Goal: Task Accomplishment & Management: Use online tool/utility

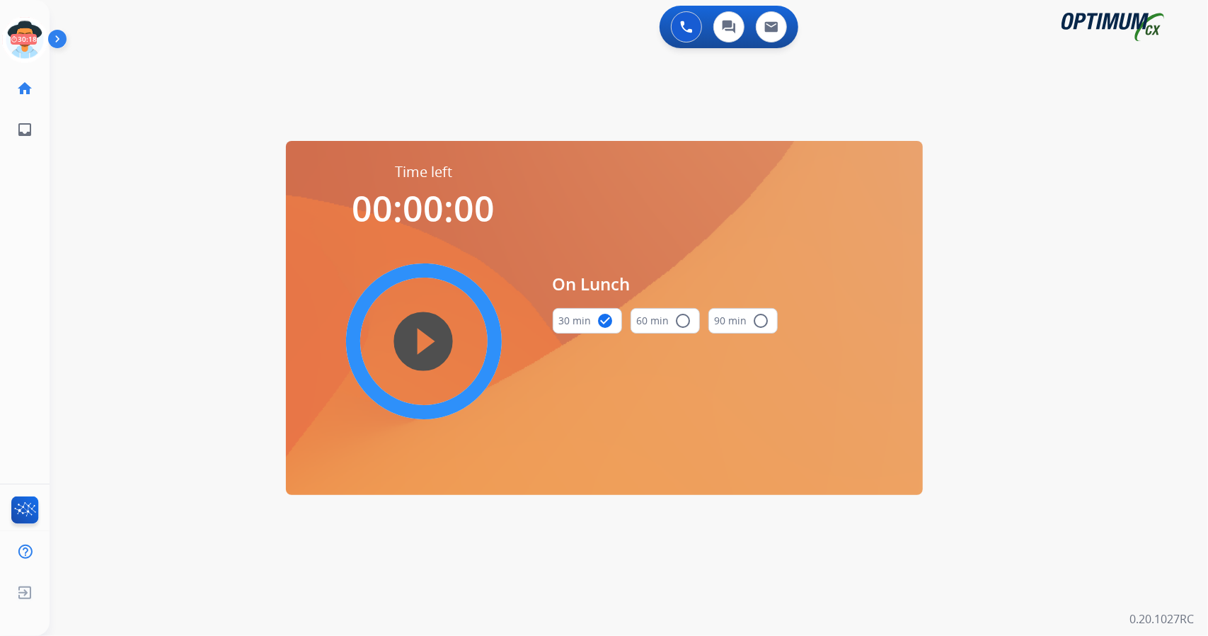
scroll to position [0, 4]
drag, startPoint x: 0, startPoint y: 0, endPoint x: 447, endPoint y: 350, distance: 567.7
click at [433, 350] on mat-icon "play_circle_filled" at bounding box center [424, 341] width 17 height 17
drag, startPoint x: 25, startPoint y: 119, endPoint x: 1, endPoint y: 36, distance: 86.3
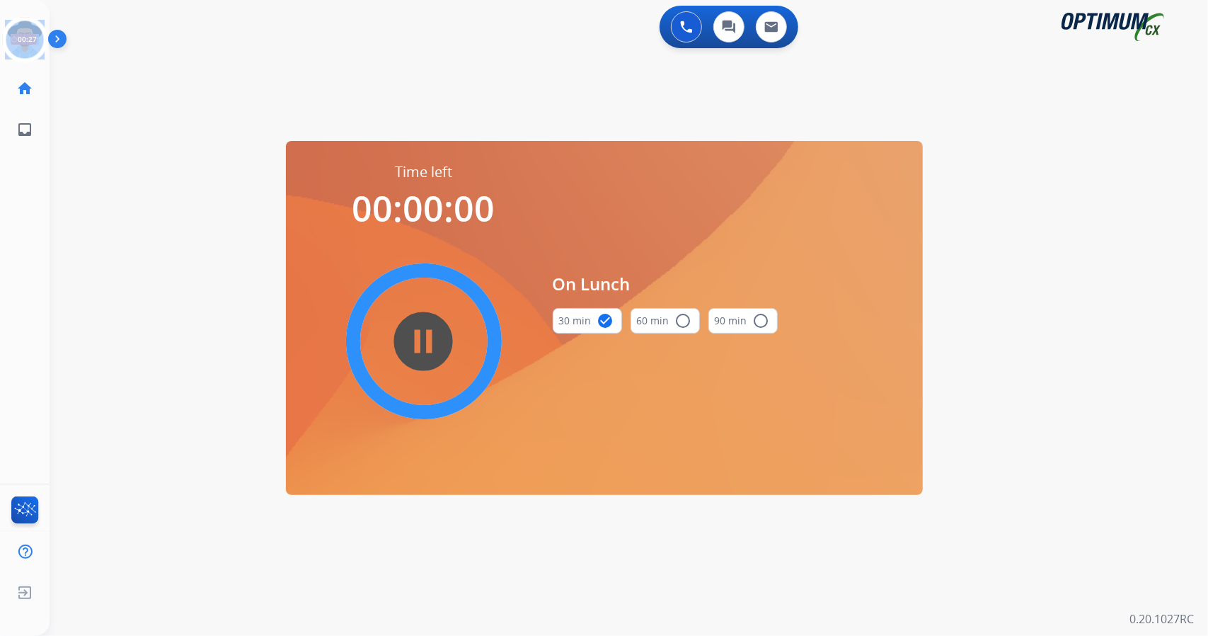
click at [1, 36] on div "[PERSON_NAME] Edit Avatar 00:27 Agent: [PERSON_NAME] Profile: OCX Training home…" at bounding box center [25, 75] width 50 height 150
click at [19, 50] on icon at bounding box center [25, 40] width 46 height 46
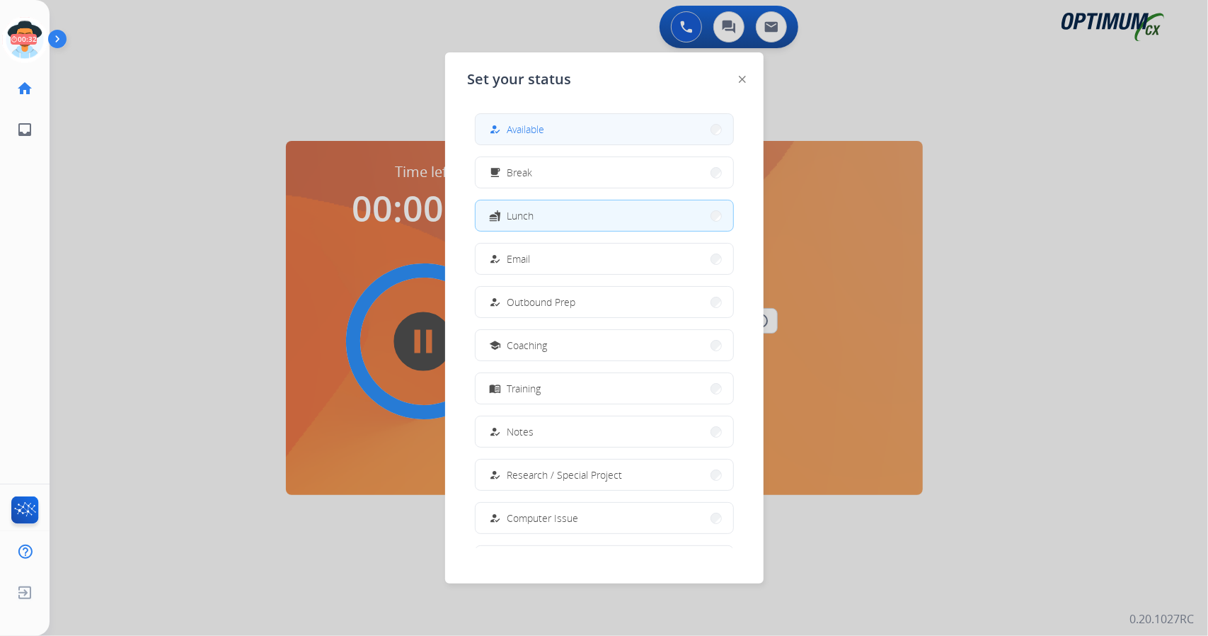
click at [521, 137] on div "how_to_reg Available" at bounding box center [516, 129] width 58 height 17
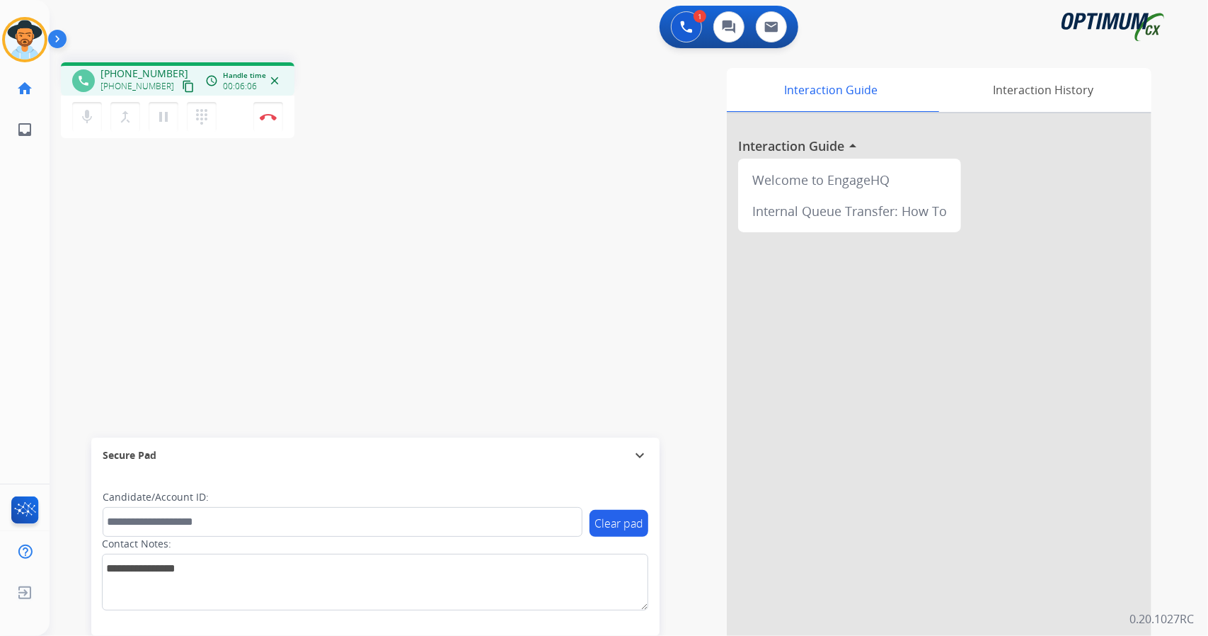
click at [182, 88] on mat-icon "content_copy" at bounding box center [188, 86] width 13 height 13
click at [270, 109] on button "Disconnect" at bounding box center [268, 117] width 30 height 30
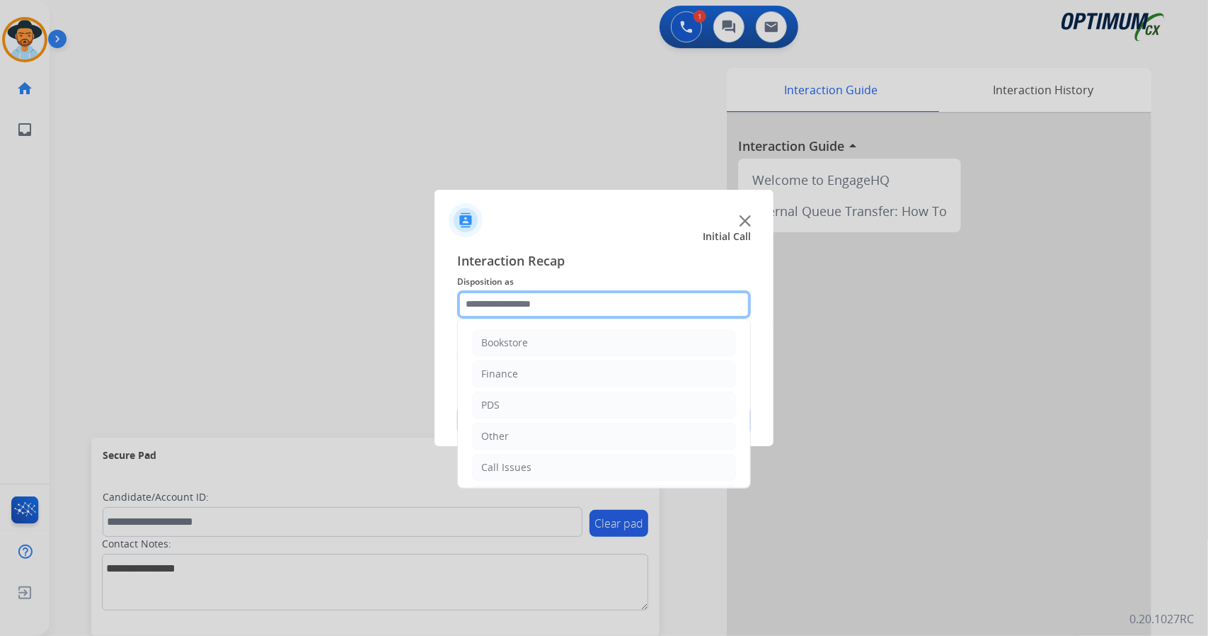
click at [603, 297] on input "text" at bounding box center [604, 304] width 294 height 28
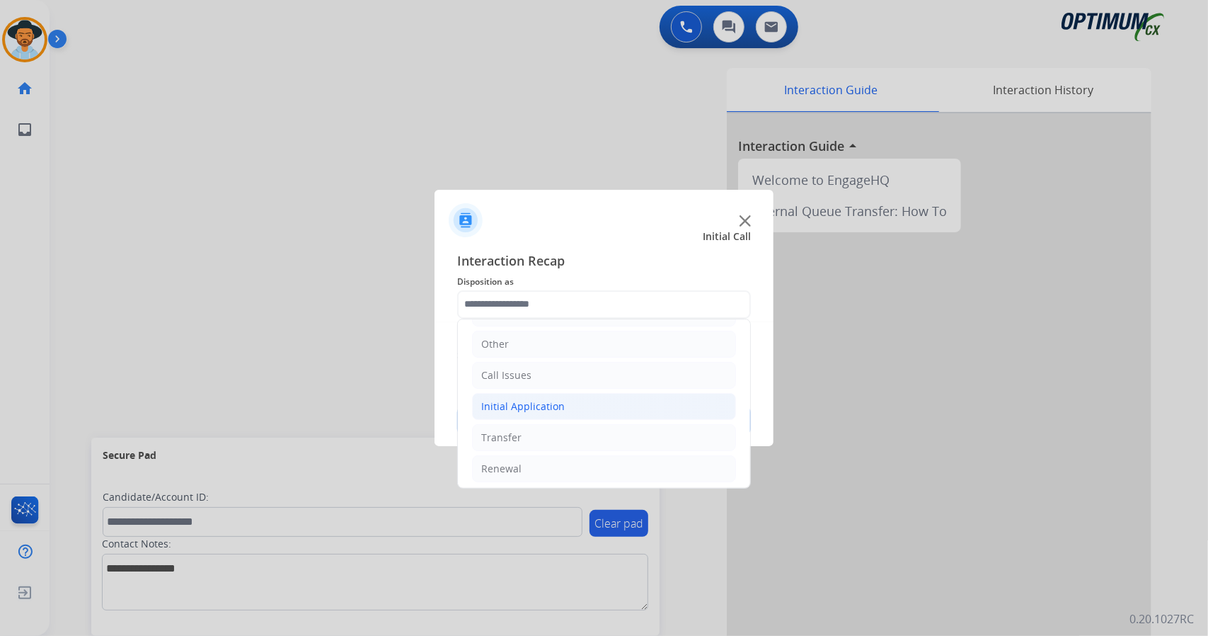
click at [585, 415] on li "Initial Application" at bounding box center [604, 406] width 264 height 27
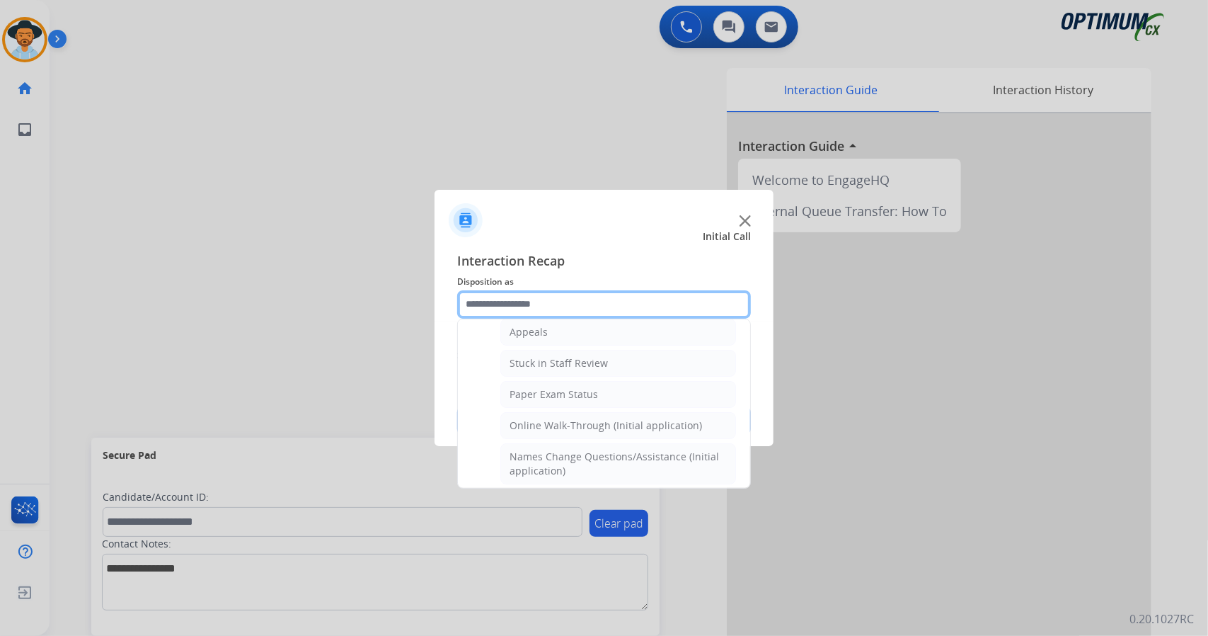
scroll to position [258, 0]
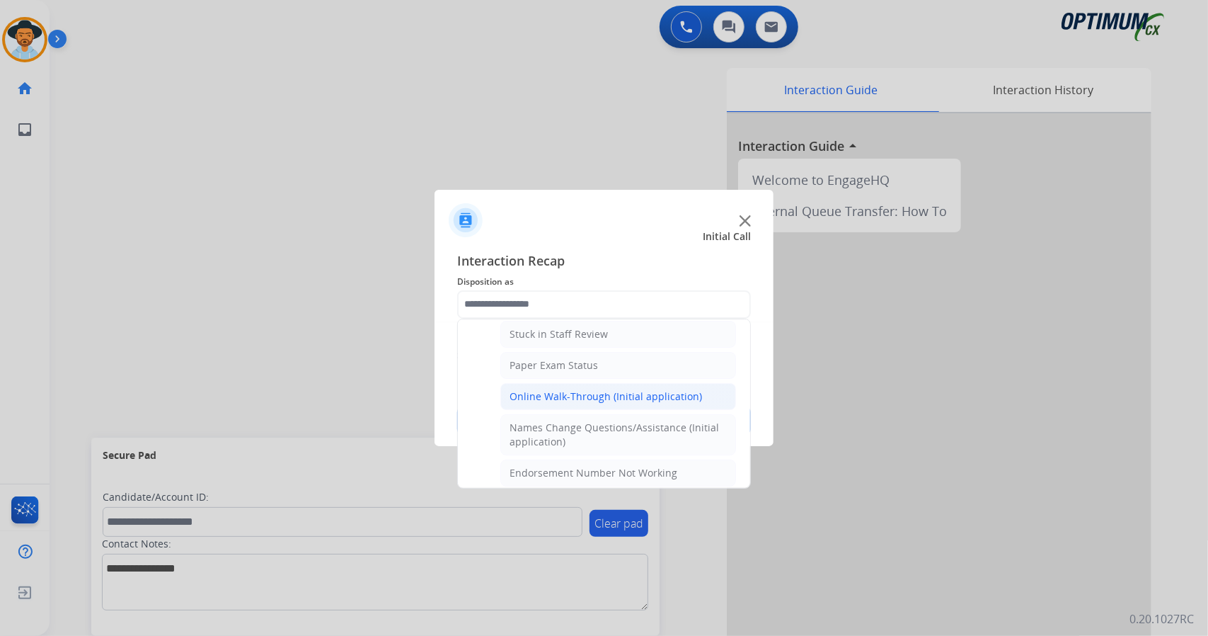
click at [578, 401] on li "Online Walk-Through (Initial application)" at bounding box center [618, 396] width 236 height 27
type input "**********"
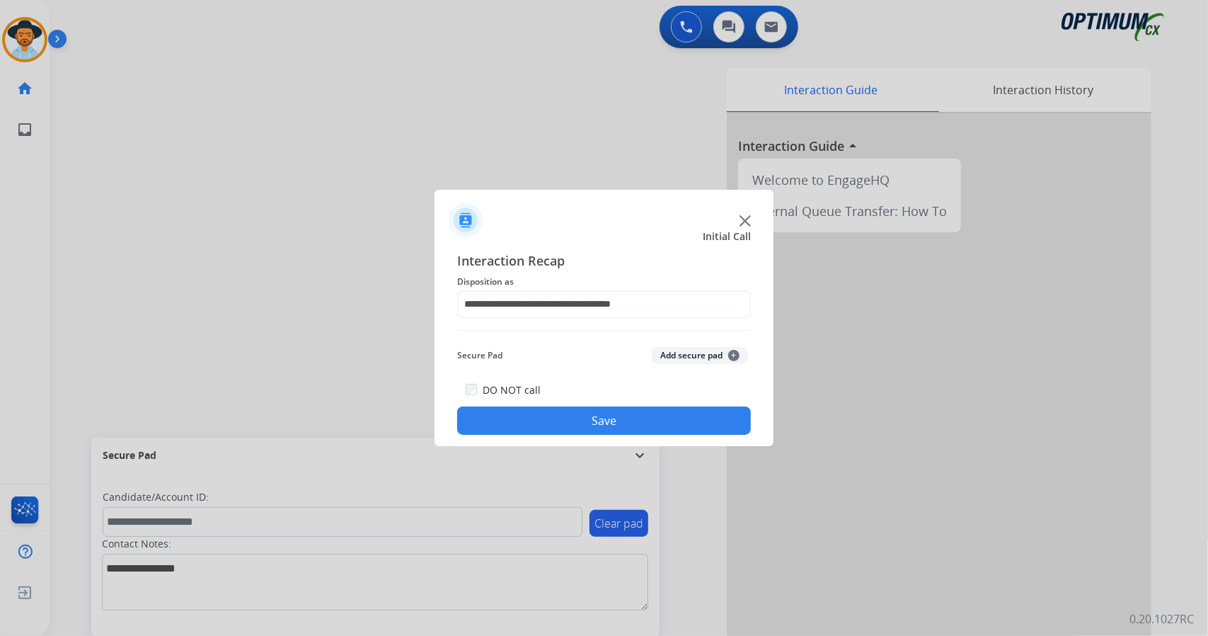
click at [595, 414] on button "Save" at bounding box center [604, 420] width 294 height 28
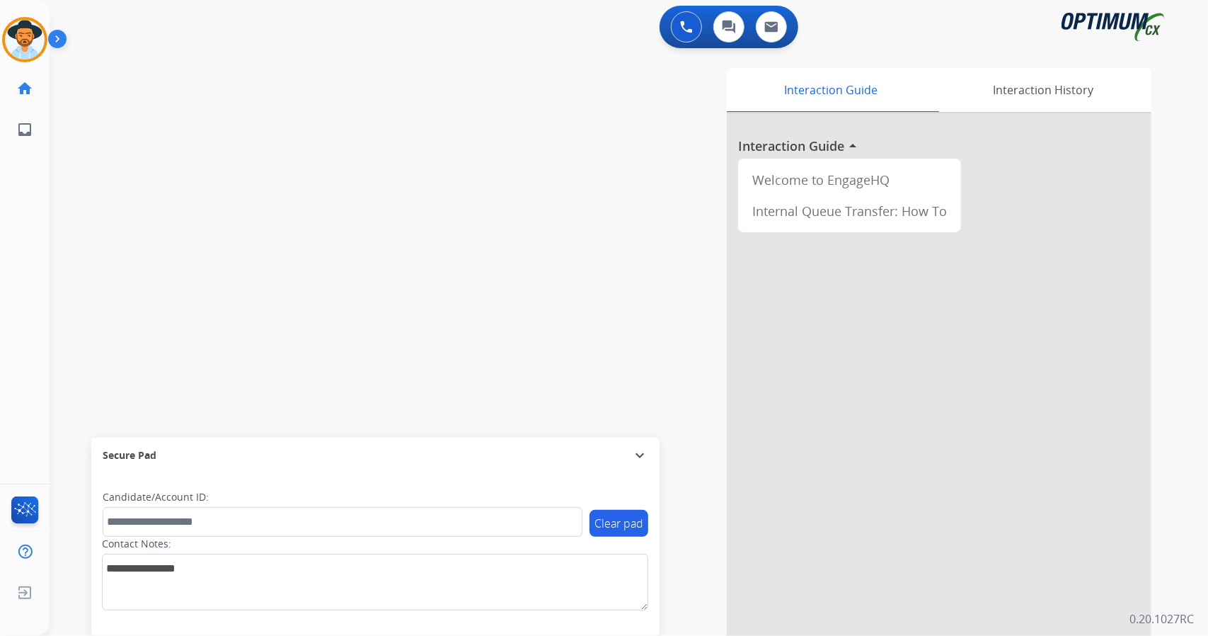
click at [413, 244] on div "swap_horiz Break voice bridge close_fullscreen Connect 3-Way Call merge_type Se…" at bounding box center [612, 346] width 1125 height 590
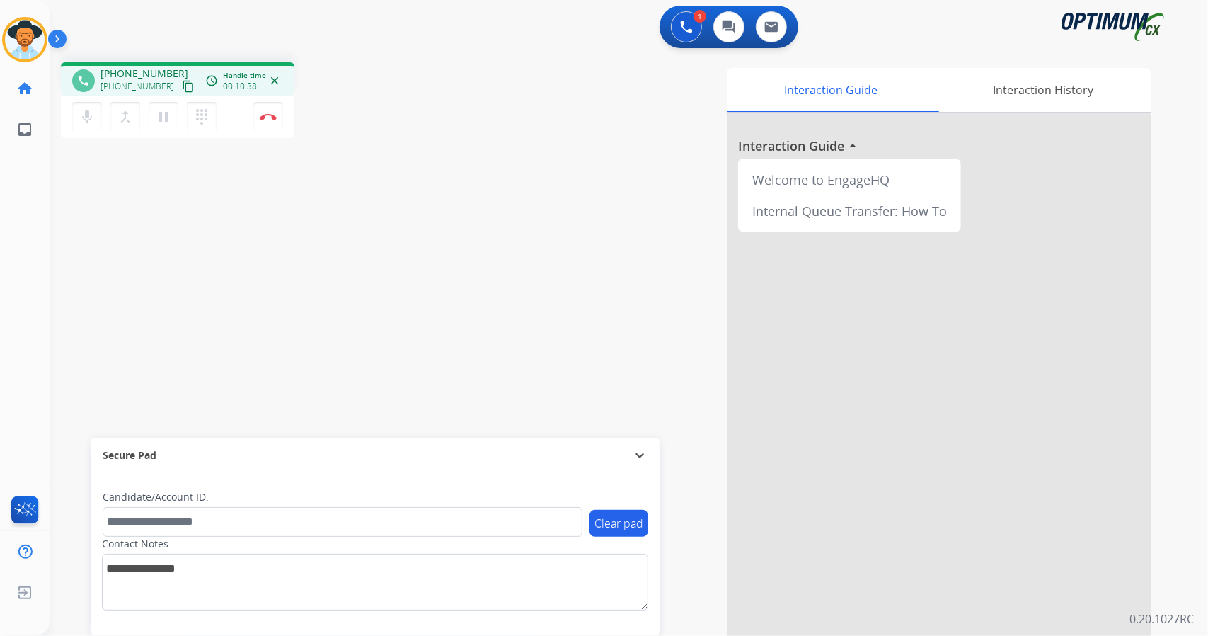
click at [433, 200] on div "phone [PHONE_NUMBER] [PHONE_NUMBER] content_copy access_time Call metrics Queue…" at bounding box center [612, 346] width 1125 height 590
click at [274, 131] on div "mic Mute merge_type Bridge pause Hold dialpad Dialpad Disconnect" at bounding box center [178, 117] width 234 height 42
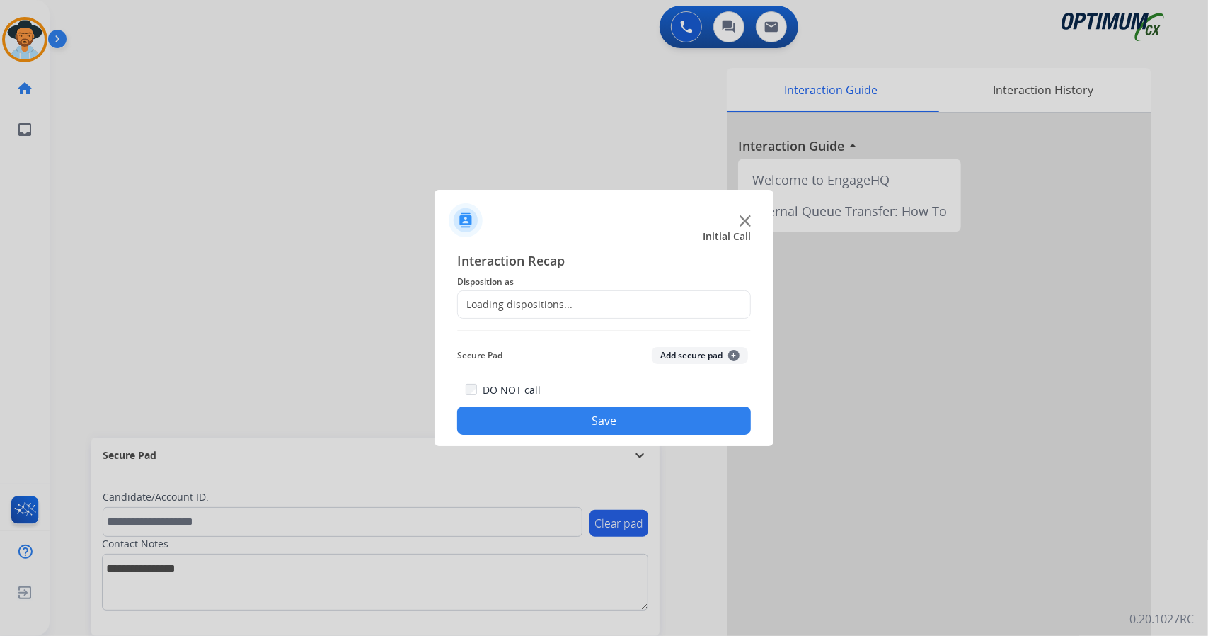
click at [275, 125] on div at bounding box center [604, 318] width 1208 height 636
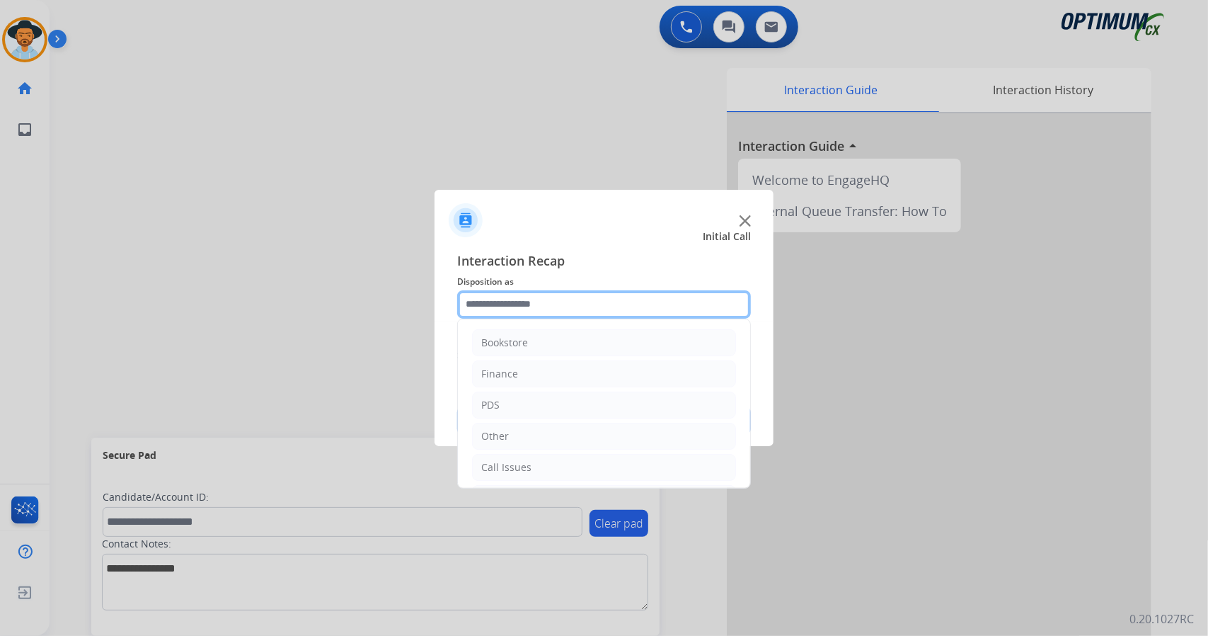
click at [524, 315] on input "text" at bounding box center [604, 304] width 294 height 28
click at [508, 346] on div "Bookstore" at bounding box center [504, 343] width 47 height 14
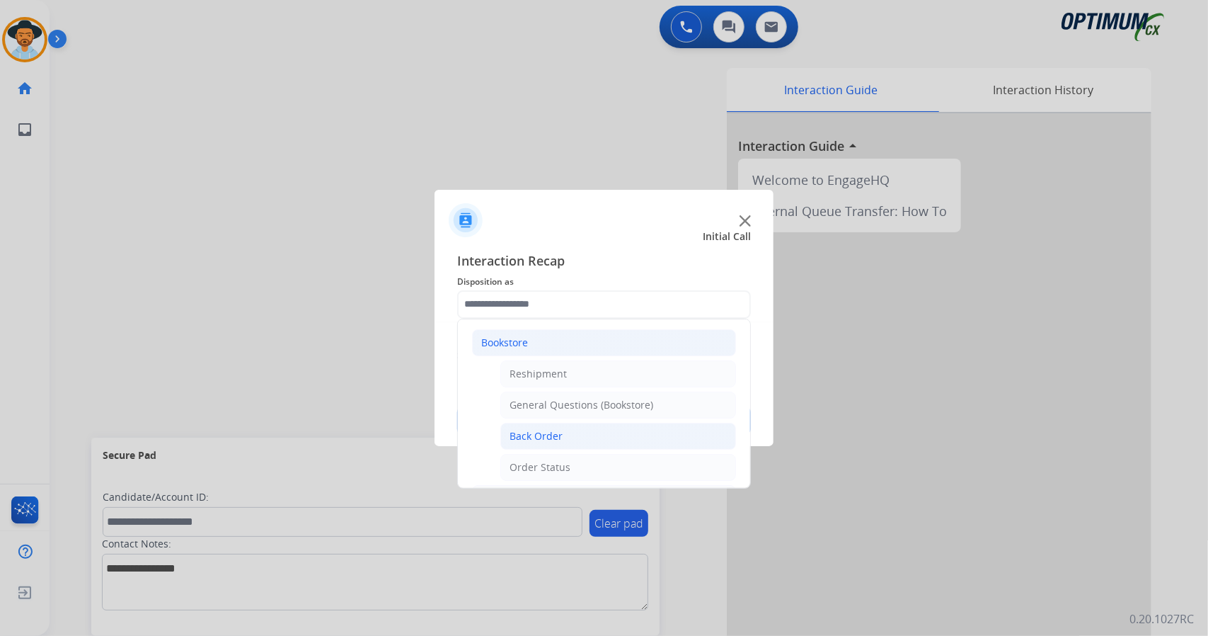
click at [537, 429] on div "Back Order" at bounding box center [536, 436] width 53 height 14
type input "**********"
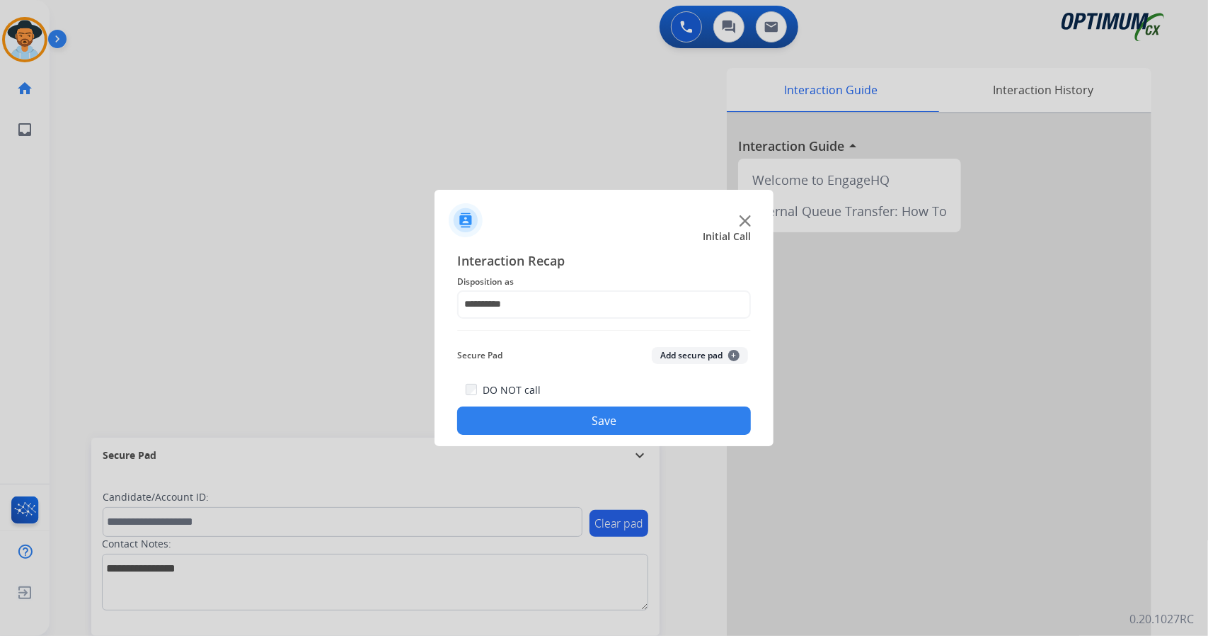
click at [532, 411] on button "Save" at bounding box center [604, 420] width 294 height 28
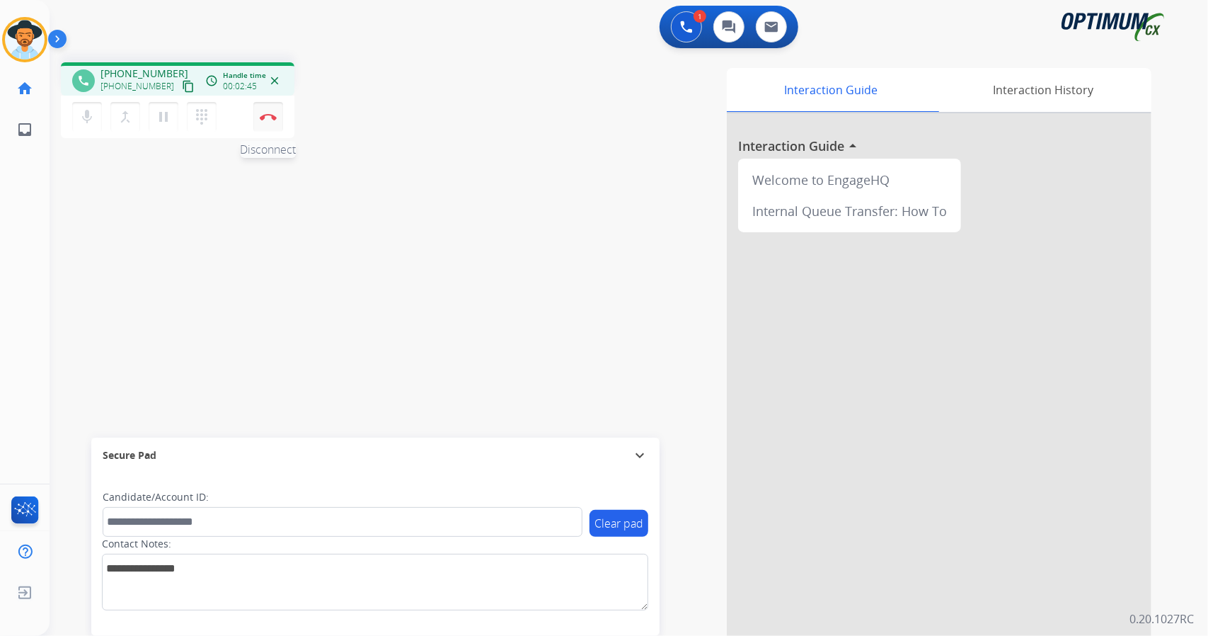
click at [279, 120] on button "Disconnect" at bounding box center [268, 117] width 30 height 30
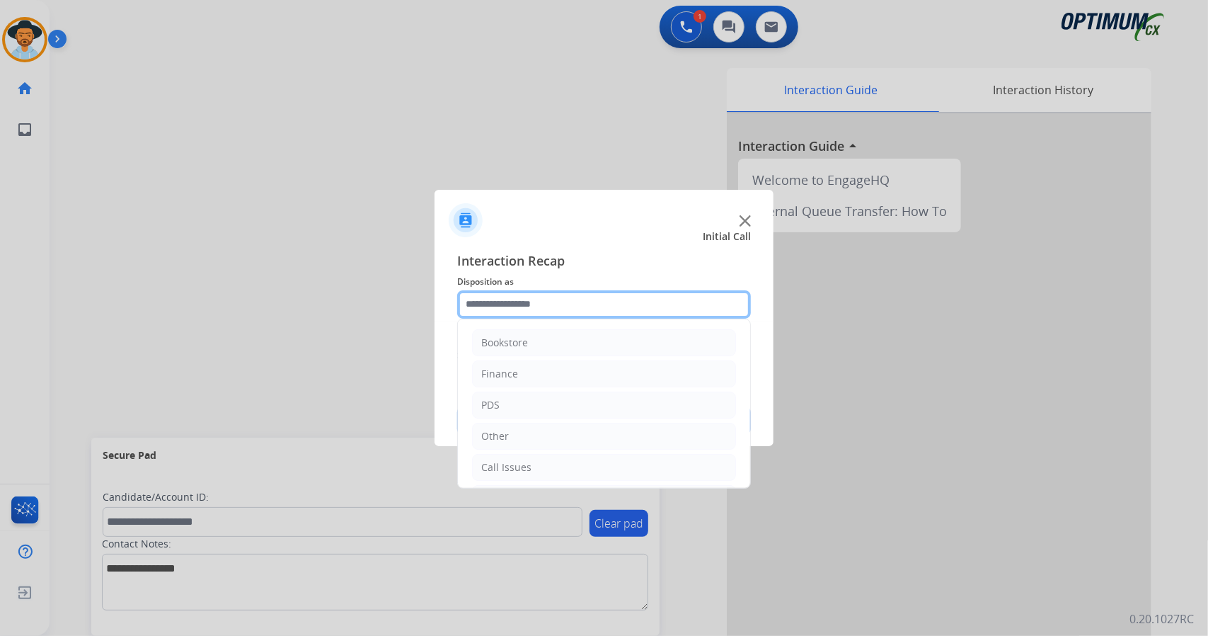
click at [511, 303] on input "text" at bounding box center [604, 304] width 294 height 28
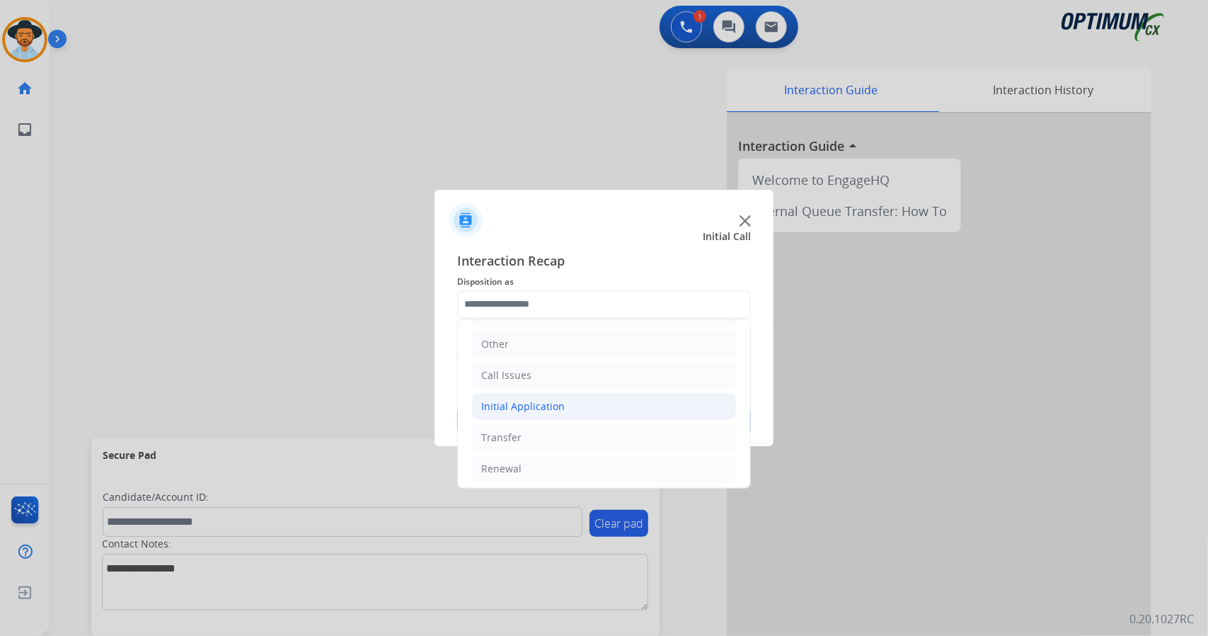
click at [549, 404] on div "Initial Application" at bounding box center [523, 406] width 84 height 14
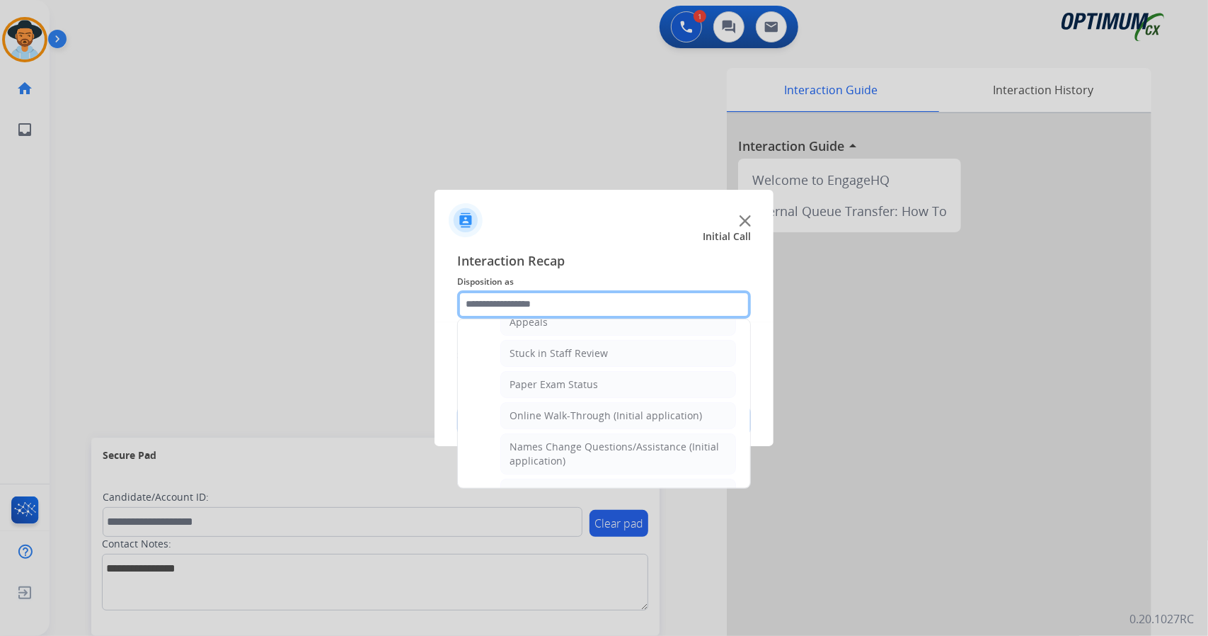
scroll to position [239, 0]
click at [549, 408] on div "Online Walk-Through (Initial application)" at bounding box center [606, 415] width 193 height 14
type input "**********"
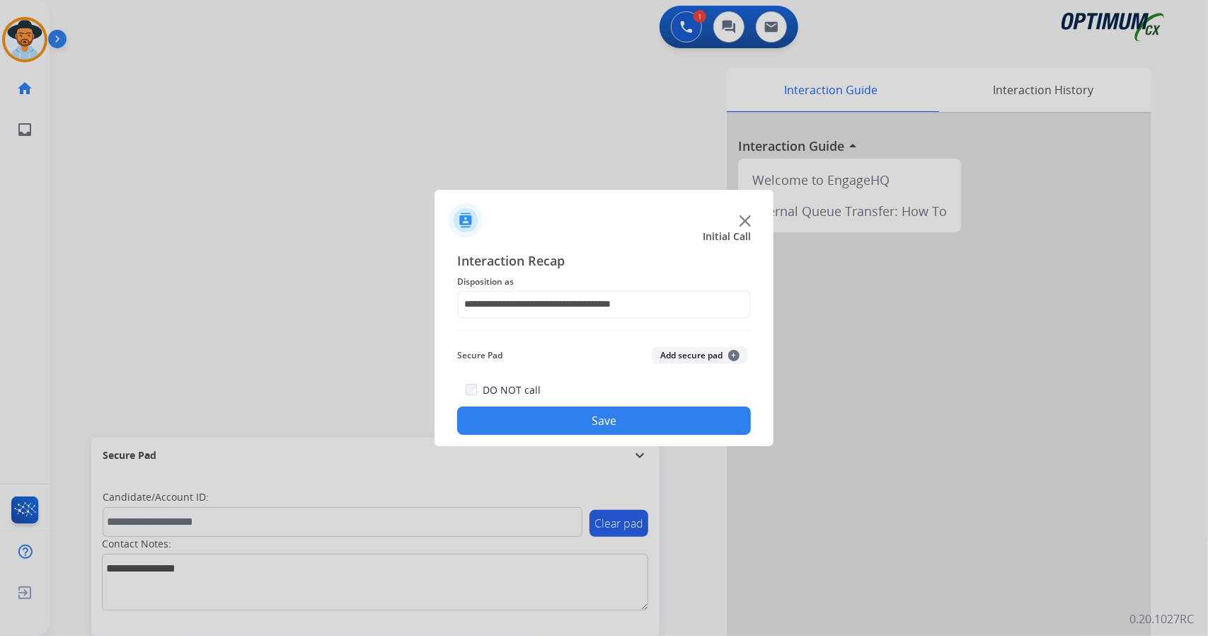
click at [556, 427] on button "Save" at bounding box center [604, 420] width 294 height 28
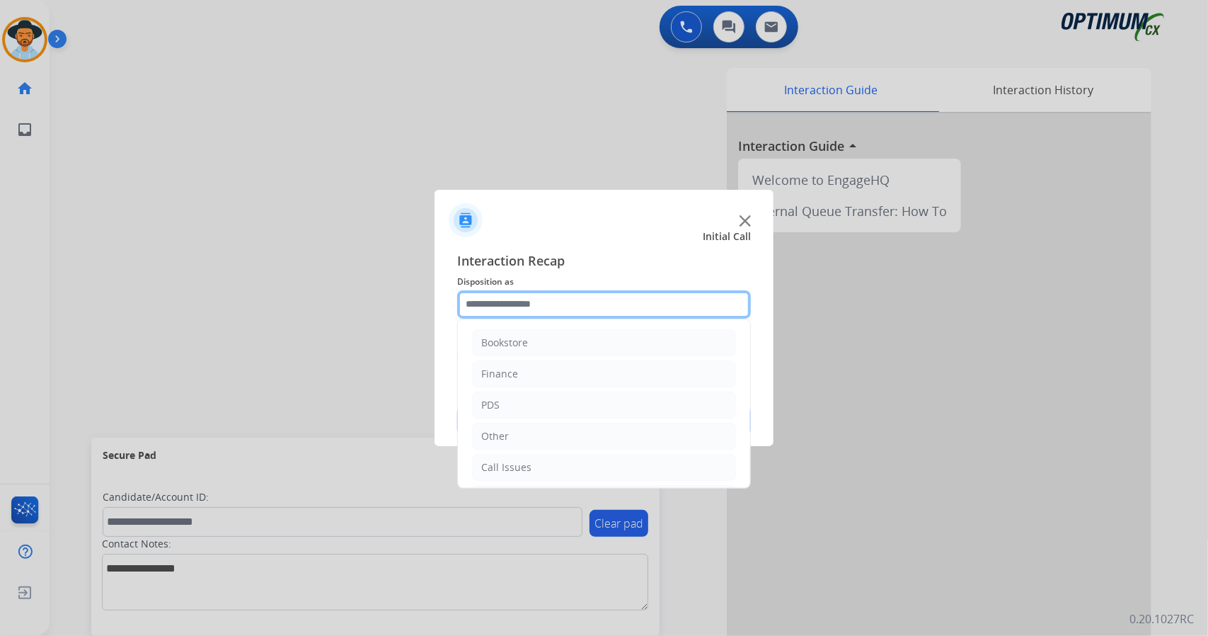
click at [534, 297] on input "text" at bounding box center [604, 304] width 294 height 28
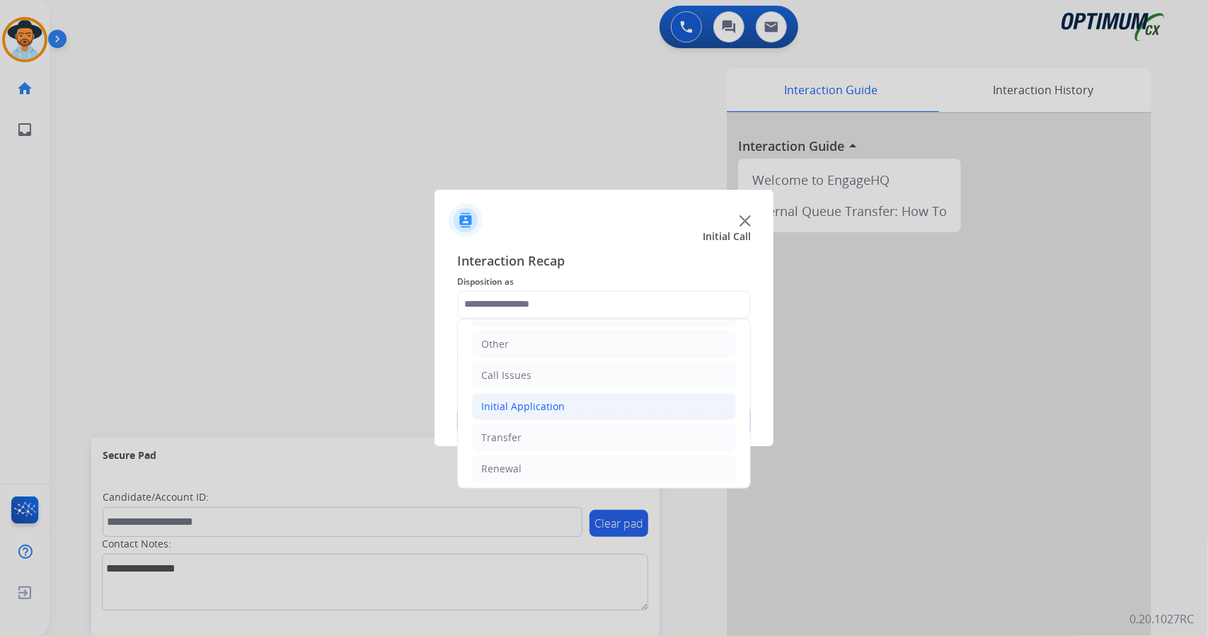
click at [573, 406] on li "Initial Application" at bounding box center [604, 406] width 264 height 27
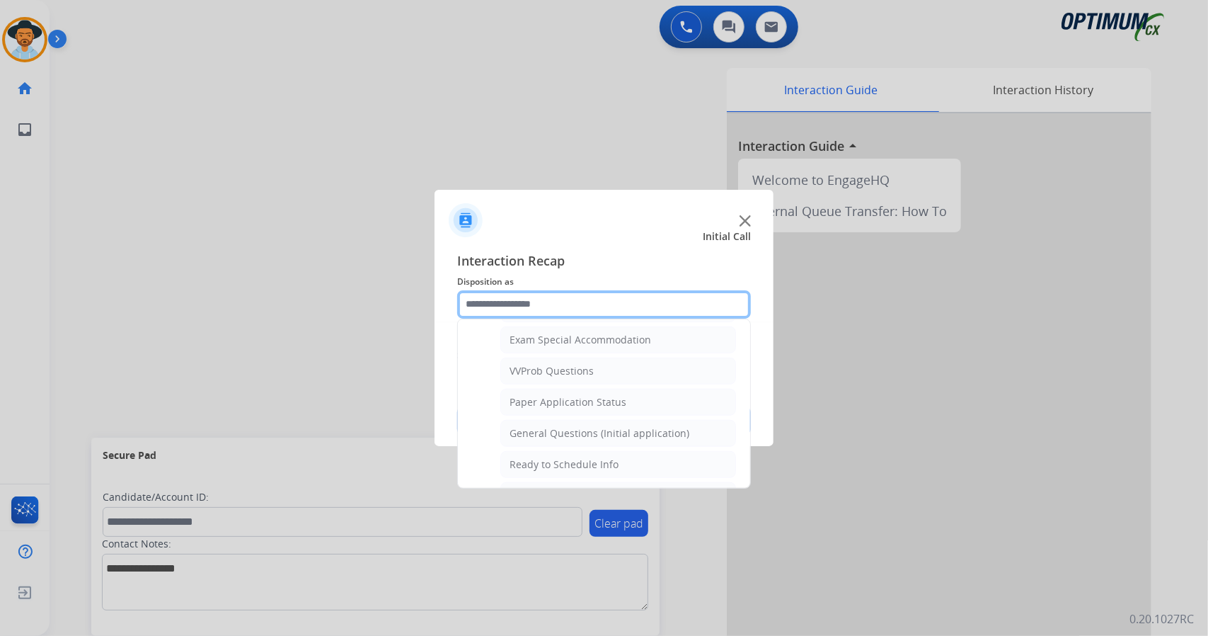
scroll to position [743, 0]
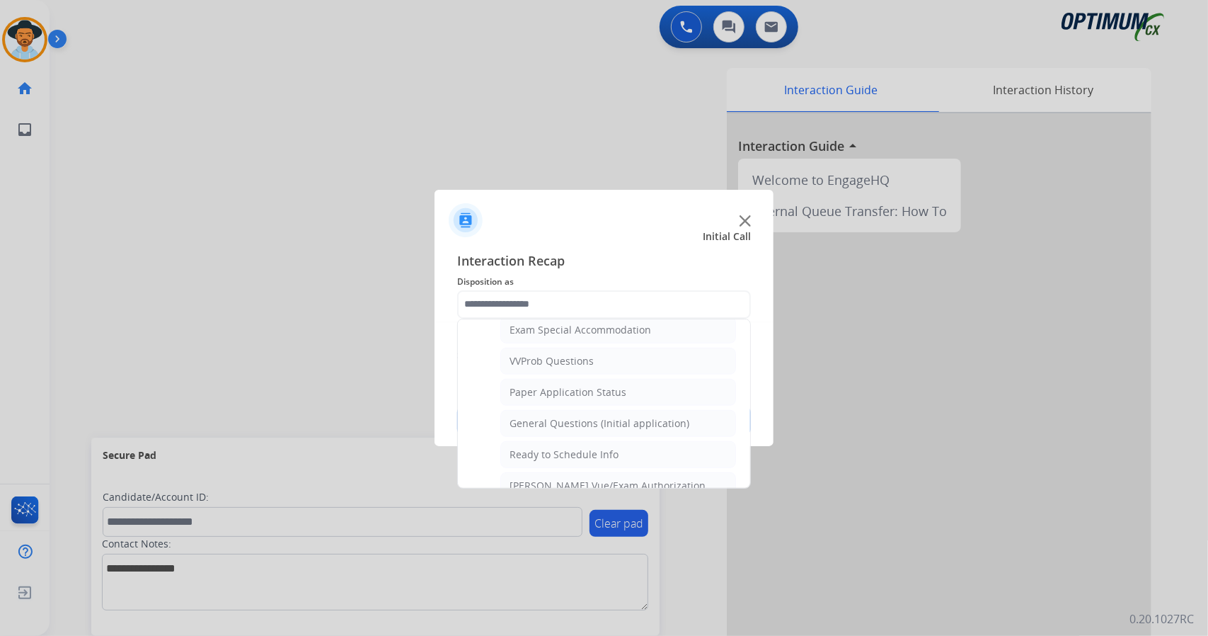
click at [573, 416] on div "General Questions (Initial application)" at bounding box center [600, 423] width 180 height 14
type input "**********"
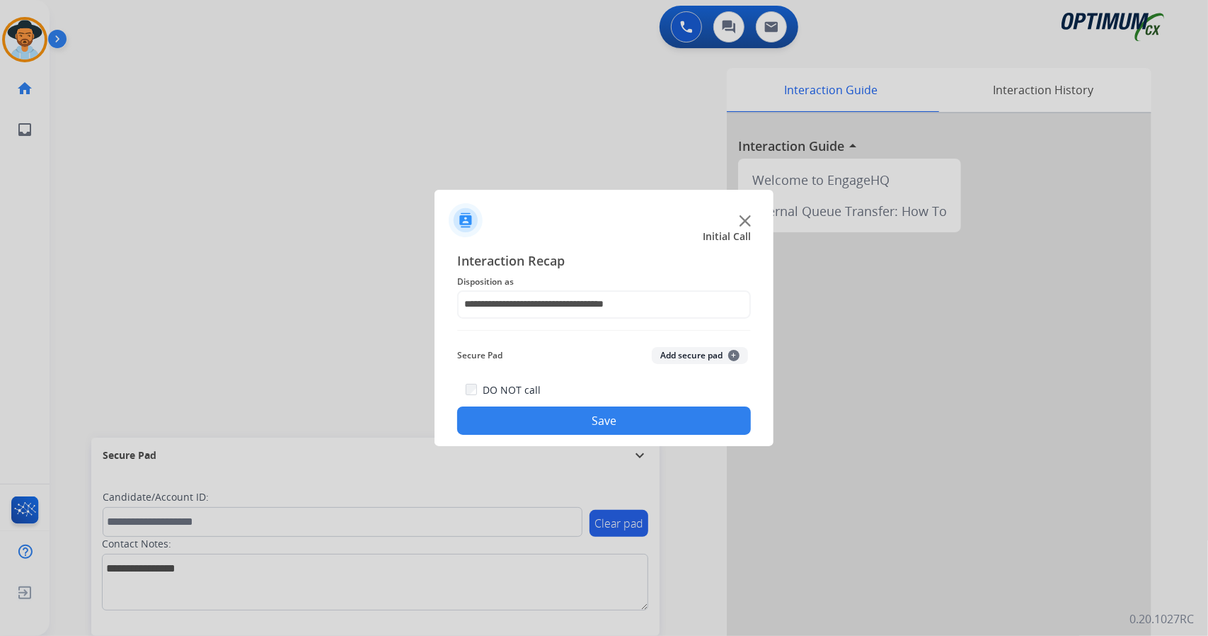
click at [576, 415] on button "Save" at bounding box center [604, 420] width 294 height 28
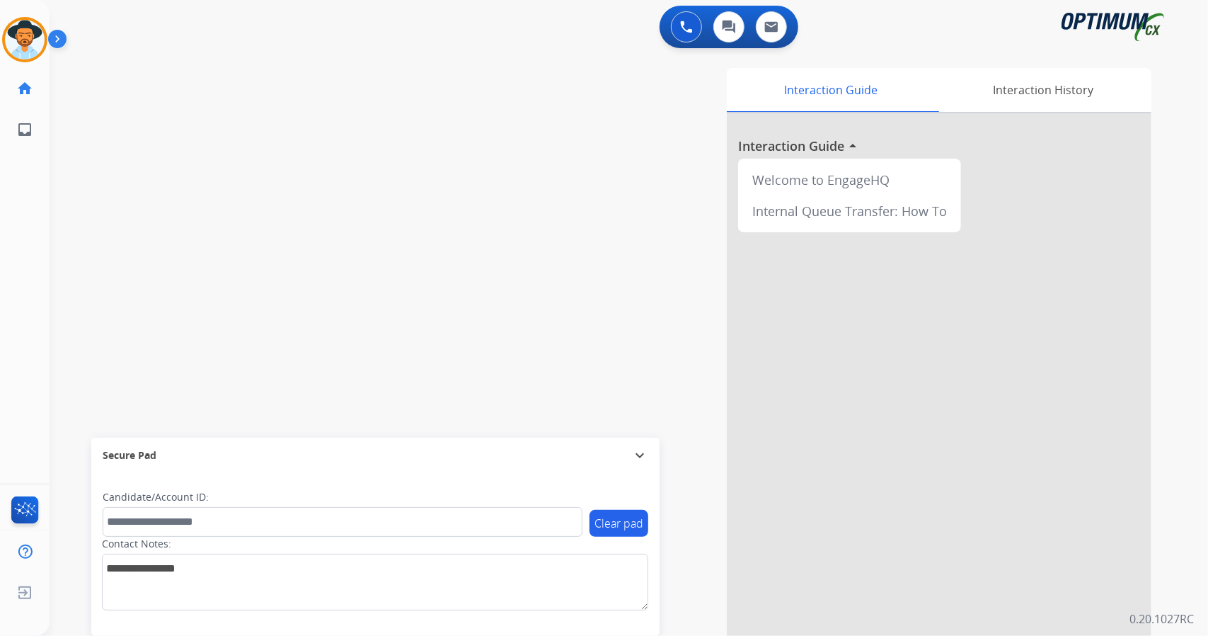
click at [276, 240] on div "swap_horiz Break voice bridge close_fullscreen Connect 3-Way Call merge_type Se…" at bounding box center [612, 346] width 1125 height 590
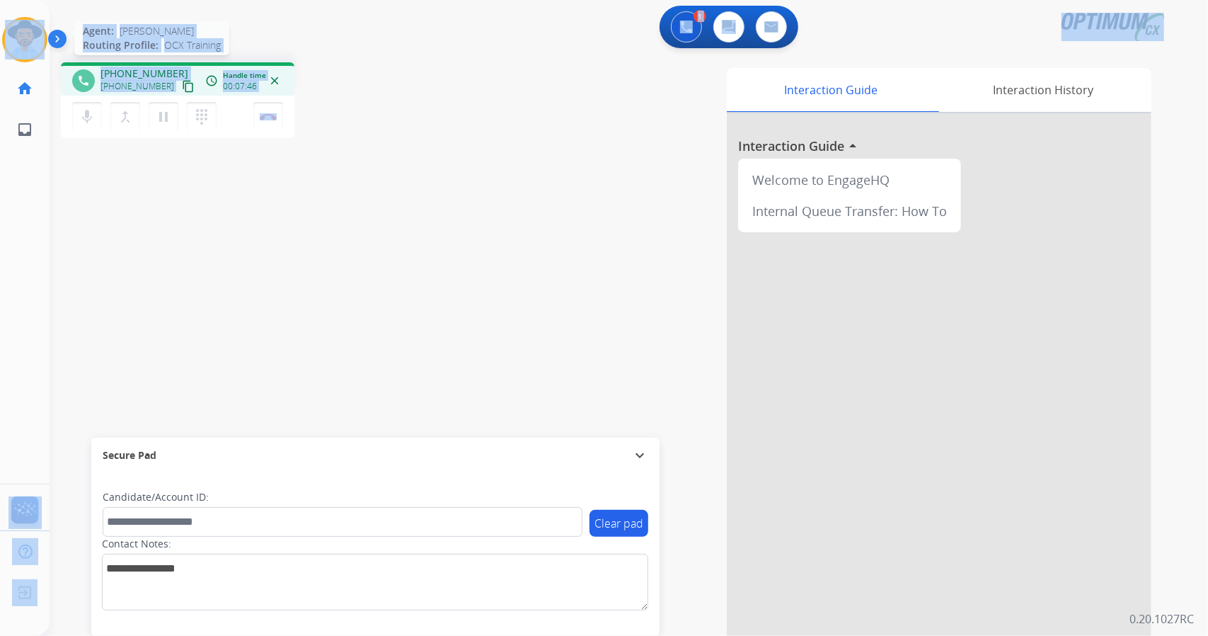
drag, startPoint x: 319, startPoint y: 120, endPoint x: 31, endPoint y: 30, distance: 301.6
click at [31, 30] on div "Outbound call Quit Outbound call Quit Schedule interaction + Add to my list Cus…" at bounding box center [604, 318] width 1208 height 636
click at [277, 25] on div "1 Voice Interactions 0 Chat Interactions 0 Email Interactions" at bounding box center [621, 28] width 1108 height 45
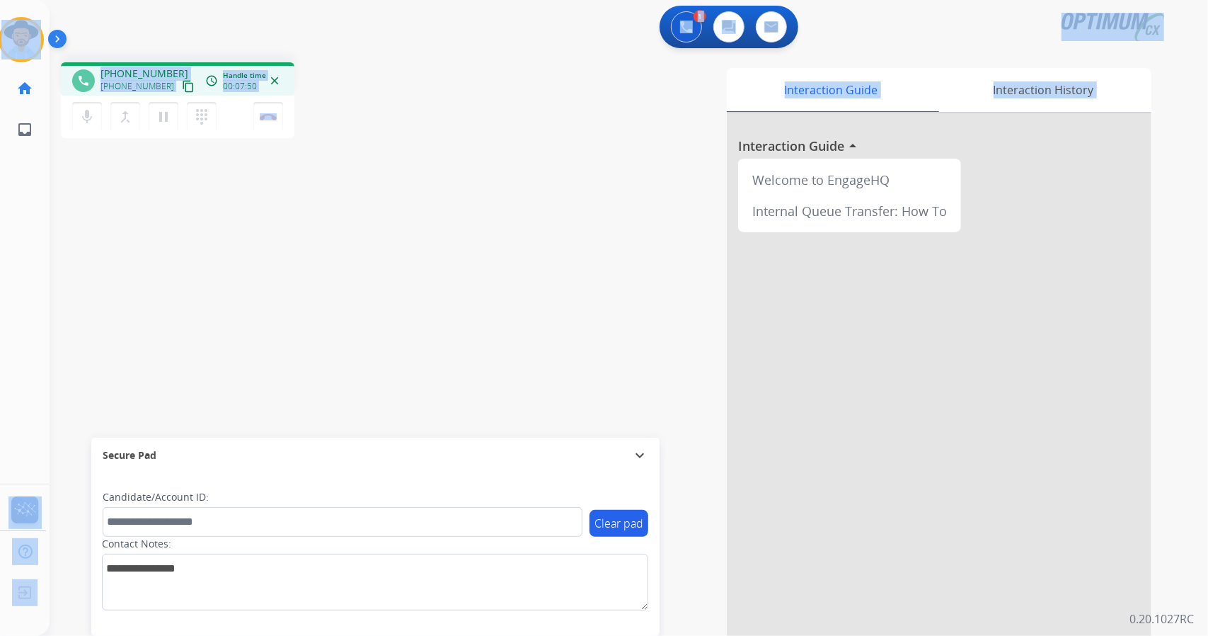
drag, startPoint x: 3, startPoint y: 7, endPoint x: 428, endPoint y: 335, distance: 537.1
click at [428, 335] on div "Outbound call Quit Outbound call Quit Schedule interaction + Add to my list Cus…" at bounding box center [604, 318] width 1208 height 636
click at [428, 335] on div "phone [PHONE_NUMBER] [PHONE_NUMBER] content_copy access_time Call metrics Queue…" at bounding box center [612, 346] width 1125 height 590
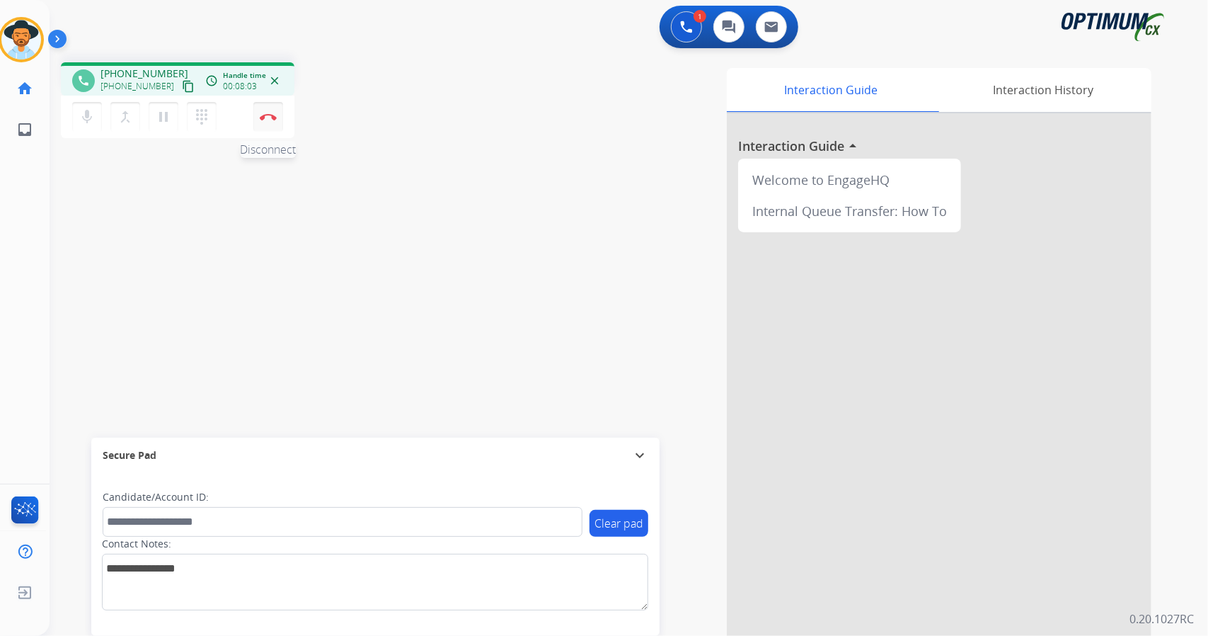
click at [271, 120] on img at bounding box center [268, 116] width 17 height 7
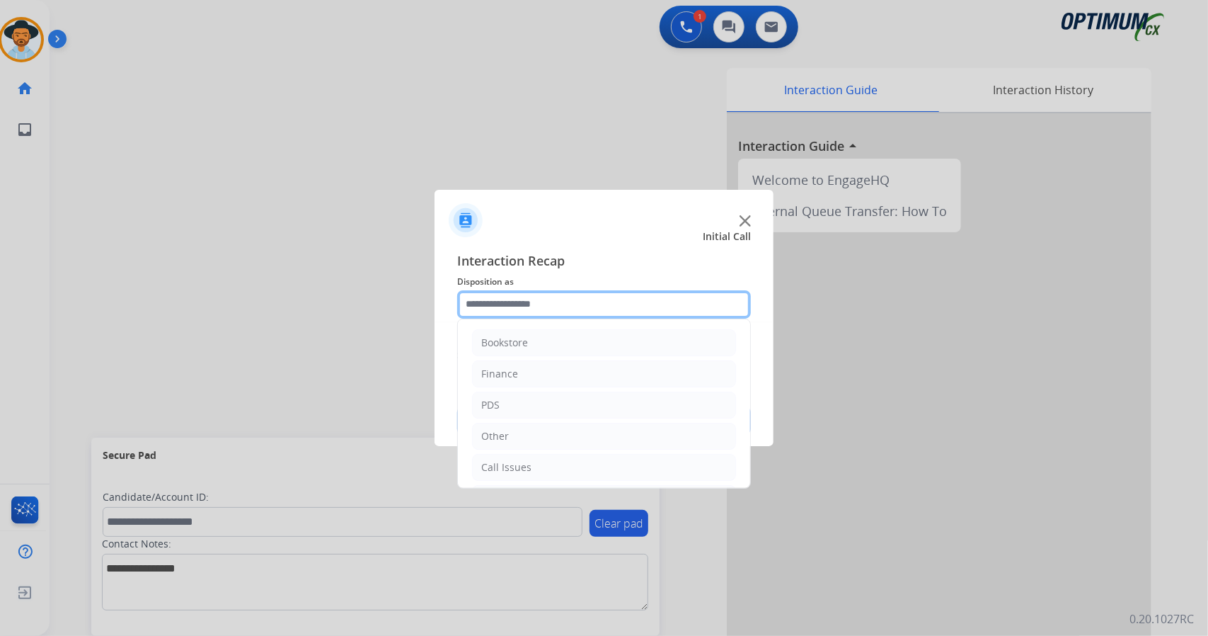
click at [600, 302] on input "text" at bounding box center [604, 304] width 294 height 28
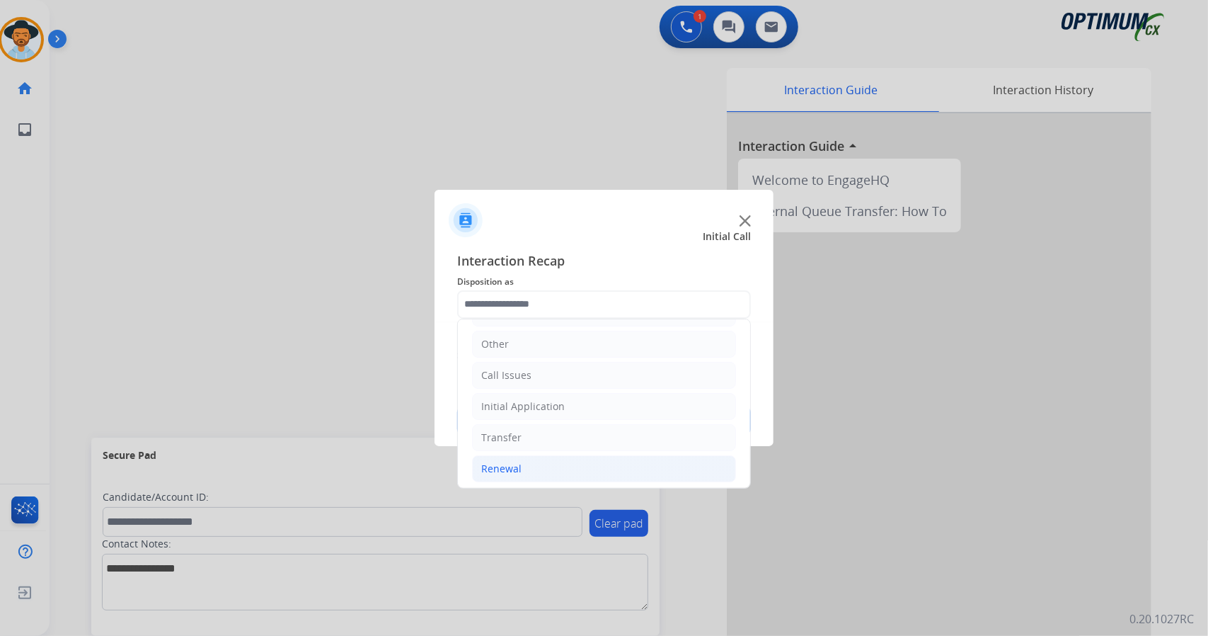
click at [586, 461] on li "Renewal" at bounding box center [604, 468] width 264 height 27
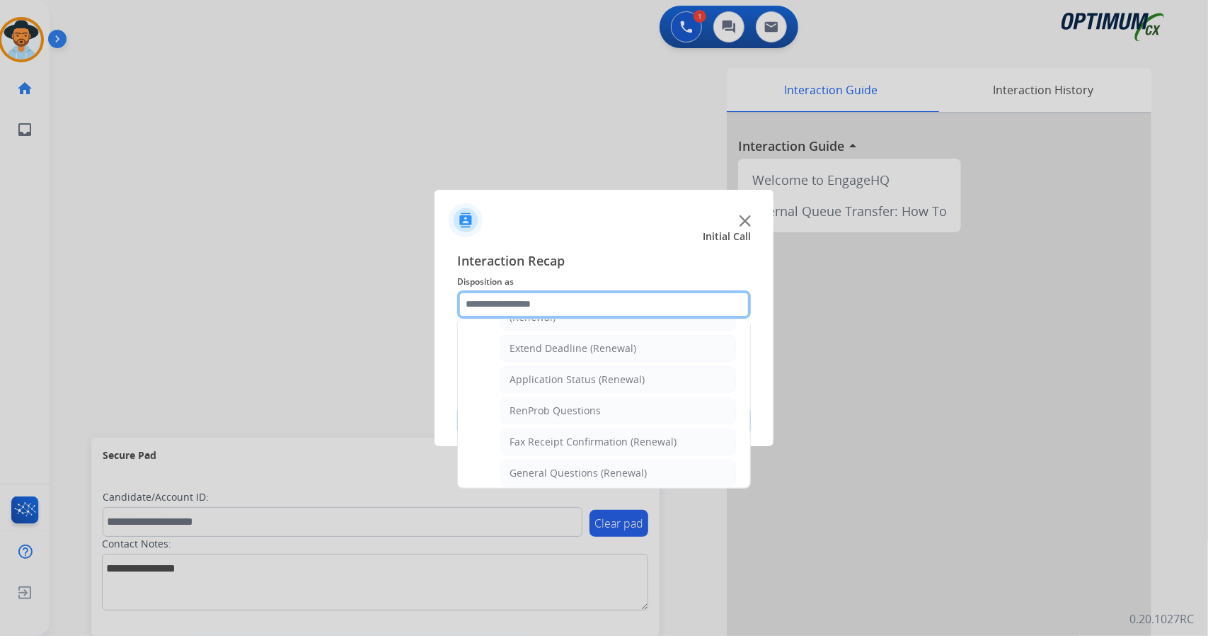
scroll to position [290, 0]
click at [586, 465] on div "General Questions (Renewal)" at bounding box center [578, 472] width 137 height 14
type input "**********"
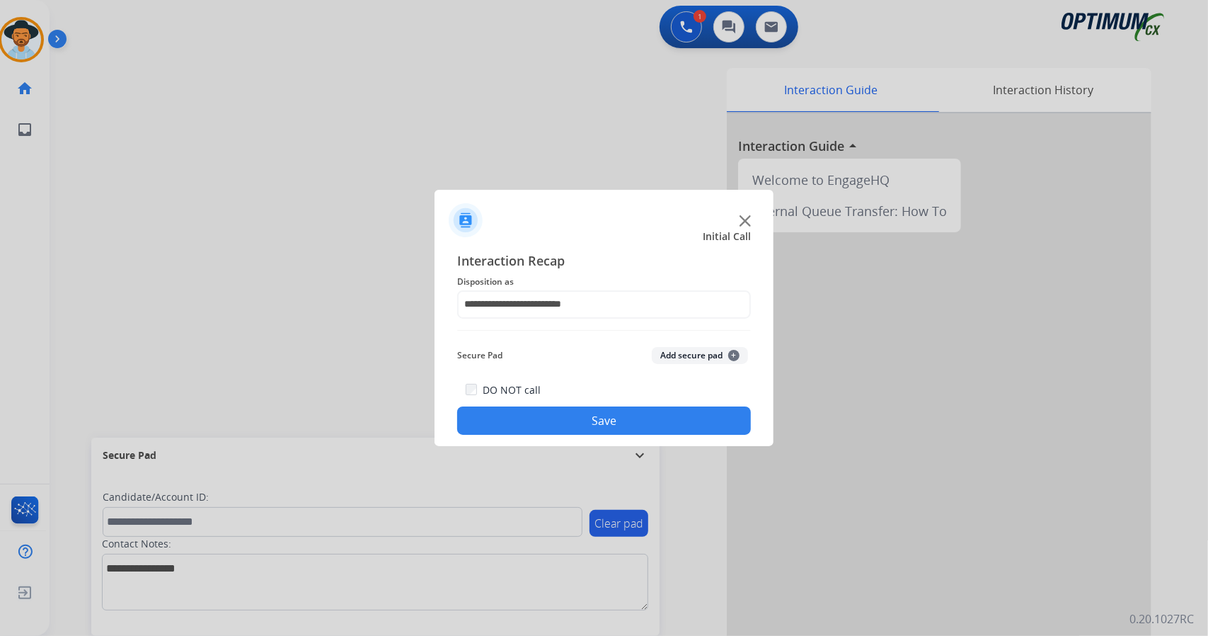
click at [569, 416] on button "Save" at bounding box center [604, 420] width 294 height 28
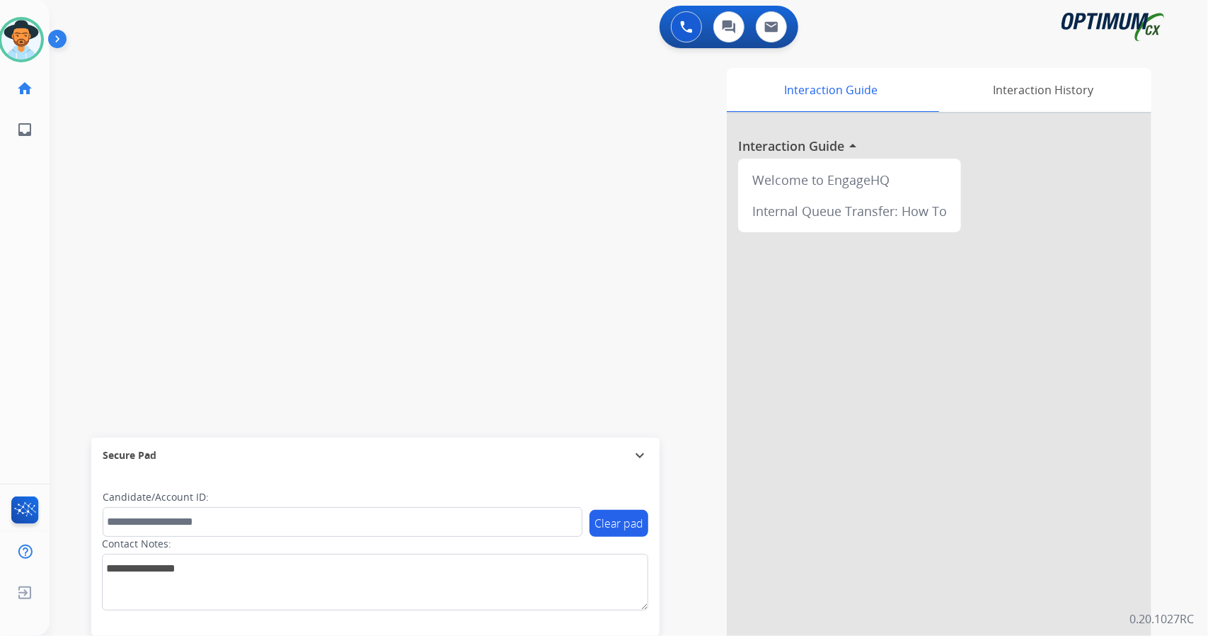
click at [1188, 492] on div "0 Voice Interactions 0 Chat Interactions 0 Email Interactions swap_horiz Break …" at bounding box center [629, 318] width 1159 height 636
click at [25, 31] on img at bounding box center [21, 40] width 40 height 40
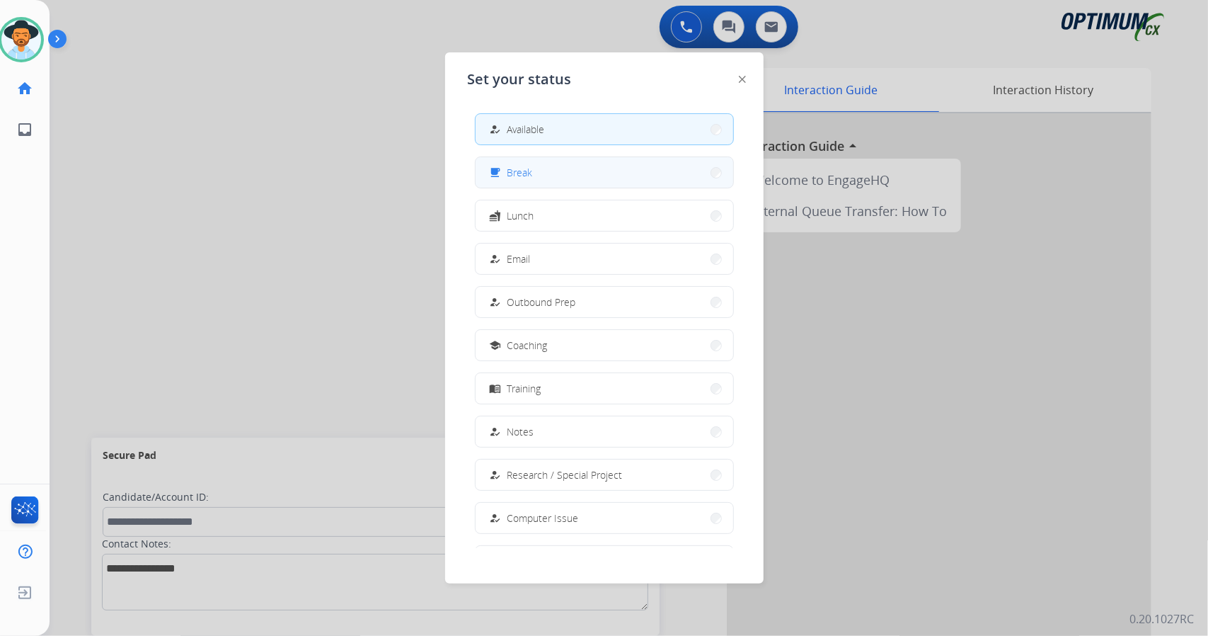
click at [640, 179] on button "free_breakfast Break" at bounding box center [605, 172] width 258 height 30
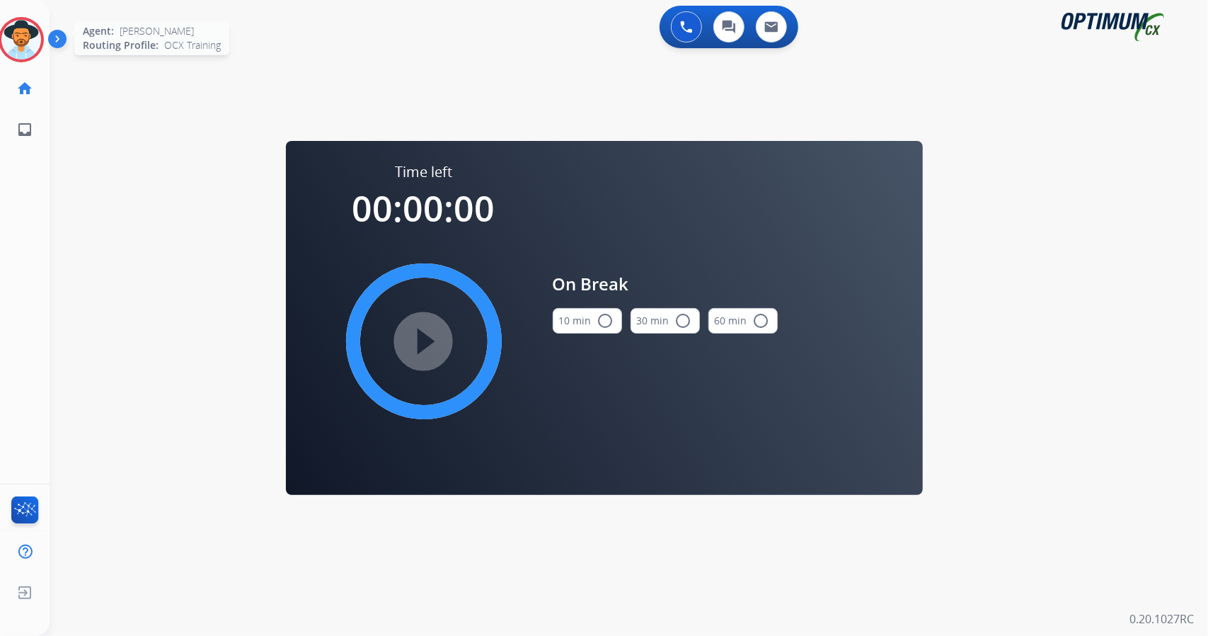
click at [11, 42] on img at bounding box center [21, 40] width 40 height 40
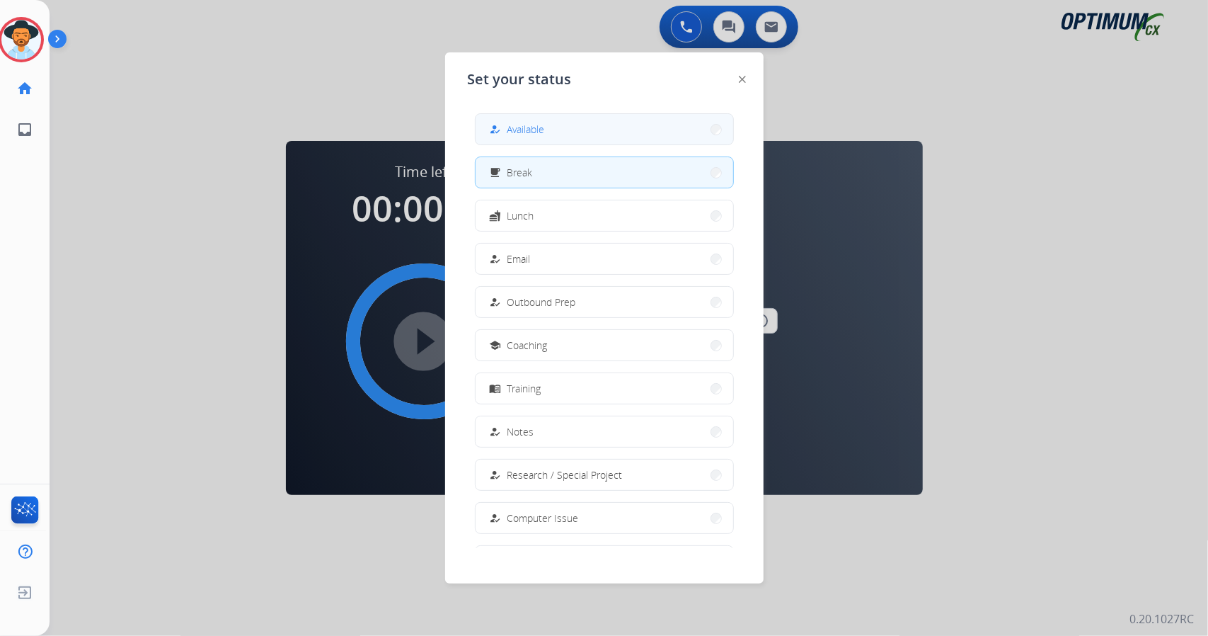
click at [554, 137] on button "how_to_reg Available" at bounding box center [605, 129] width 258 height 30
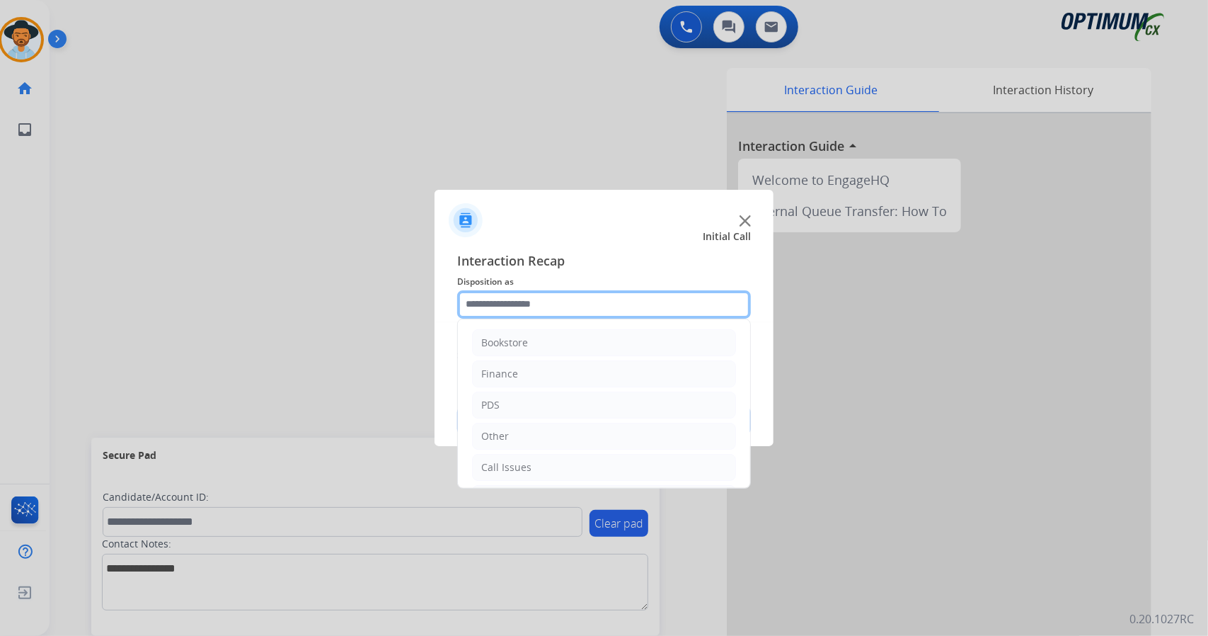
click at [571, 291] on input "text" at bounding box center [604, 304] width 294 height 28
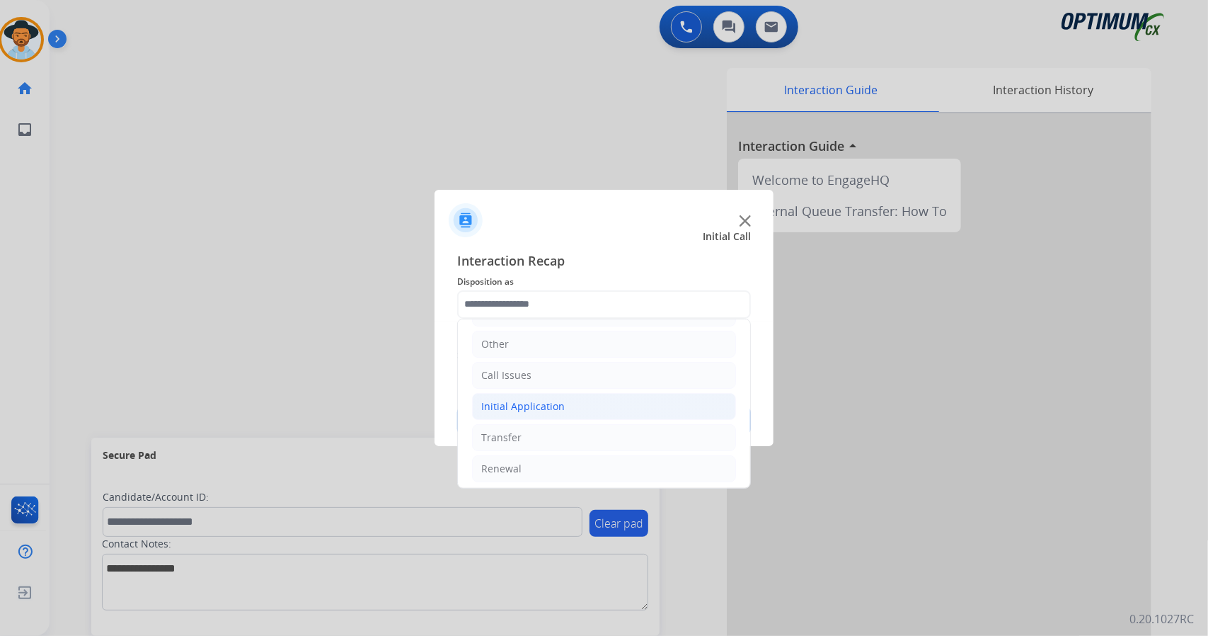
click at [525, 394] on li "Initial Application" at bounding box center [604, 406] width 264 height 27
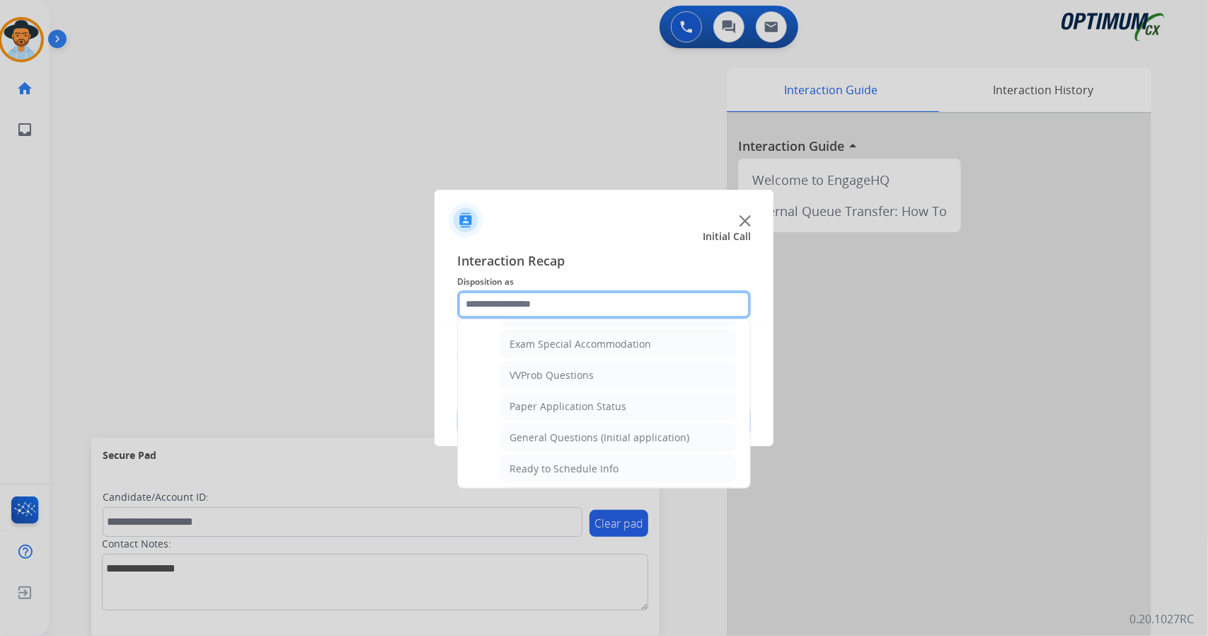
scroll to position [730, 0]
click at [595, 431] on li "General Questions (Initial application)" at bounding box center [618, 436] width 236 height 27
type input "**********"
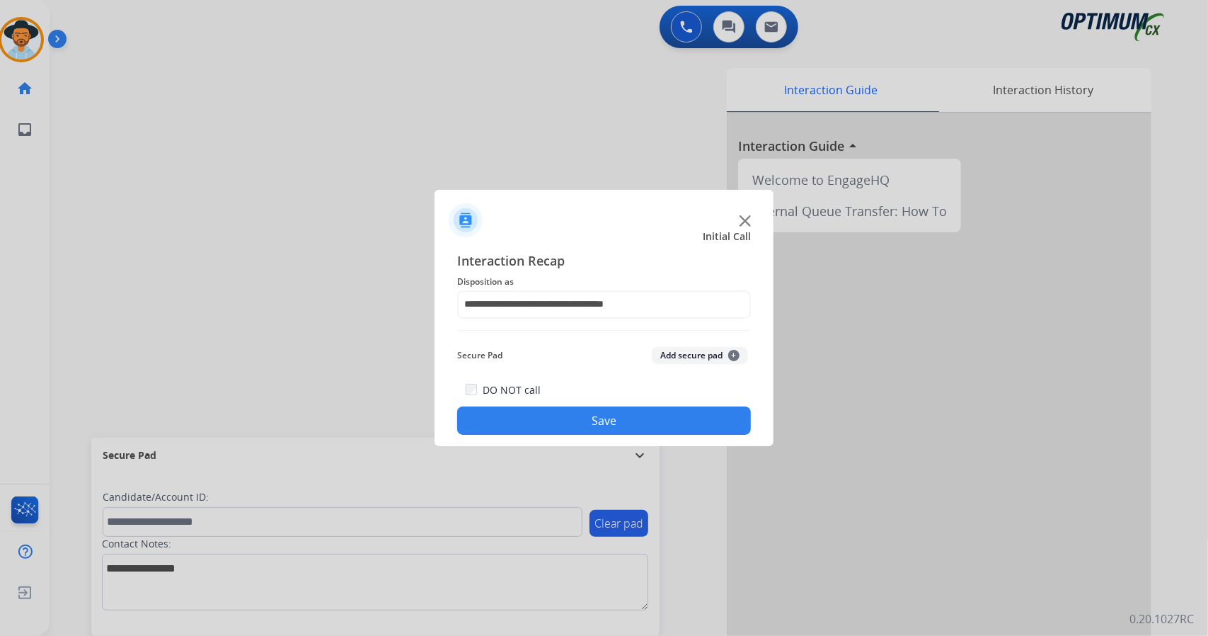
click at [584, 421] on button "Save" at bounding box center [604, 420] width 294 height 28
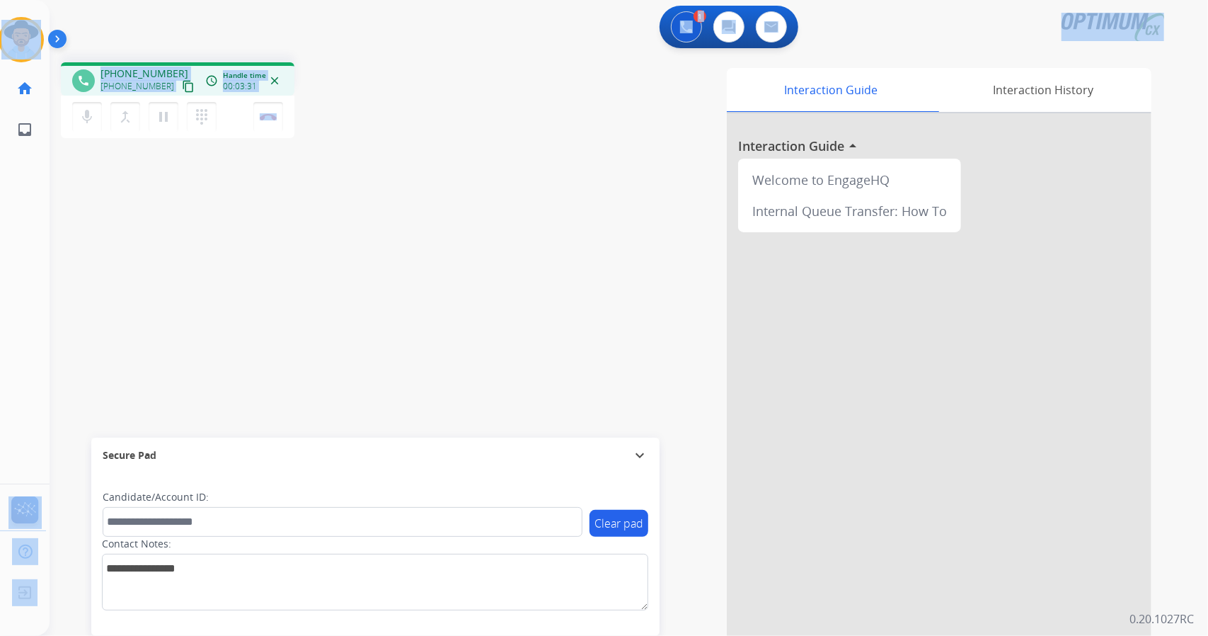
drag, startPoint x: 354, startPoint y: 113, endPoint x: 0, endPoint y: -57, distance: 392.6
click at [0, 0] on html "Outbound call Quit Outbound call Quit Schedule interaction + Add to my list Cus…" at bounding box center [604, 318] width 1208 height 636
click at [88, 30] on div "1 Voice Interactions 0 Chat Interactions 0 Email Interactions" at bounding box center [621, 28] width 1108 height 45
drag, startPoint x: 1, startPoint y: 6, endPoint x: 237, endPoint y: 152, distance: 277.6
click at [237, 152] on div "Outbound call Quit Outbound call Quit Schedule interaction + Add to my list Cus…" at bounding box center [604, 318] width 1208 height 636
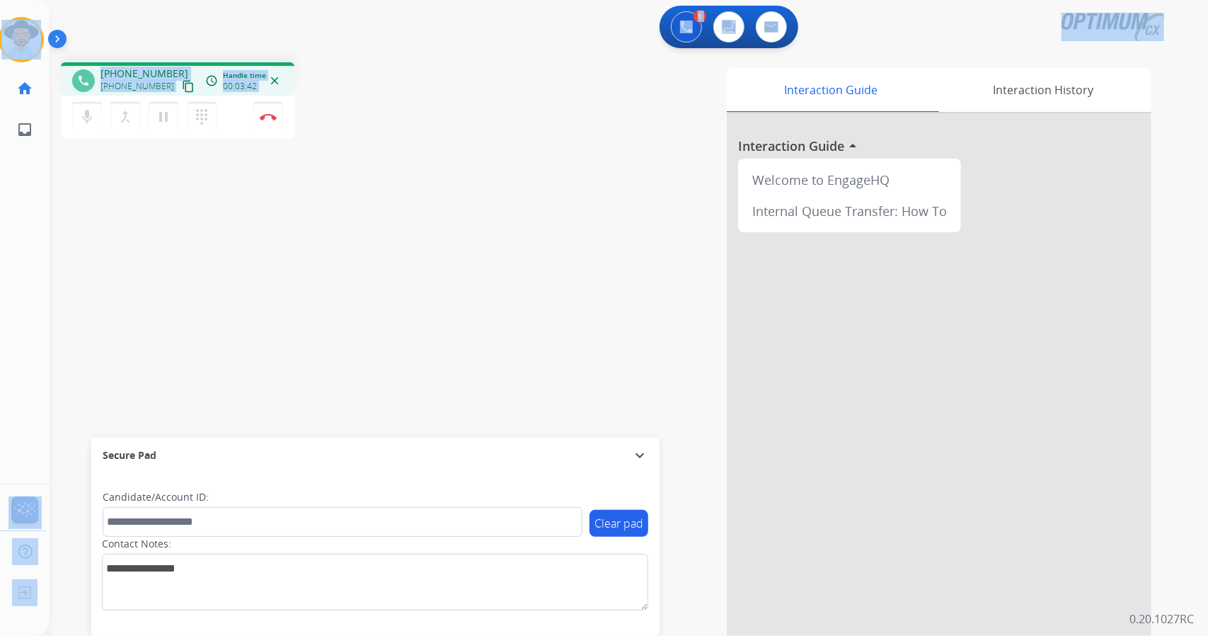
click at [389, 149] on div "phone [PHONE_NUMBER] [PHONE_NUMBER] content_copy access_time Call metrics Queue…" at bounding box center [612, 346] width 1125 height 590
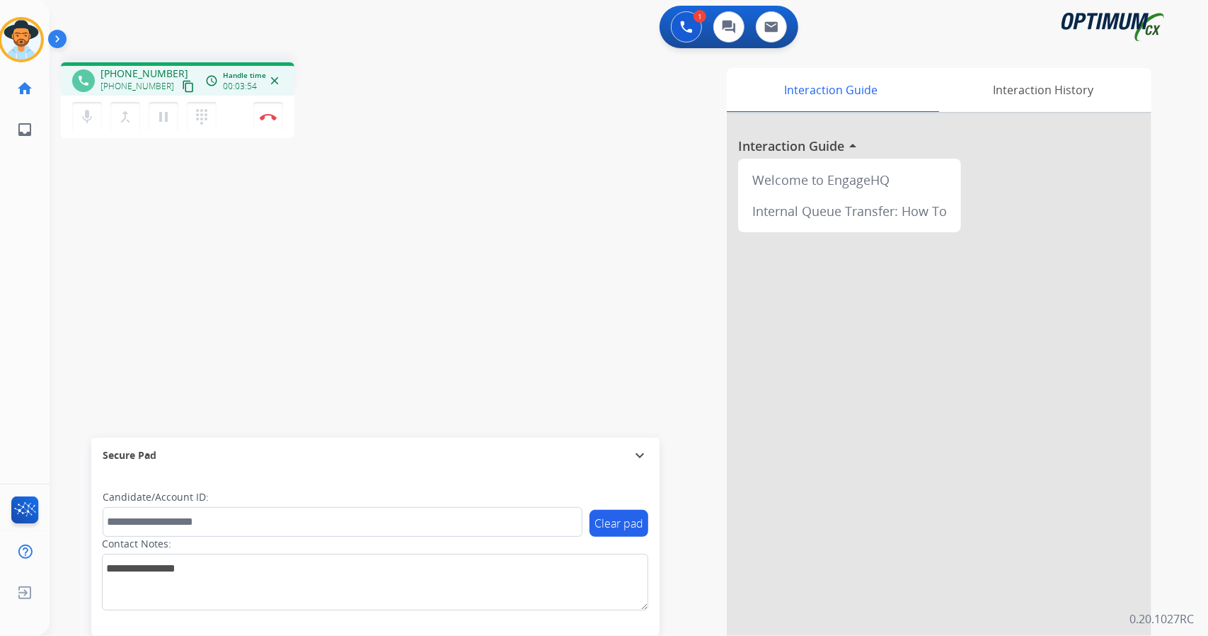
click at [389, 149] on div "phone [PHONE_NUMBER] [PHONE_NUMBER] content_copy access_time Call metrics Queue…" at bounding box center [612, 346] width 1125 height 590
click at [272, 124] on button "Disconnect" at bounding box center [268, 117] width 30 height 30
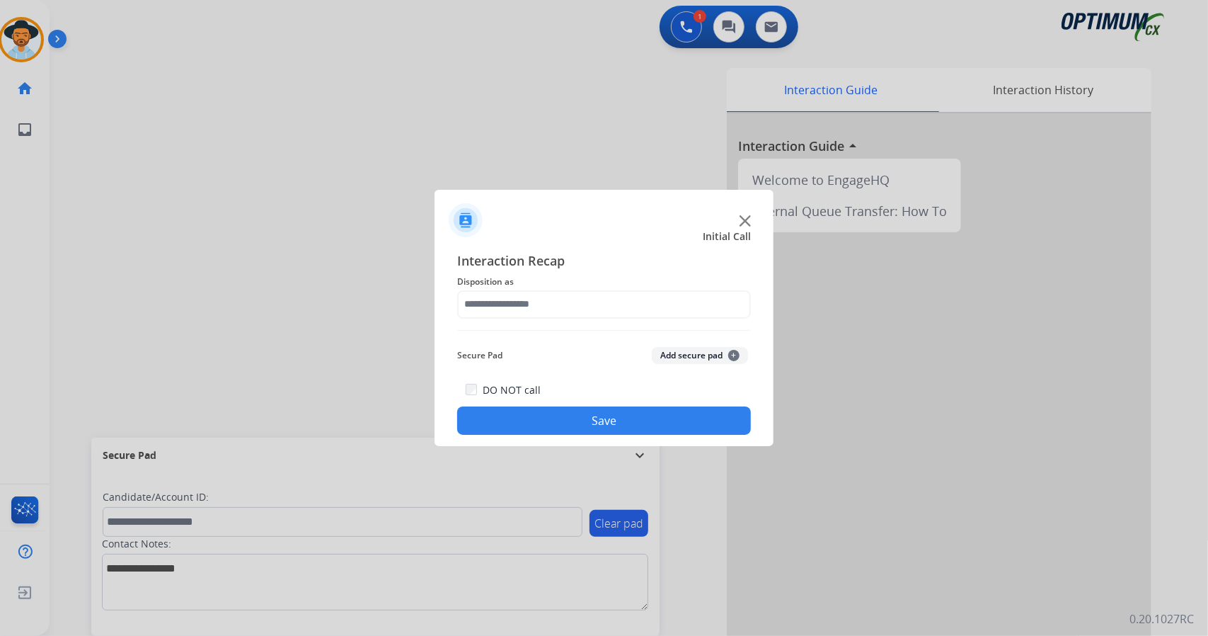
click at [633, 278] on span "Disposition as" at bounding box center [604, 281] width 294 height 17
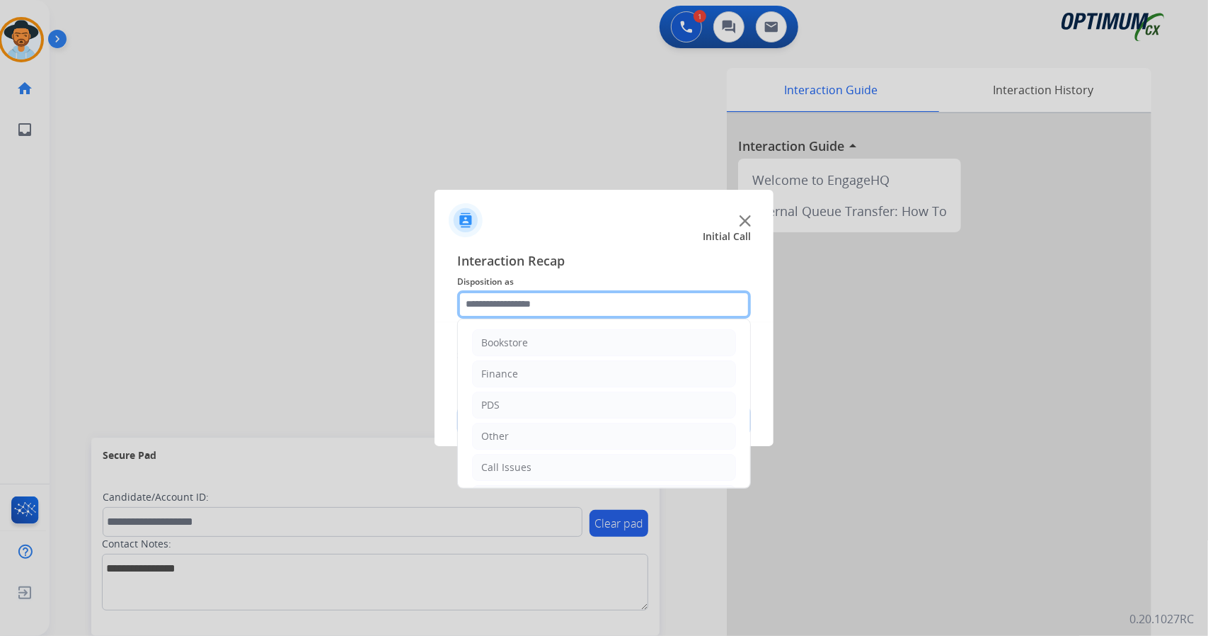
click at [632, 297] on input "text" at bounding box center [604, 304] width 294 height 28
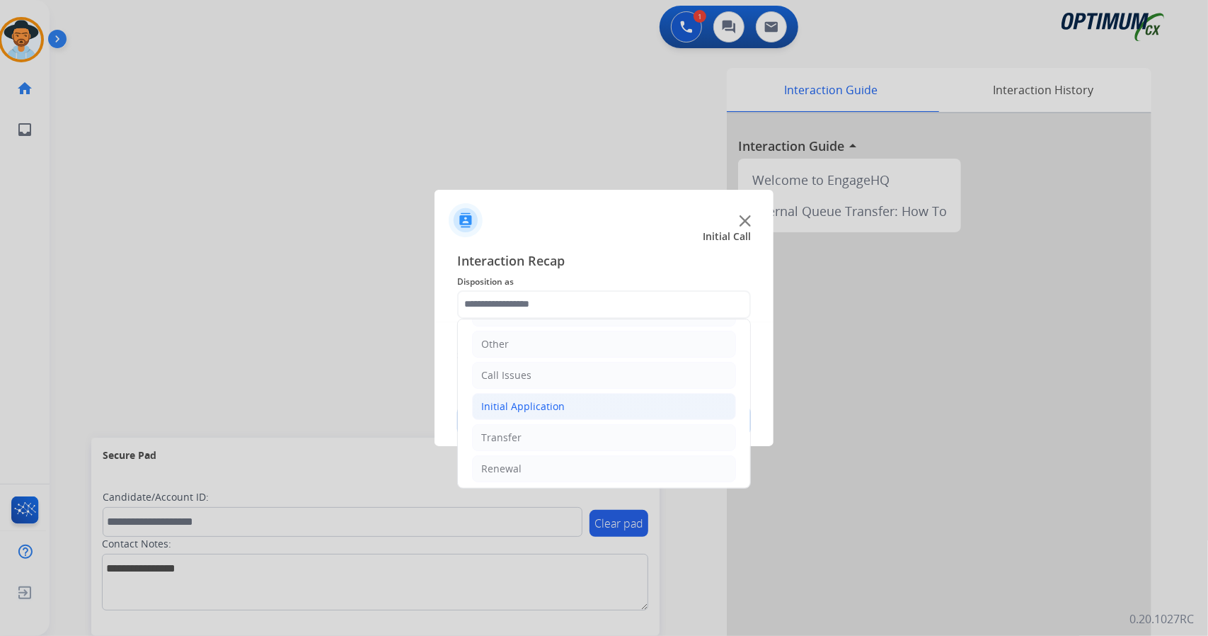
click at [542, 410] on div "Initial Application" at bounding box center [523, 406] width 84 height 14
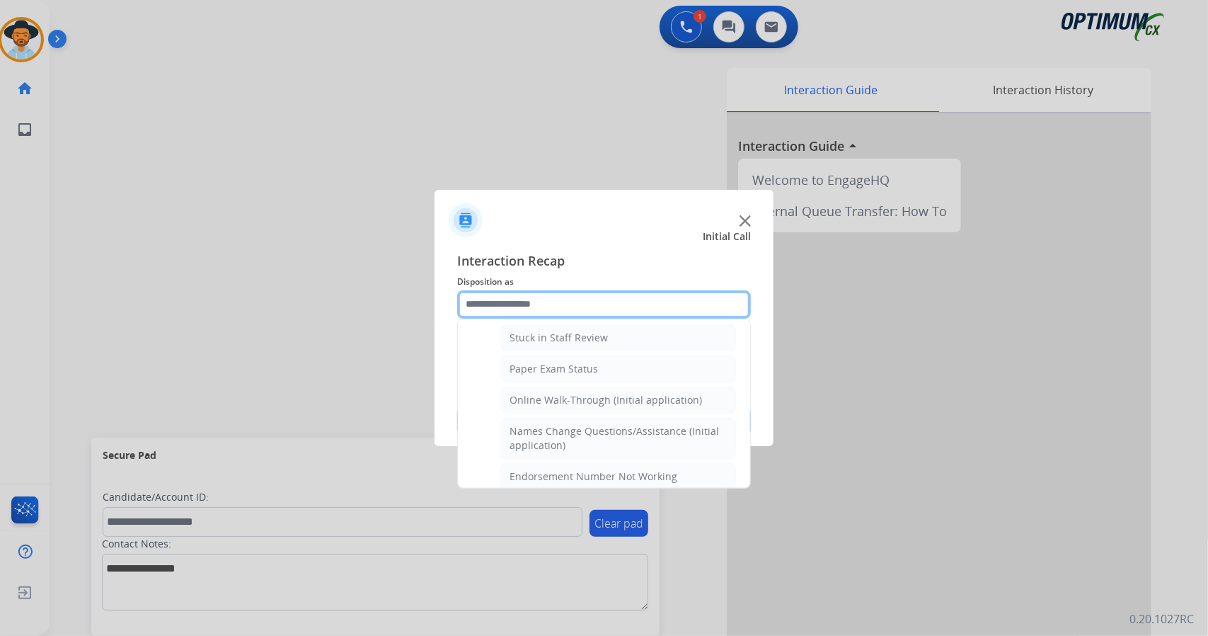
scroll to position [256, 0]
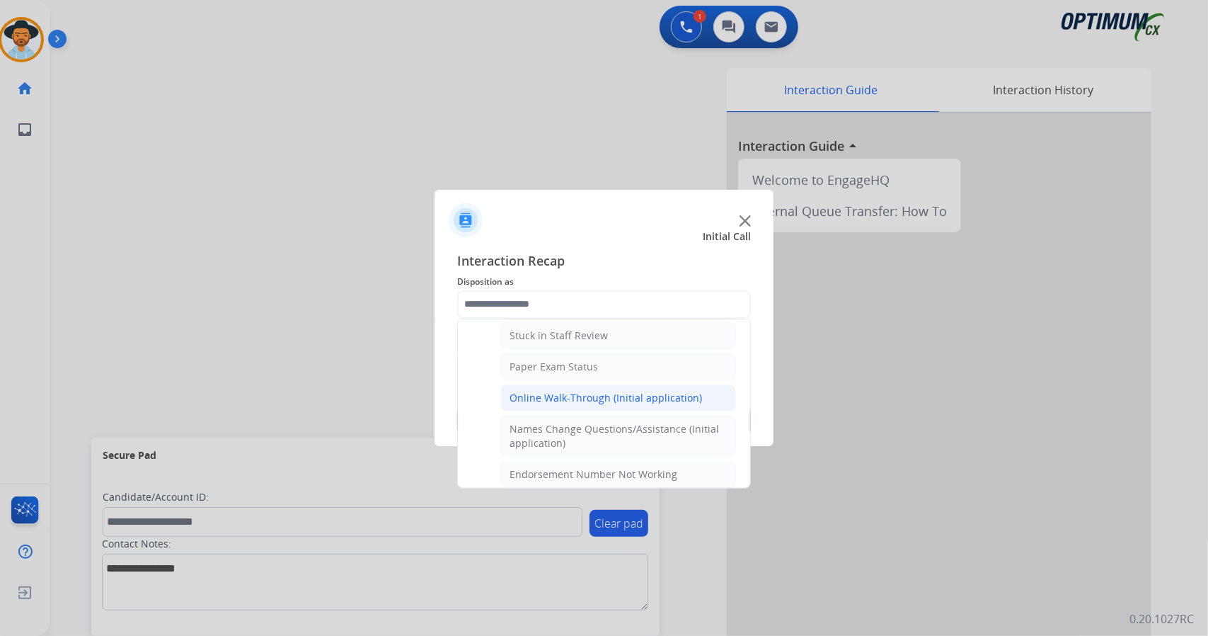
click at [539, 391] on div "Online Walk-Through (Initial application)" at bounding box center [606, 398] width 193 height 14
type input "**********"
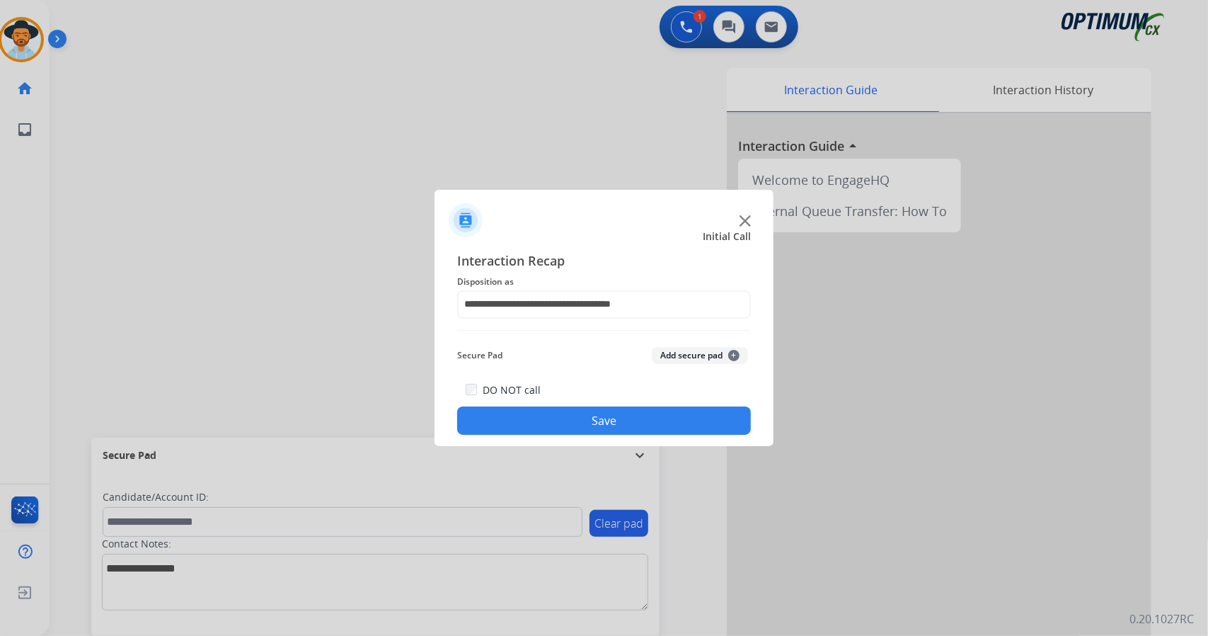
click at [551, 419] on button "Save" at bounding box center [604, 420] width 294 height 28
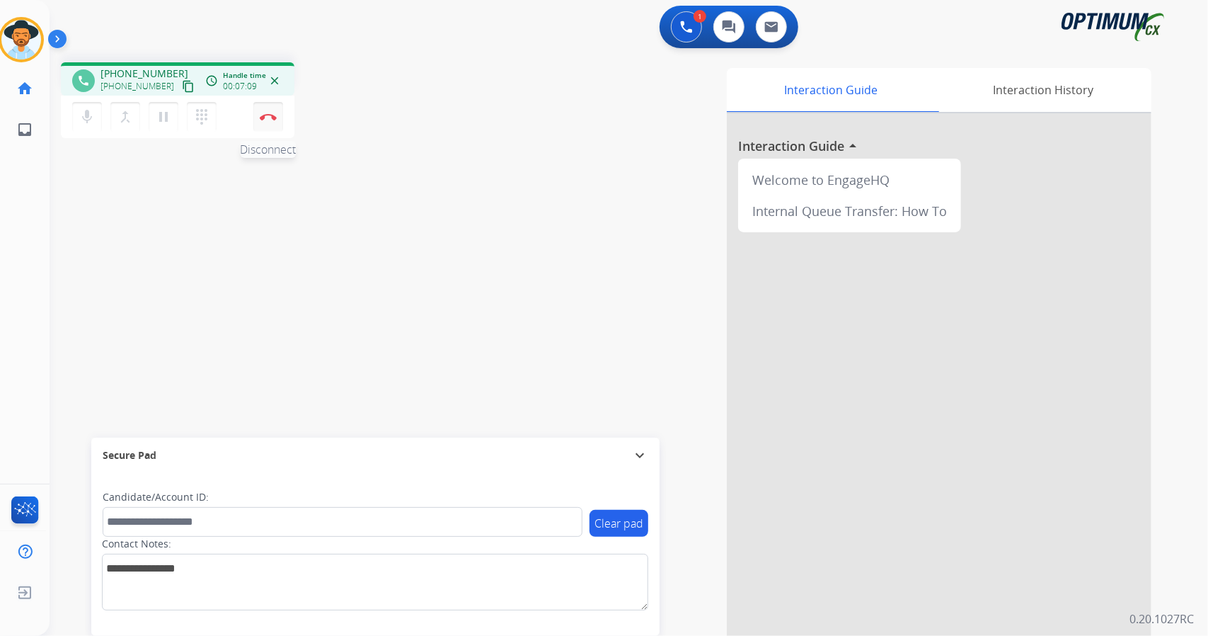
click at [276, 120] on button "Disconnect" at bounding box center [268, 117] width 30 height 30
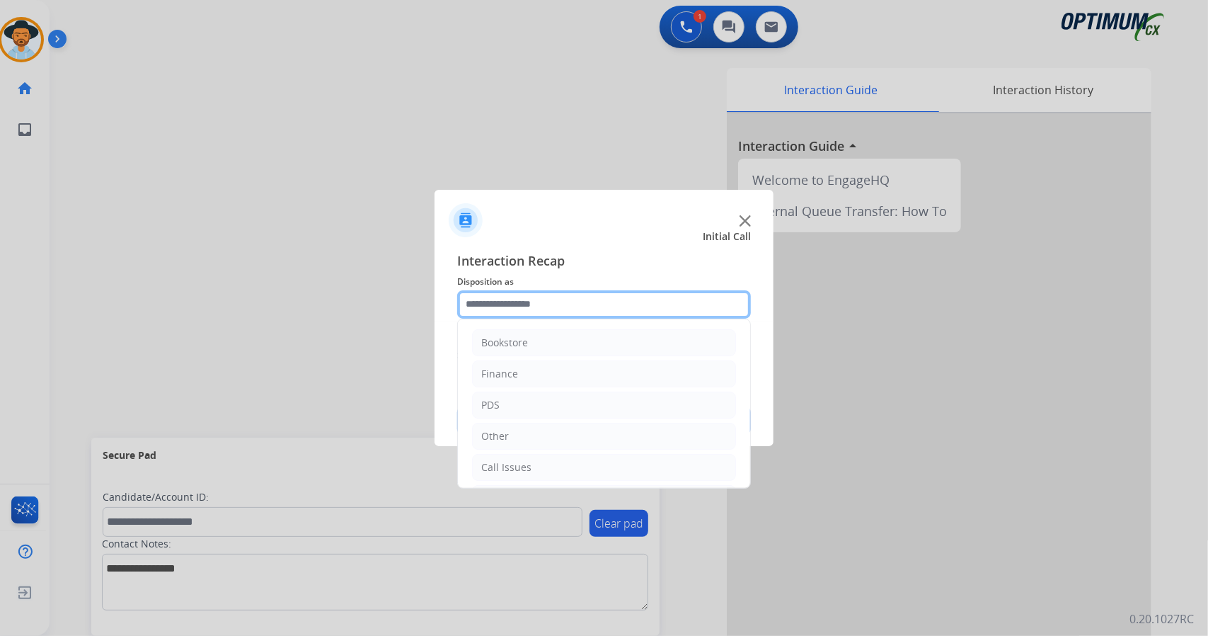
click at [532, 303] on input "text" at bounding box center [604, 304] width 294 height 28
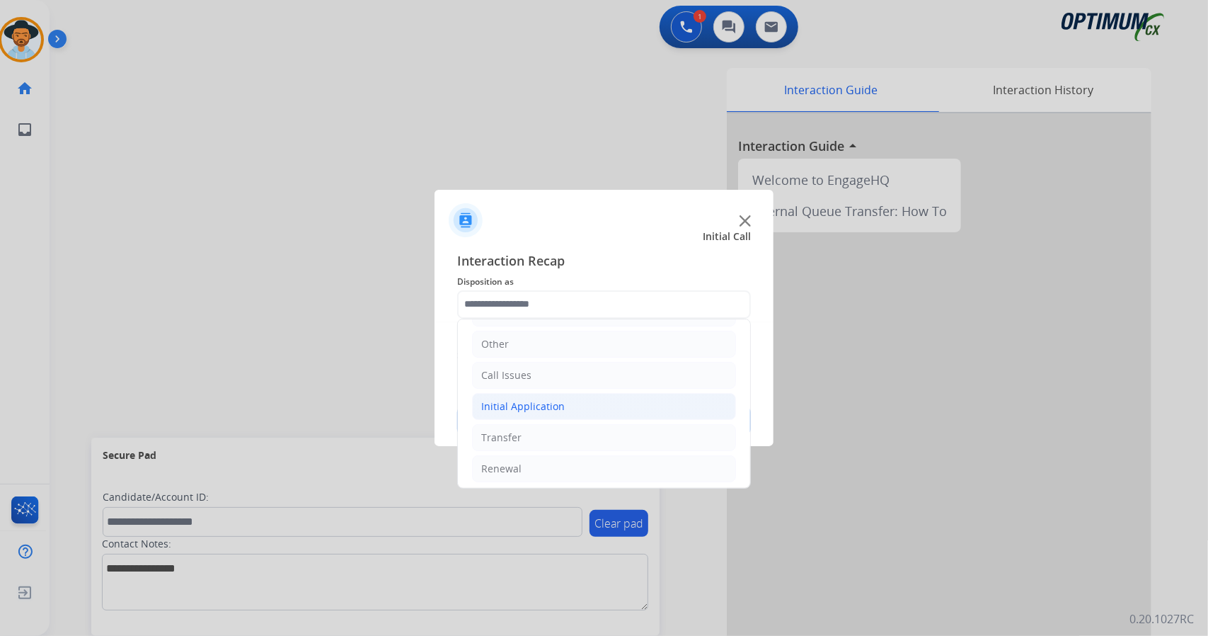
click at [554, 401] on div "Initial Application" at bounding box center [523, 406] width 84 height 14
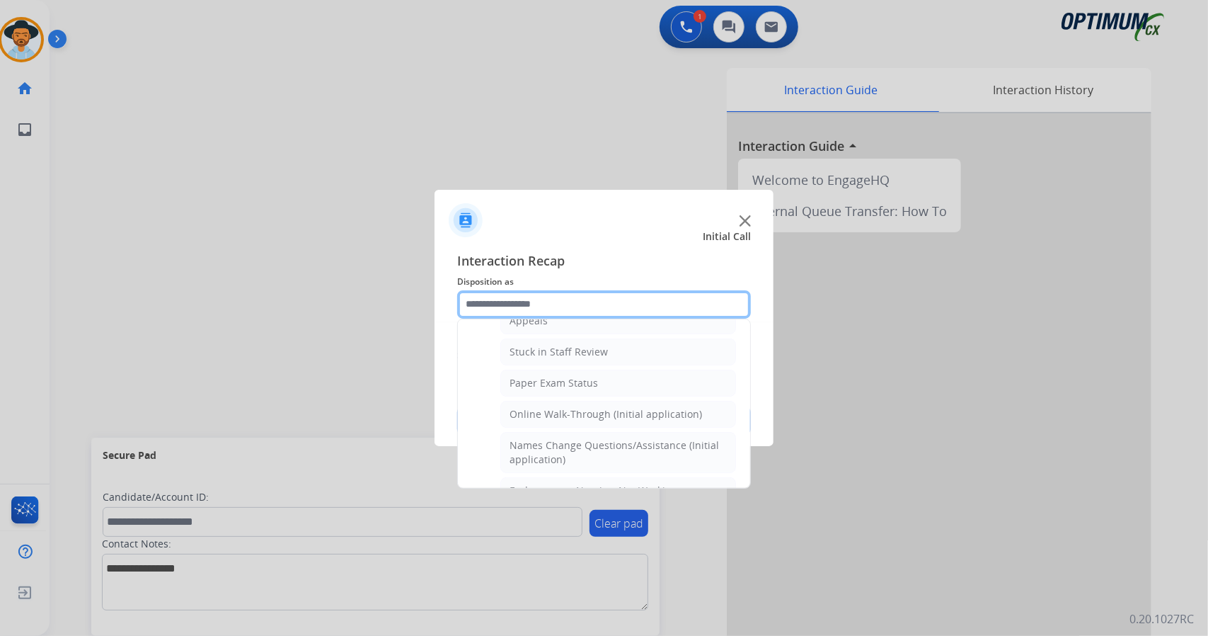
scroll to position [242, 0]
click at [554, 405] on div "Online Walk-Through (Initial application)" at bounding box center [606, 412] width 193 height 14
type input "**********"
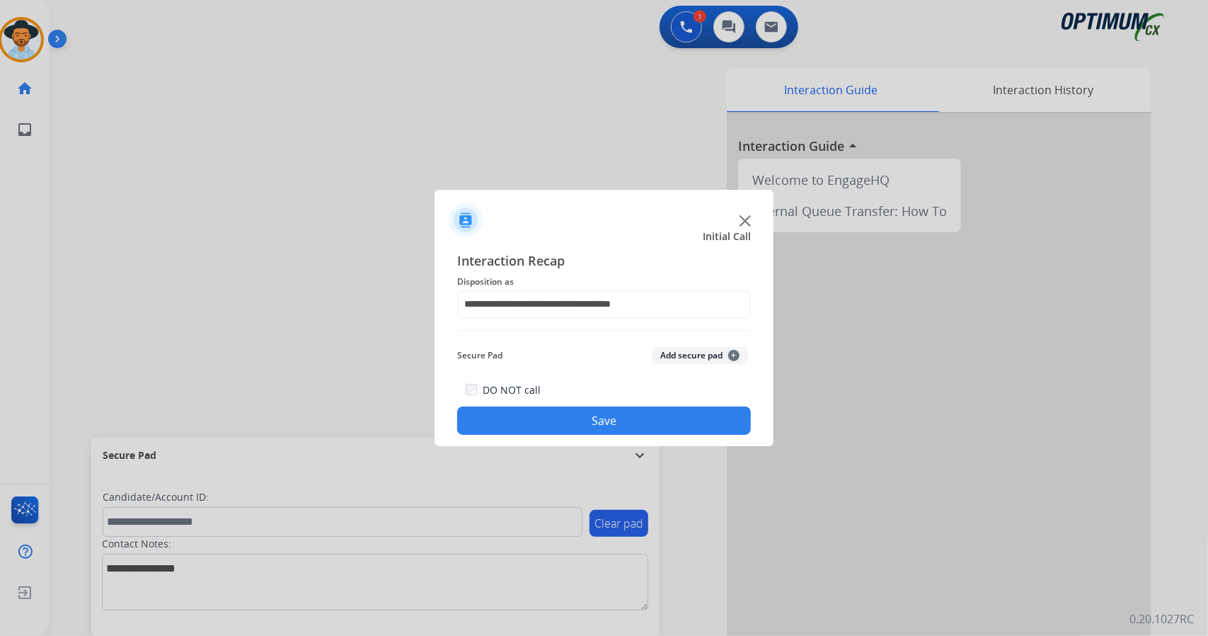
click at [572, 431] on button "Save" at bounding box center [604, 420] width 294 height 28
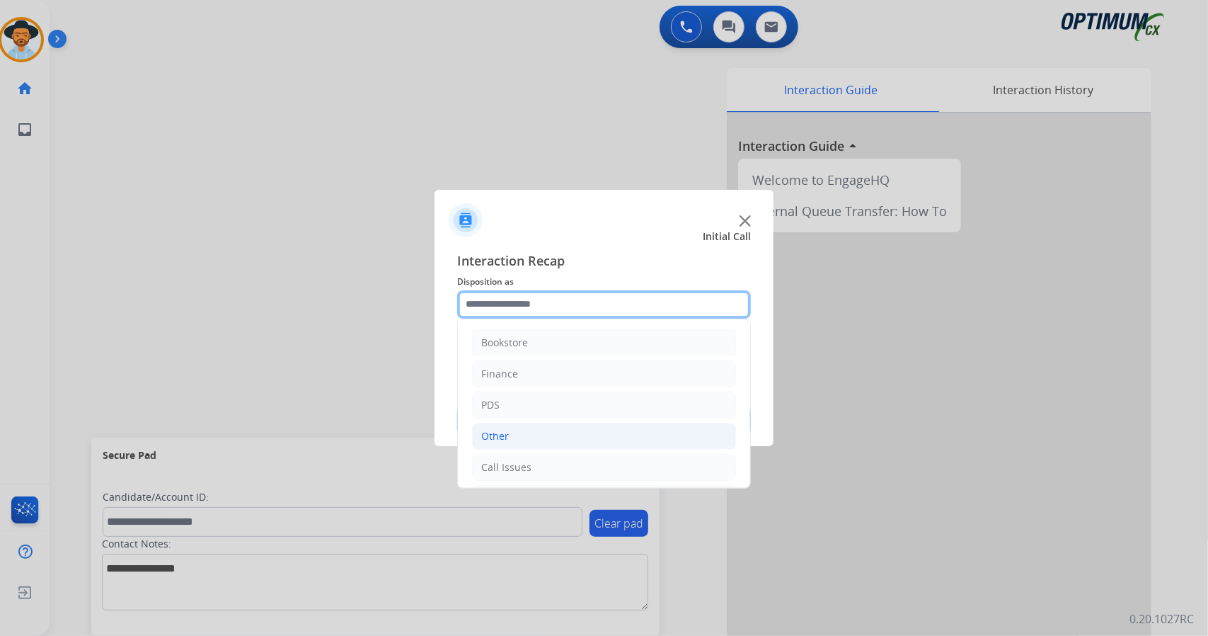
drag, startPoint x: 608, startPoint y: 308, endPoint x: 610, endPoint y: 435, distance: 127.4
click at [610, 319] on div "Bookstore Finance PDS Other Call Issues Initial Application Transfer Renewal" at bounding box center [604, 304] width 294 height 28
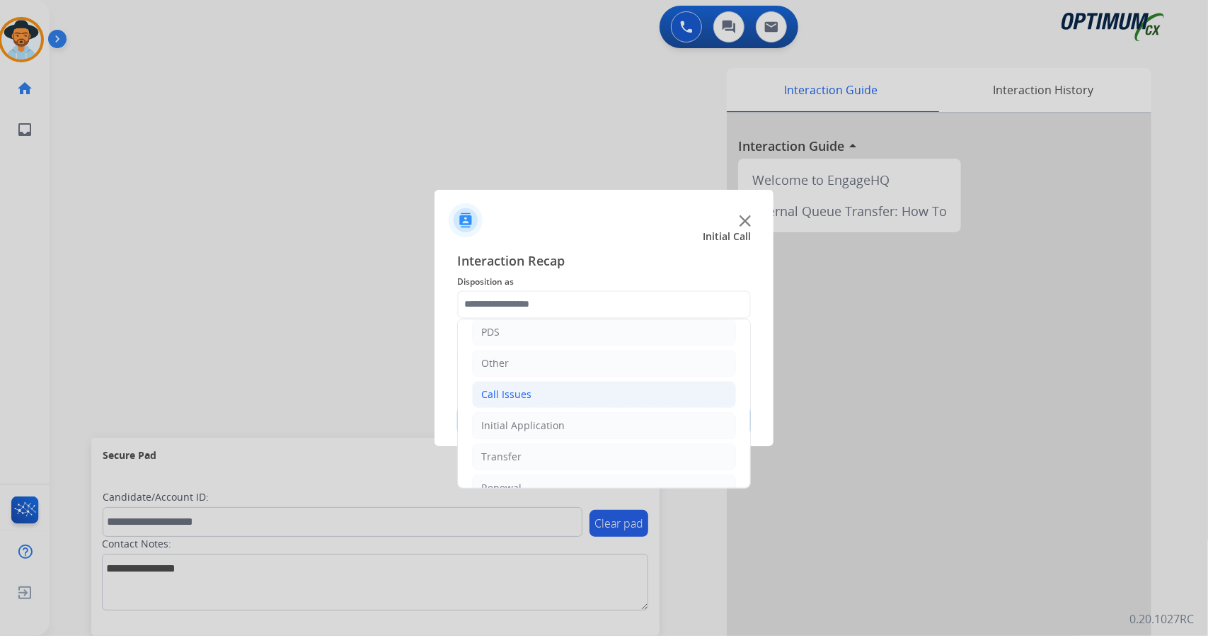
click at [585, 396] on li "Call Issues" at bounding box center [604, 394] width 264 height 27
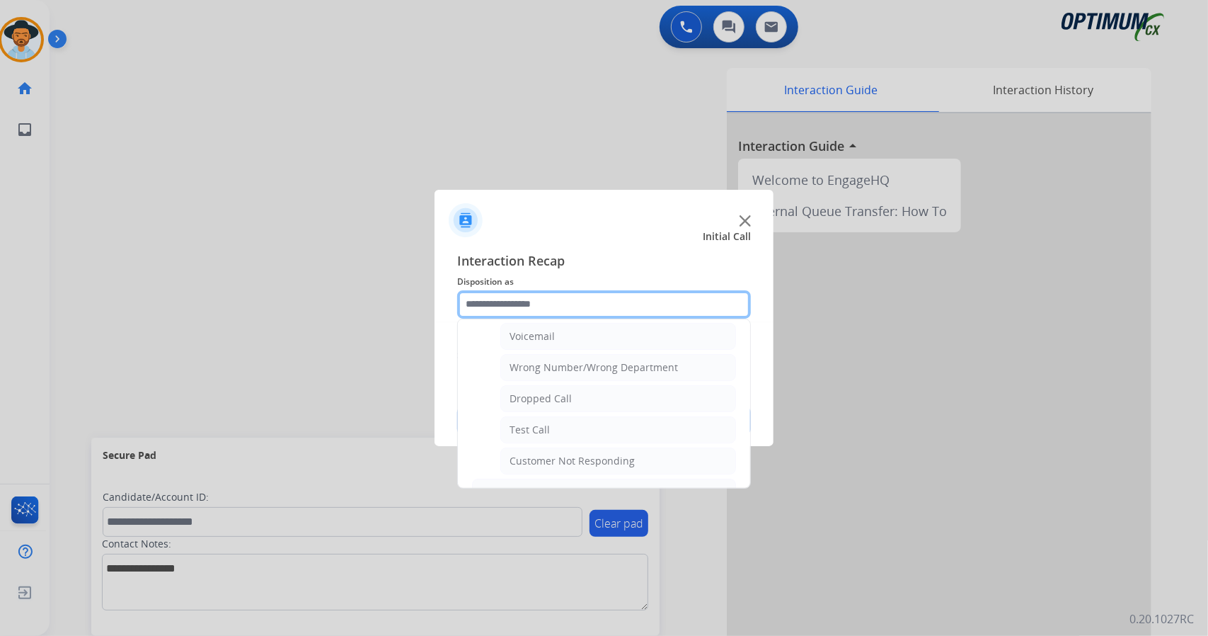
scroll to position [171, 0]
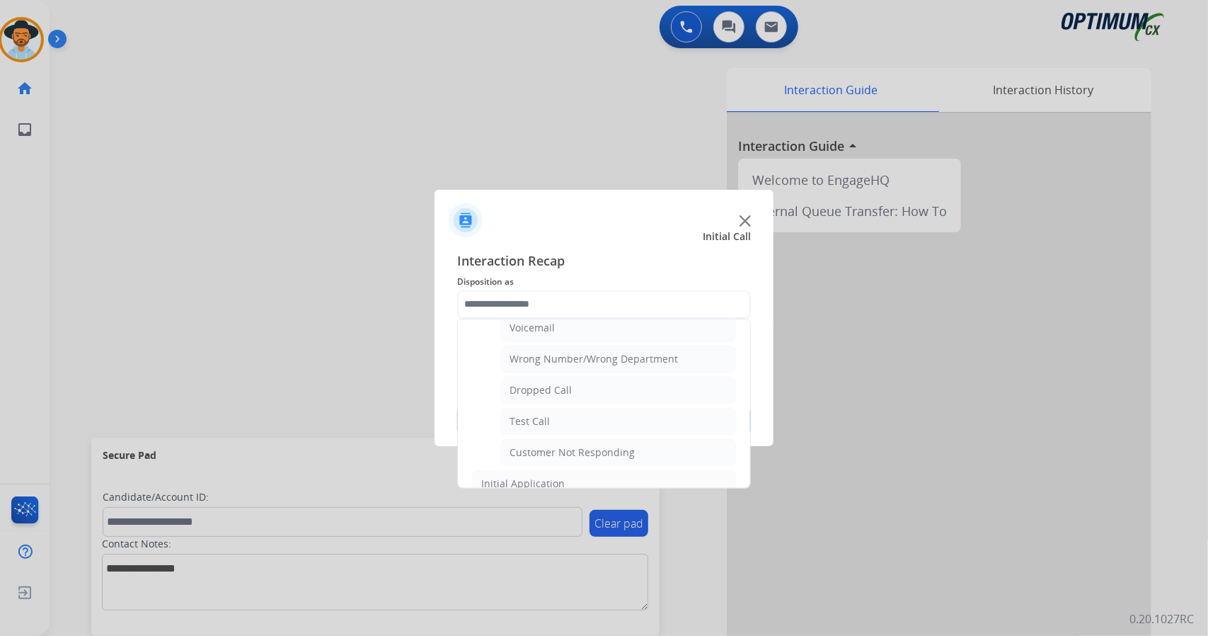
click at [585, 396] on li "Dropped Call" at bounding box center [618, 390] width 236 height 27
type input "**********"
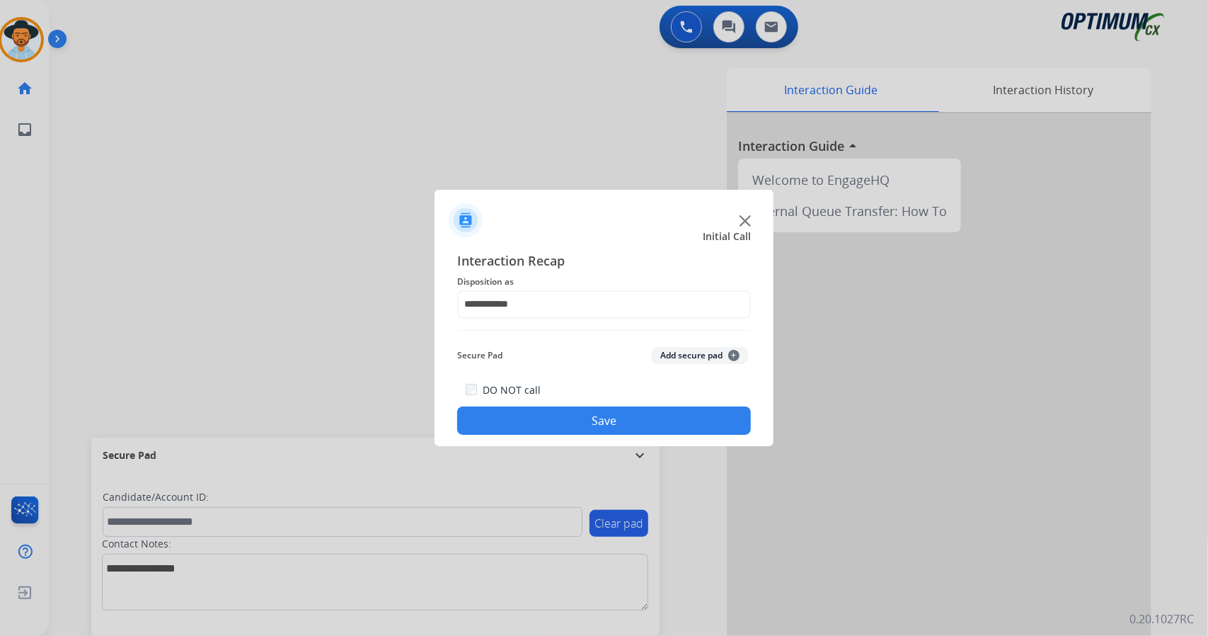
click at [583, 412] on button "Save" at bounding box center [604, 420] width 294 height 28
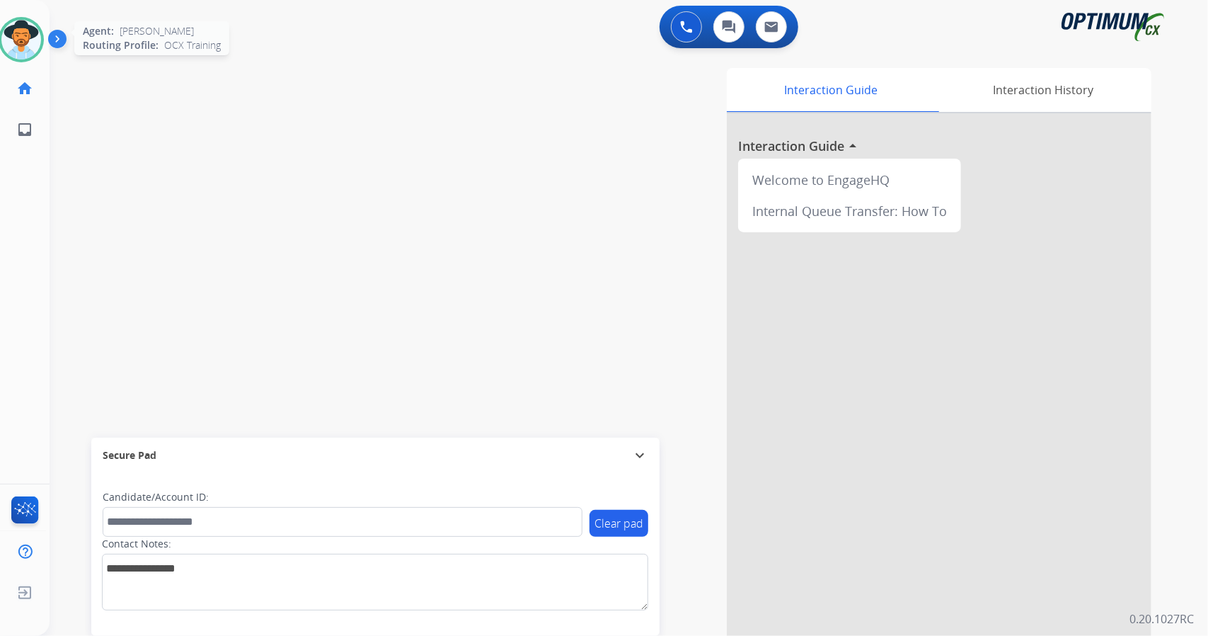
click at [8, 47] on img at bounding box center [21, 40] width 40 height 40
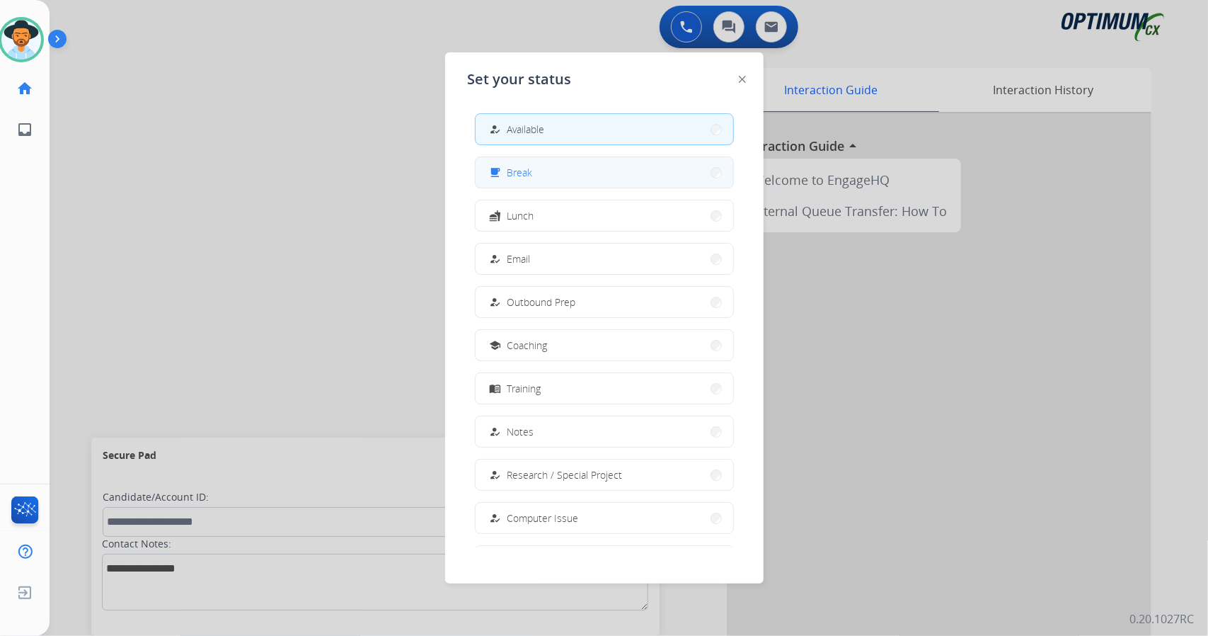
click at [537, 183] on button "free_breakfast Break" at bounding box center [605, 172] width 258 height 30
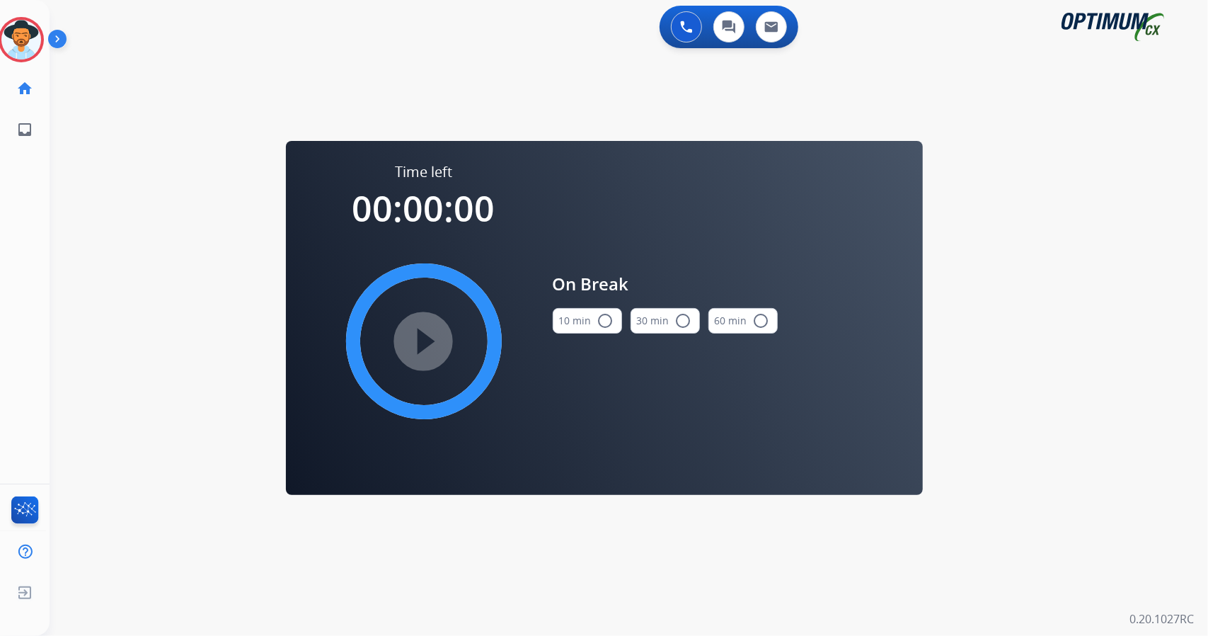
click at [1188, 372] on div "0 Voice Interactions 0 Chat Interactions 0 Email Interactions swap_horiz Break …" at bounding box center [629, 318] width 1159 height 636
click at [585, 322] on button "10 min radio_button_unchecked" at bounding box center [587, 320] width 69 height 25
click at [422, 336] on mat-icon "play_circle_filled" at bounding box center [424, 341] width 17 height 17
click at [30, 50] on icon at bounding box center [22, 40] width 46 height 46
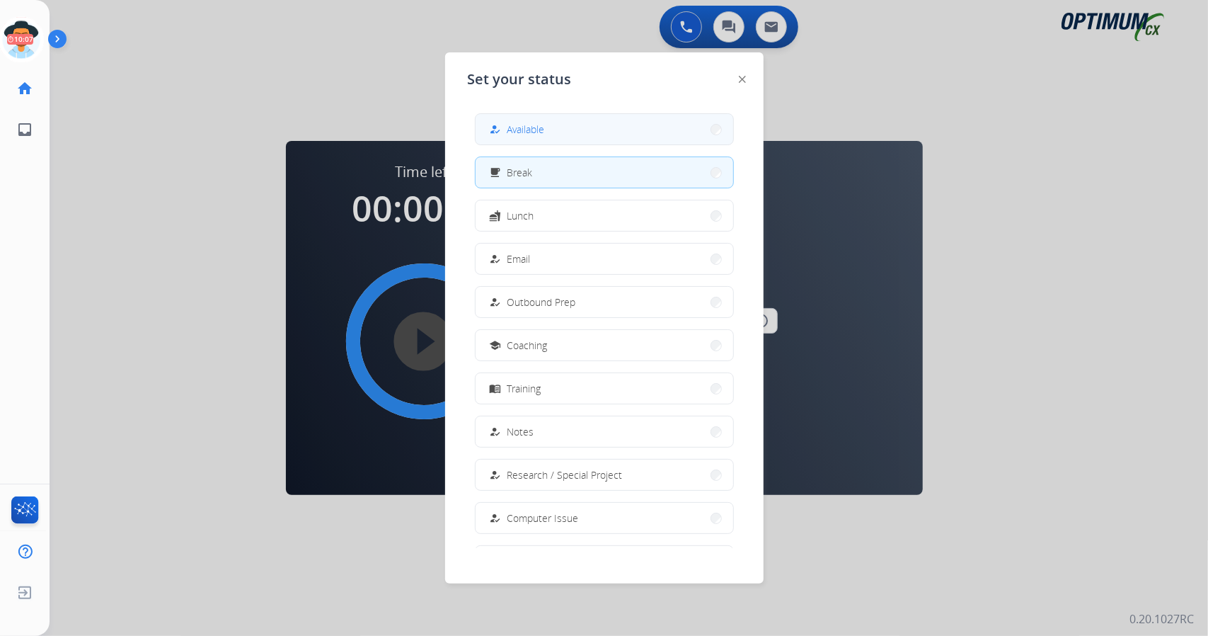
click at [515, 127] on span "Available" at bounding box center [527, 129] width 38 height 15
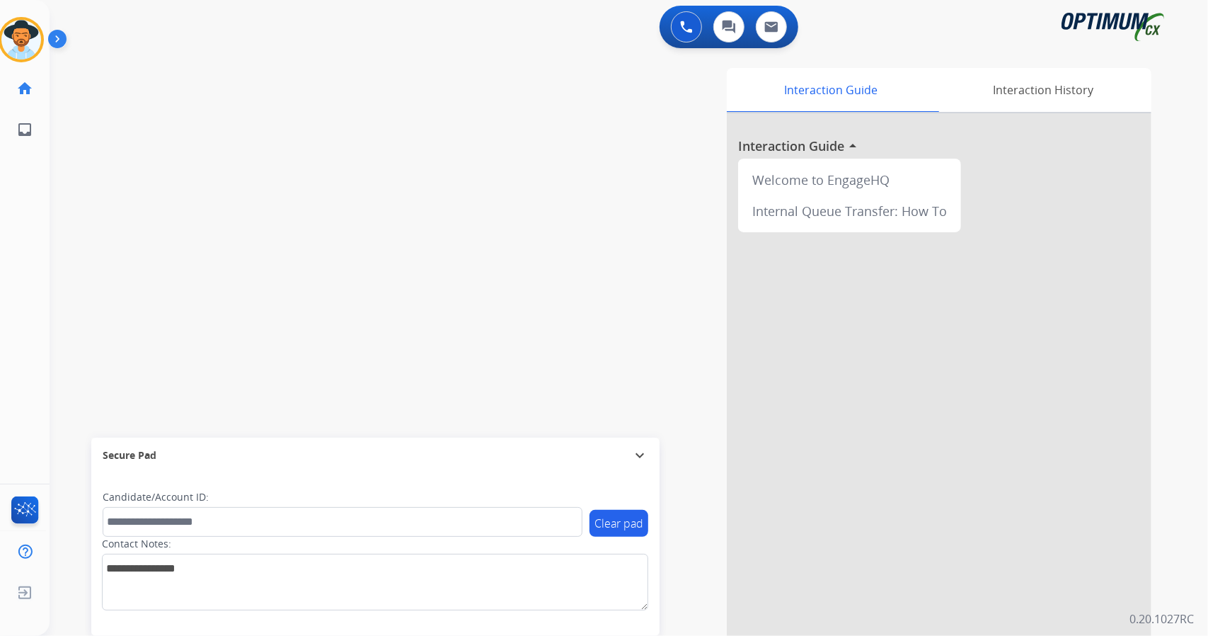
click at [248, 9] on div "0 Voice Interactions 0 Chat Interactions 0 Email Interactions" at bounding box center [621, 28] width 1108 height 45
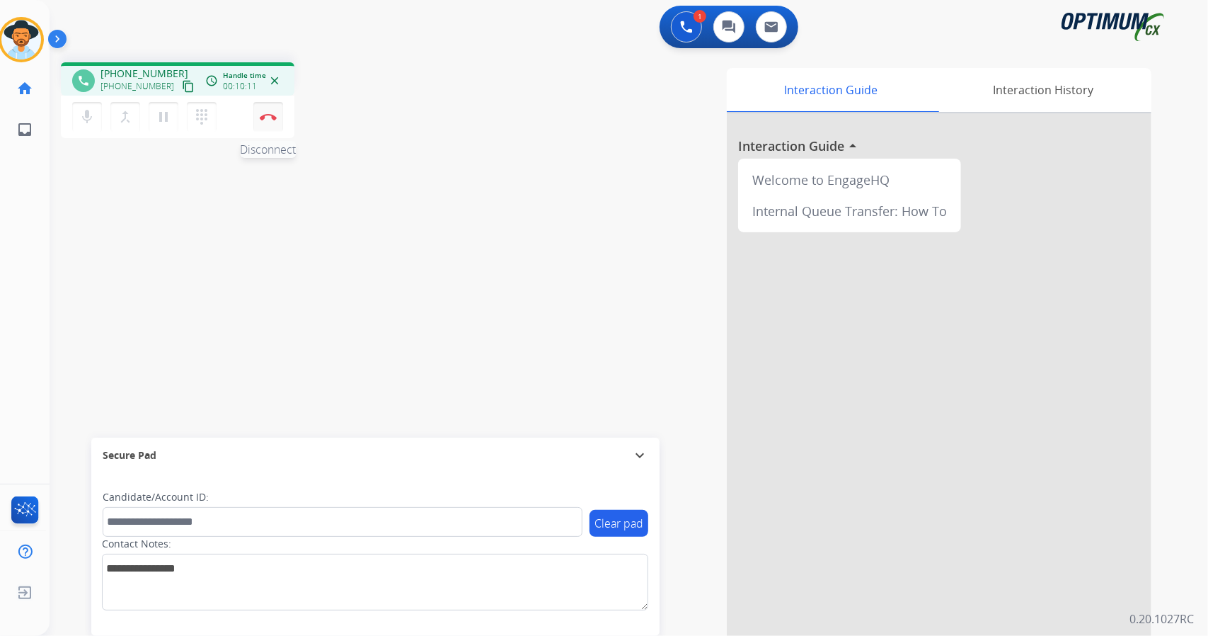
click at [273, 120] on button "Disconnect" at bounding box center [268, 117] width 30 height 30
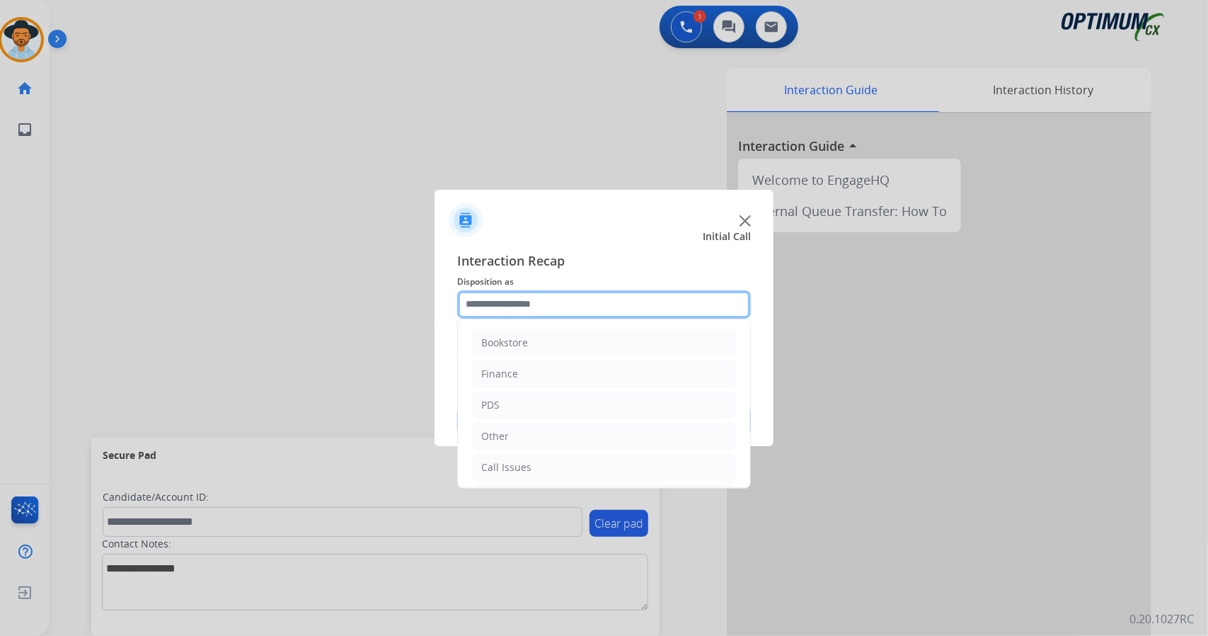
click at [624, 310] on input "text" at bounding box center [604, 304] width 294 height 28
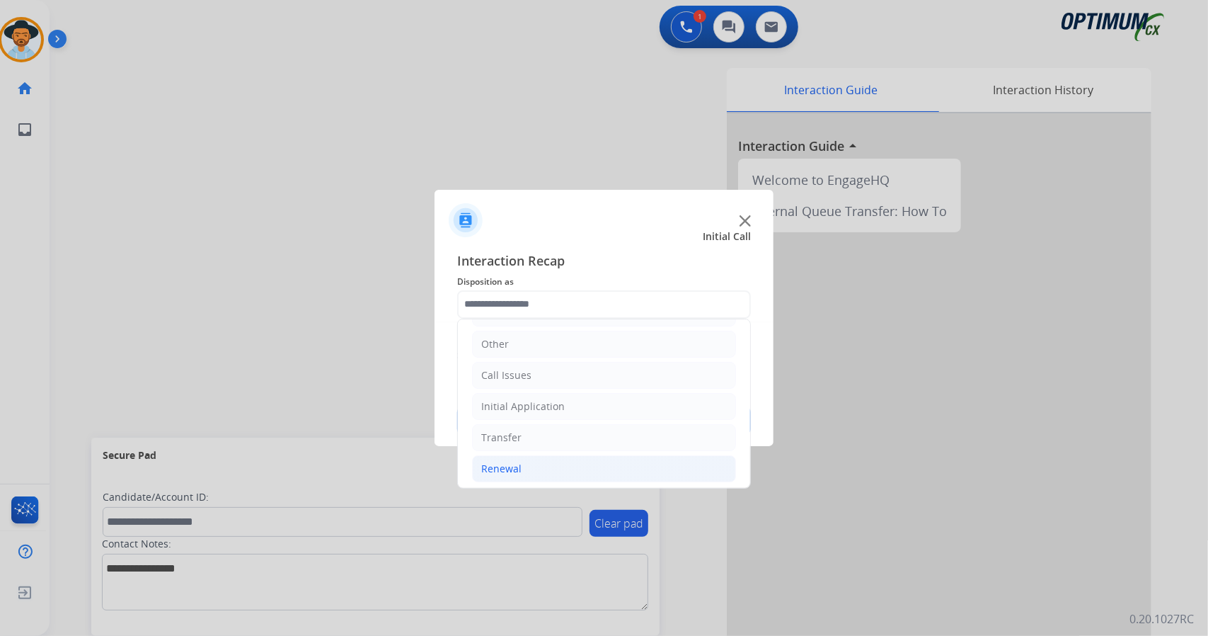
click at [537, 468] on li "Renewal" at bounding box center [604, 468] width 264 height 27
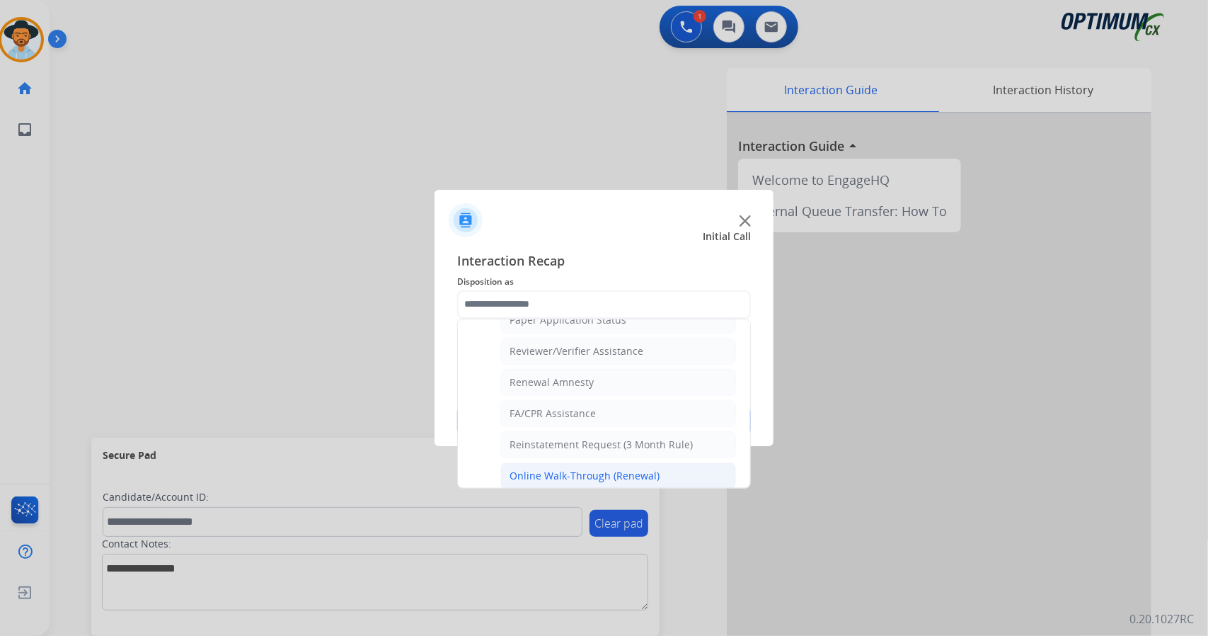
click at [588, 469] on div "Online Walk-Through (Renewal)" at bounding box center [585, 476] width 150 height 14
type input "**********"
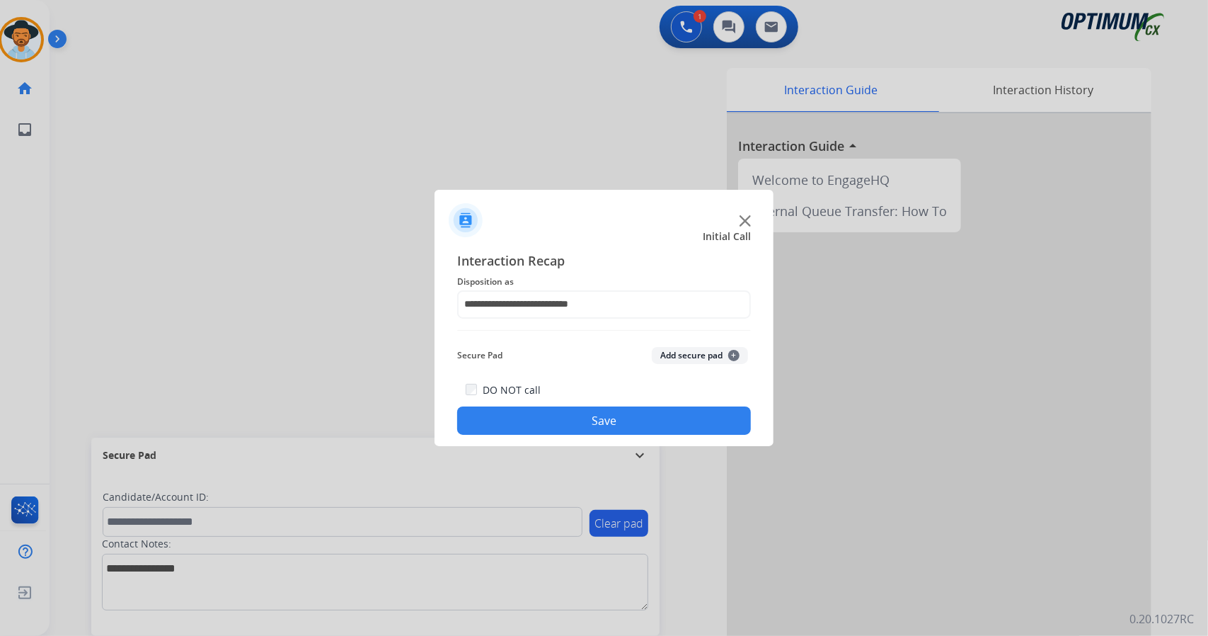
click at [563, 411] on button "Save" at bounding box center [604, 420] width 294 height 28
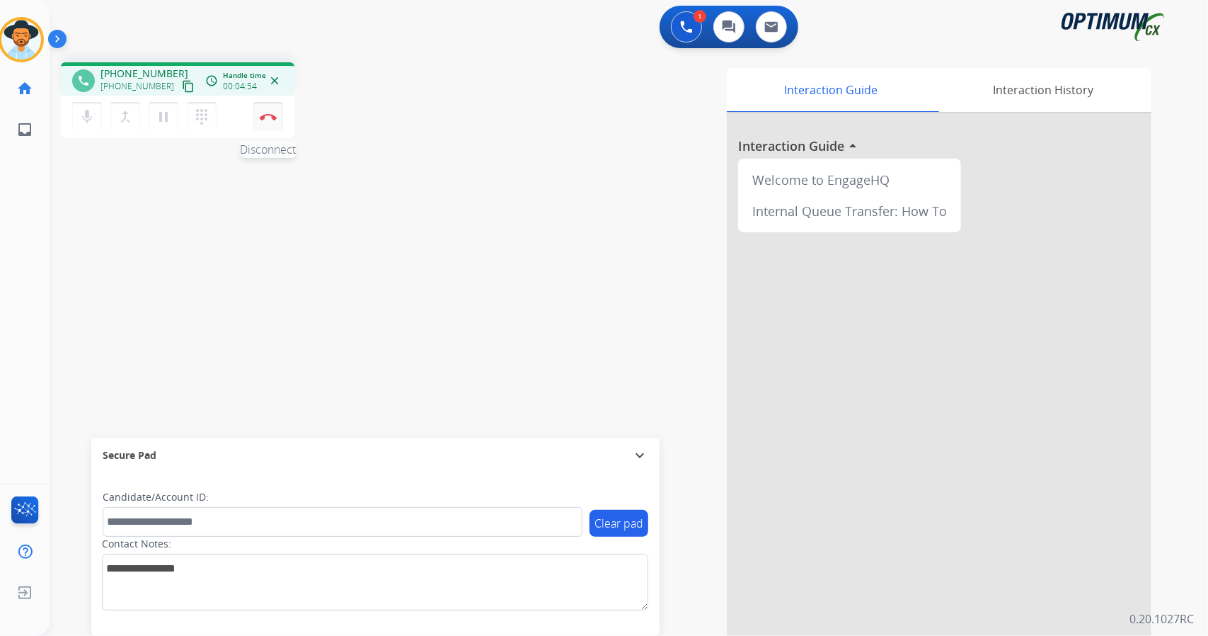
click at [262, 126] on button "Disconnect" at bounding box center [268, 117] width 30 height 30
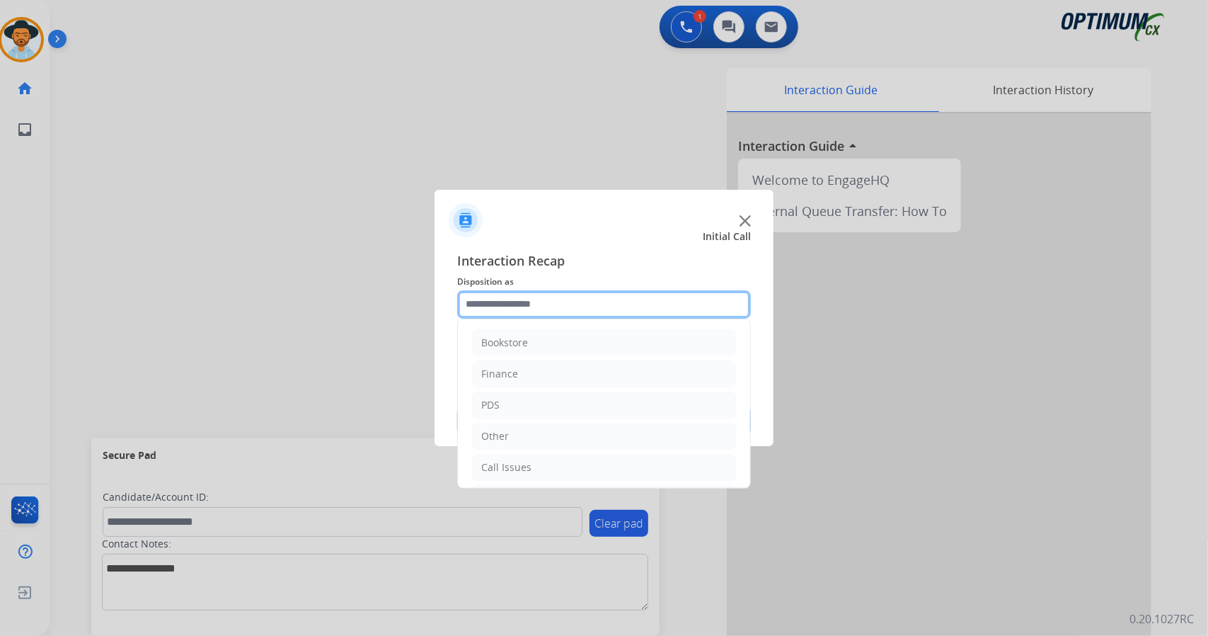
click at [537, 299] on input "text" at bounding box center [604, 304] width 294 height 28
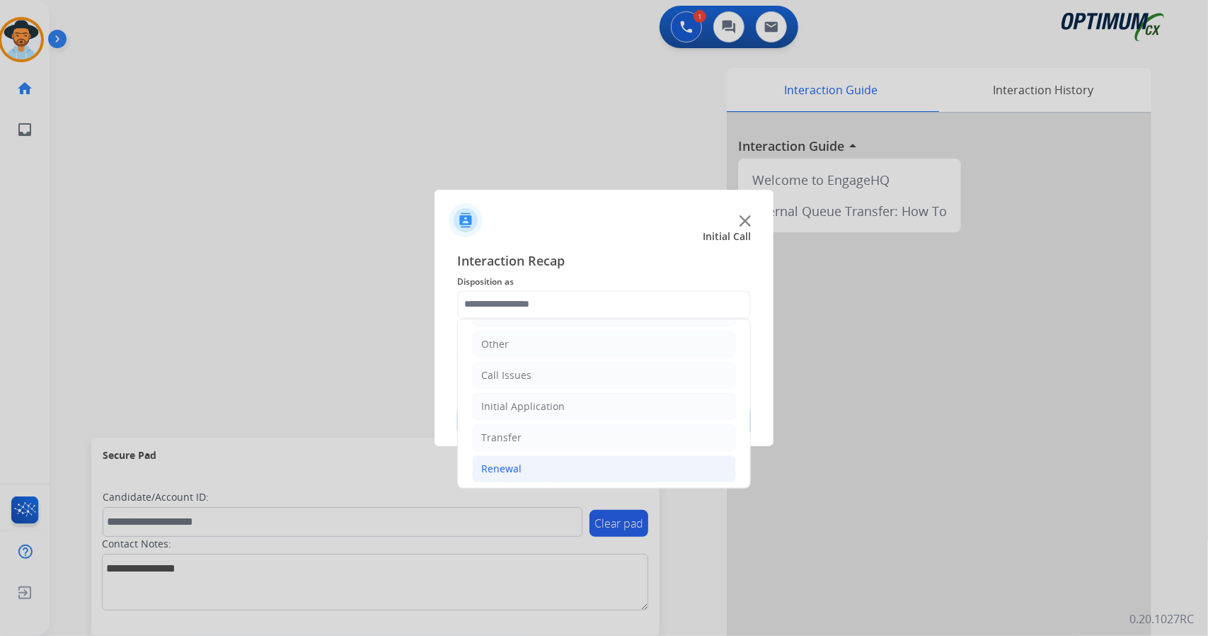
click at [520, 455] on li "Renewal" at bounding box center [604, 468] width 264 height 27
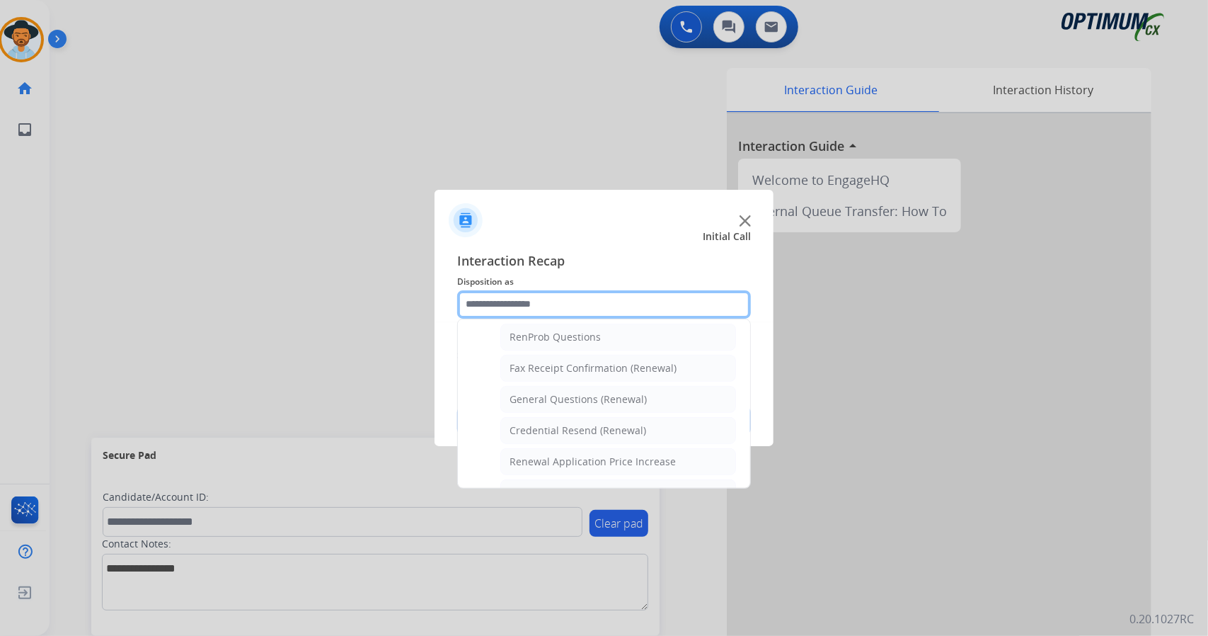
scroll to position [361, 0]
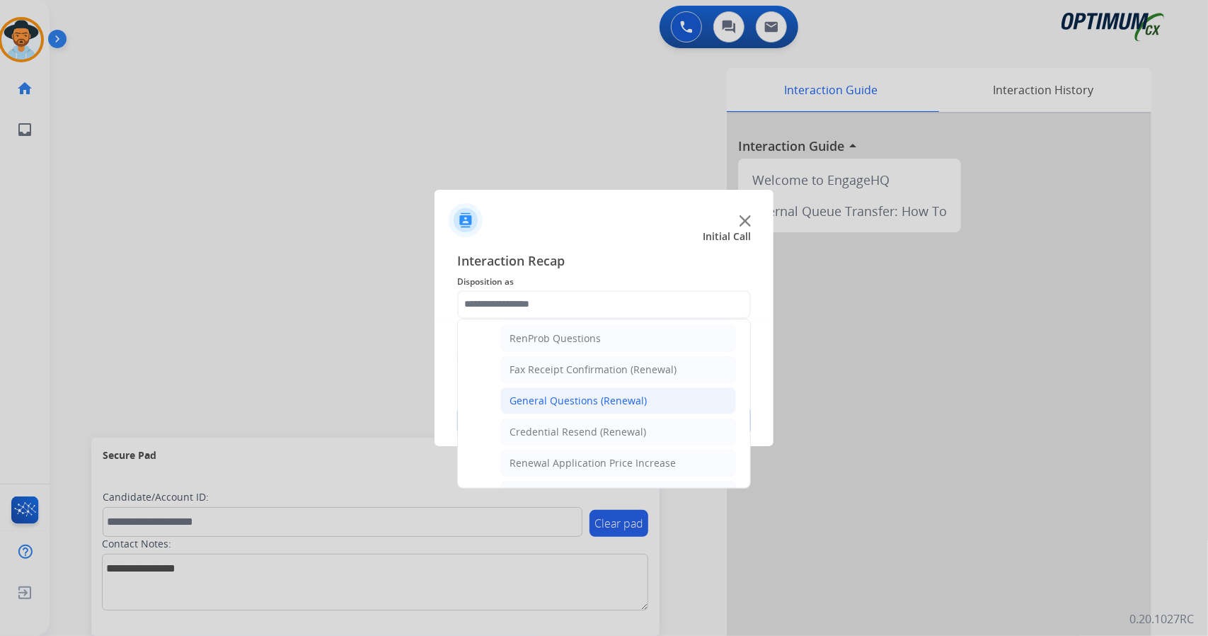
click at [534, 397] on div "General Questions (Renewal)" at bounding box center [578, 401] width 137 height 14
type input "**********"
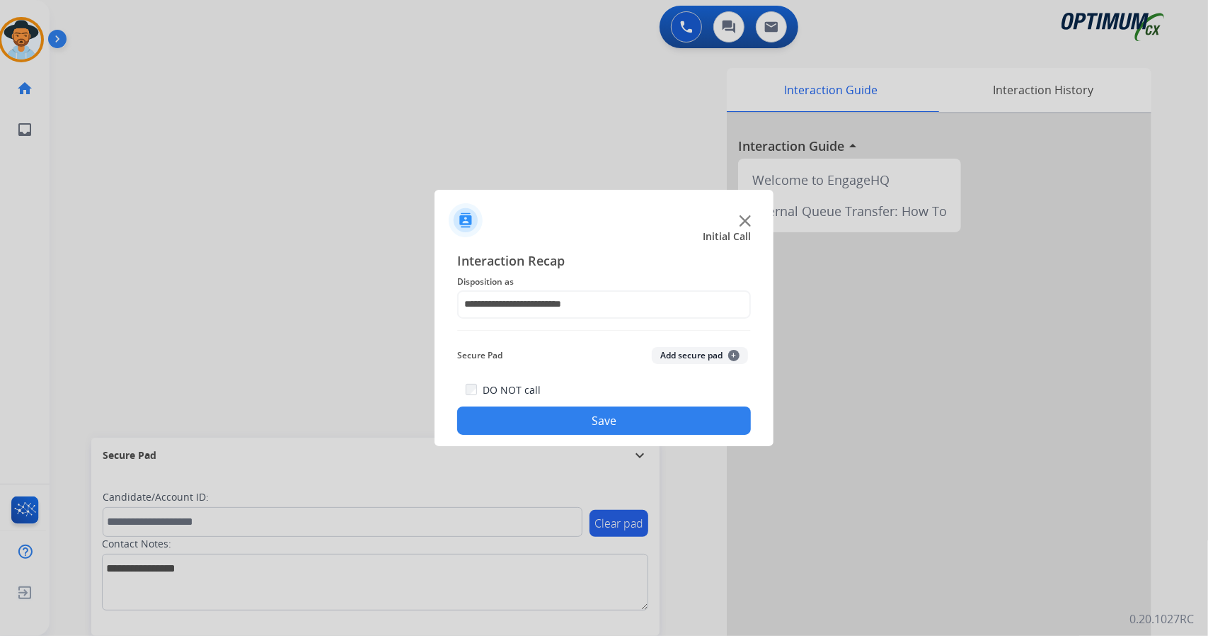
click at [541, 412] on button "Save" at bounding box center [604, 420] width 294 height 28
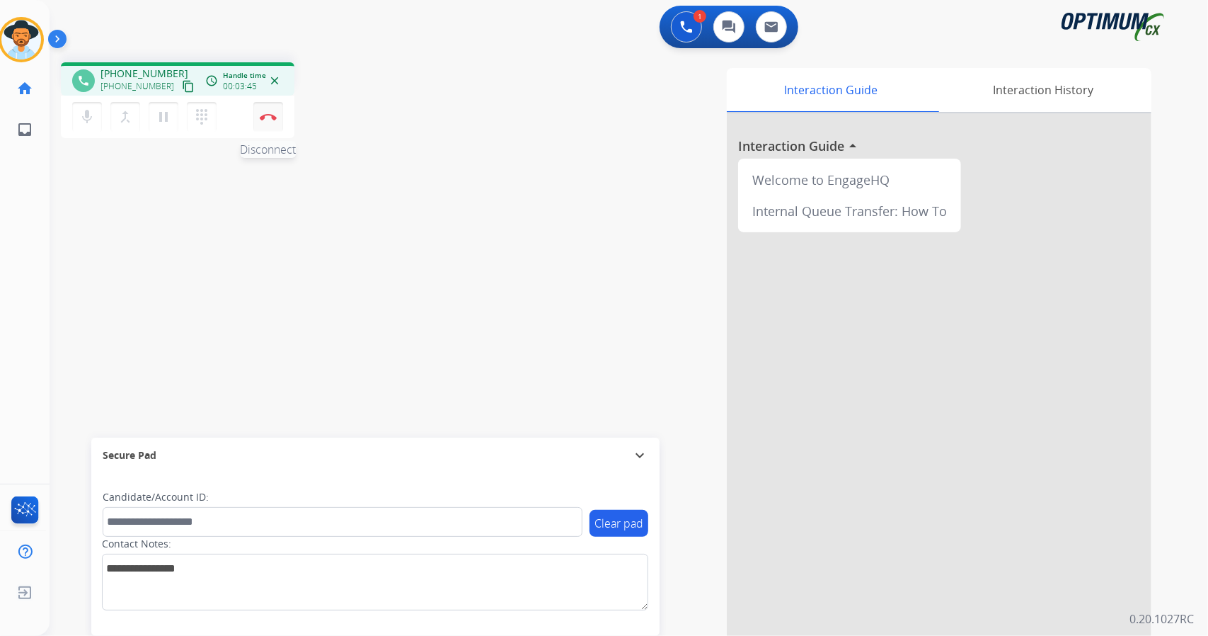
click at [272, 114] on img at bounding box center [268, 116] width 17 height 7
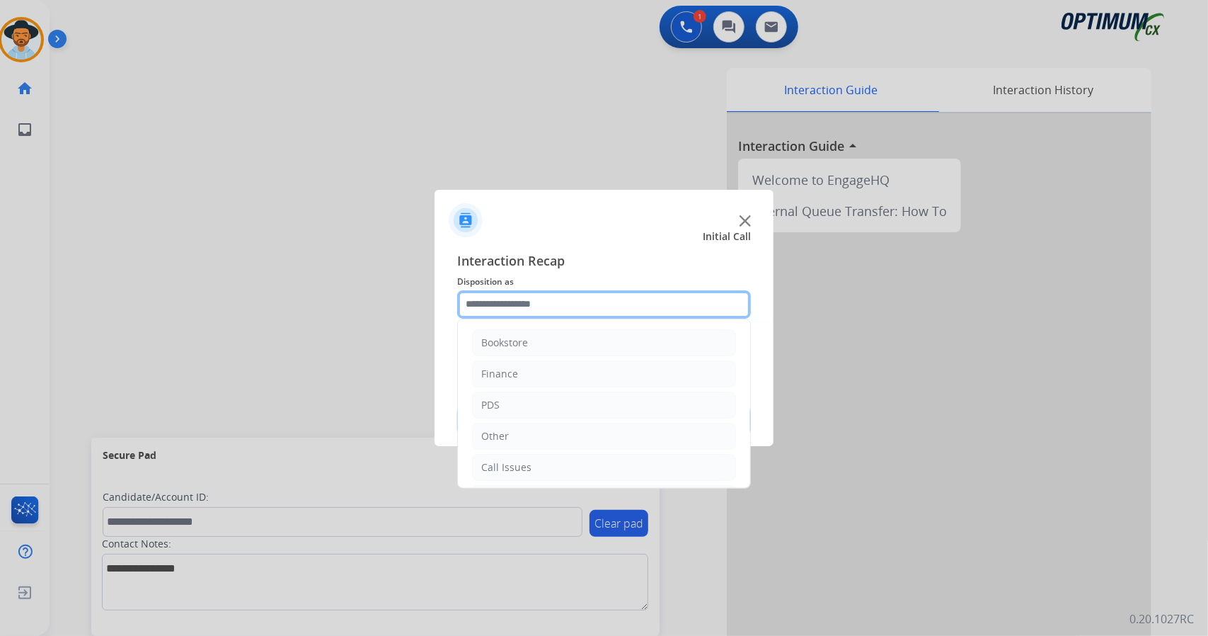
click at [585, 308] on input "text" at bounding box center [604, 304] width 294 height 28
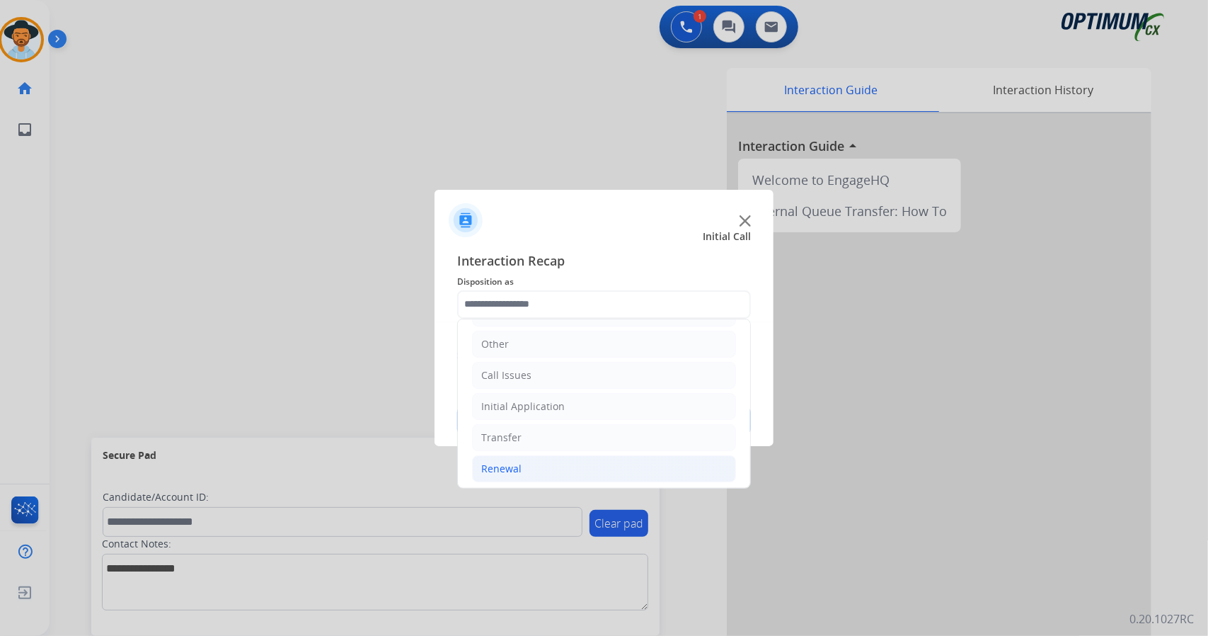
click at [547, 459] on li "Renewal" at bounding box center [604, 468] width 264 height 27
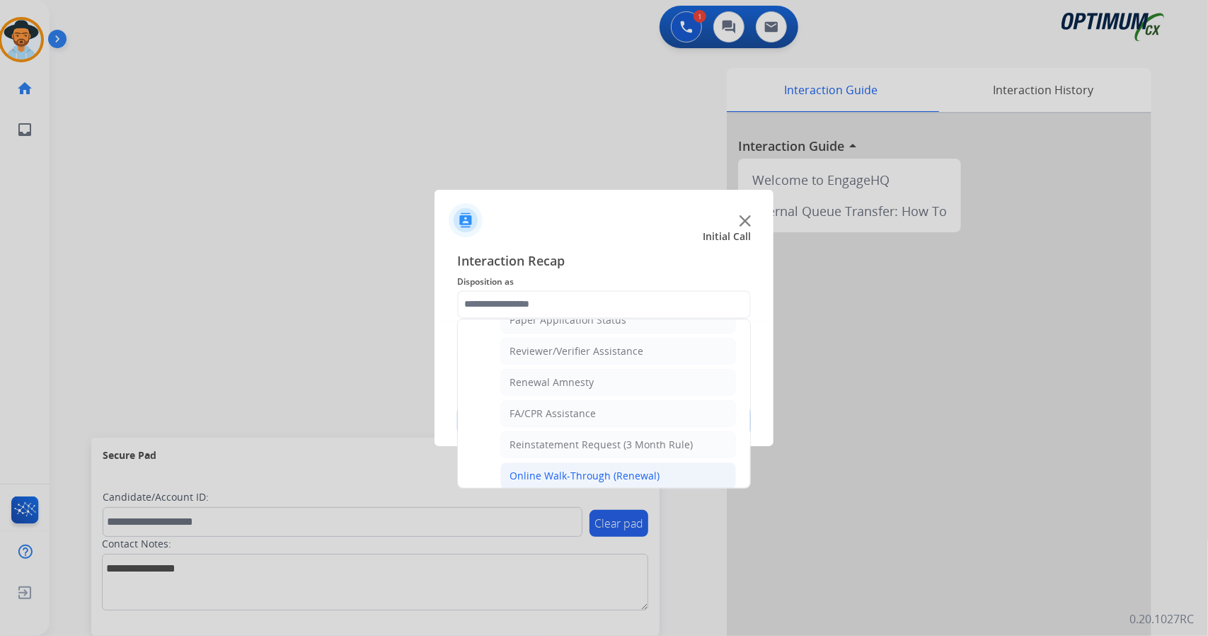
click at [561, 469] on div "Online Walk-Through (Renewal)" at bounding box center [585, 476] width 150 height 14
type input "**********"
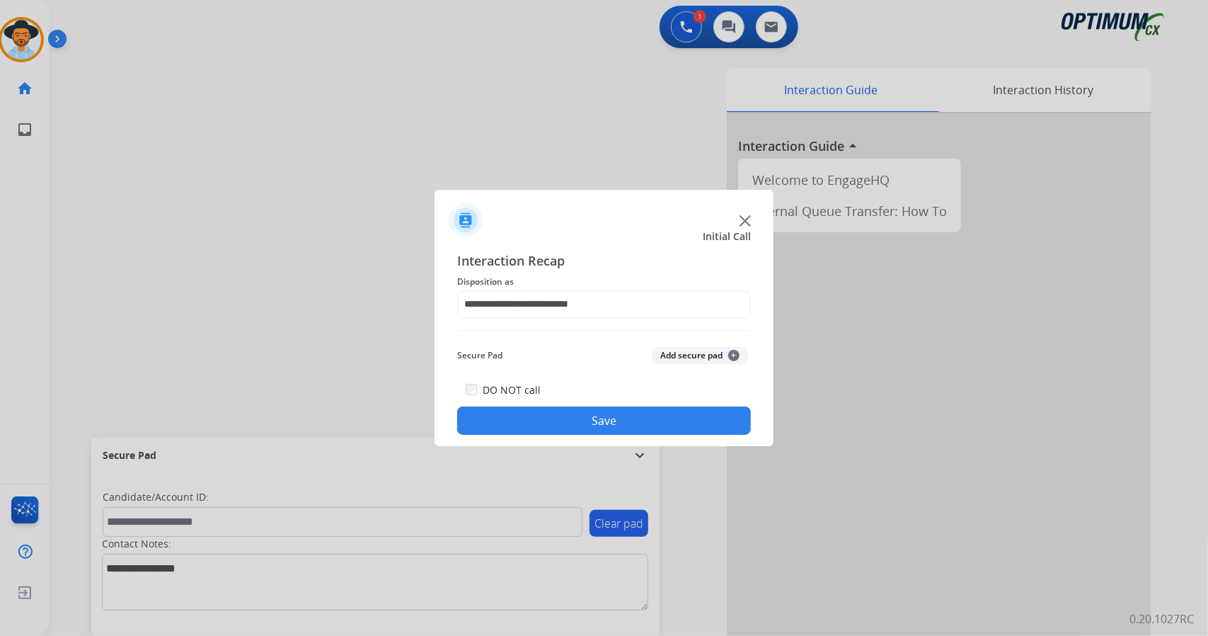
click at [549, 427] on button "Save" at bounding box center [604, 420] width 294 height 28
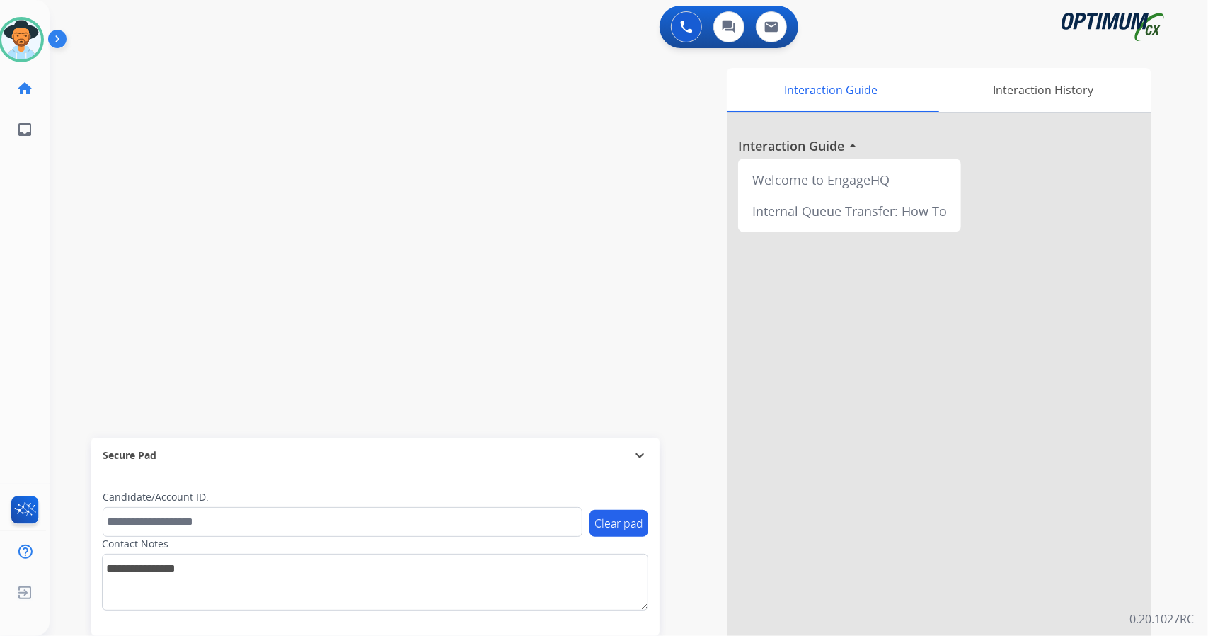
click at [118, 222] on div "swap_horiz Break voice bridge close_fullscreen Connect 3-Way Call merge_type Se…" at bounding box center [612, 346] width 1125 height 590
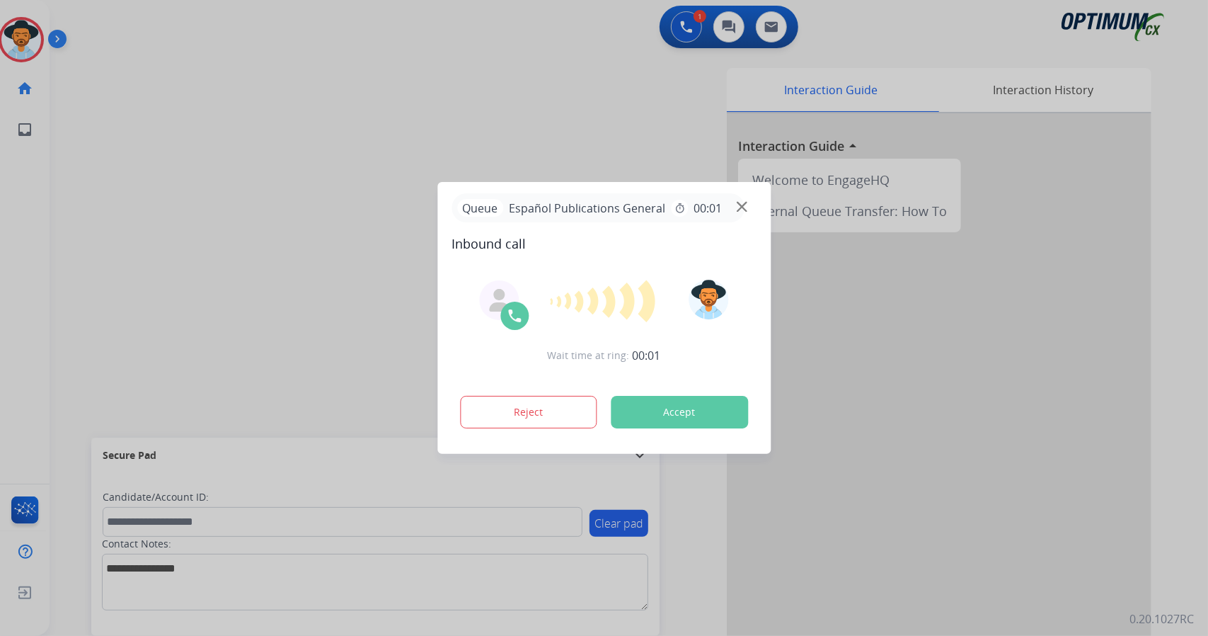
click at [135, 176] on div at bounding box center [604, 318] width 1208 height 636
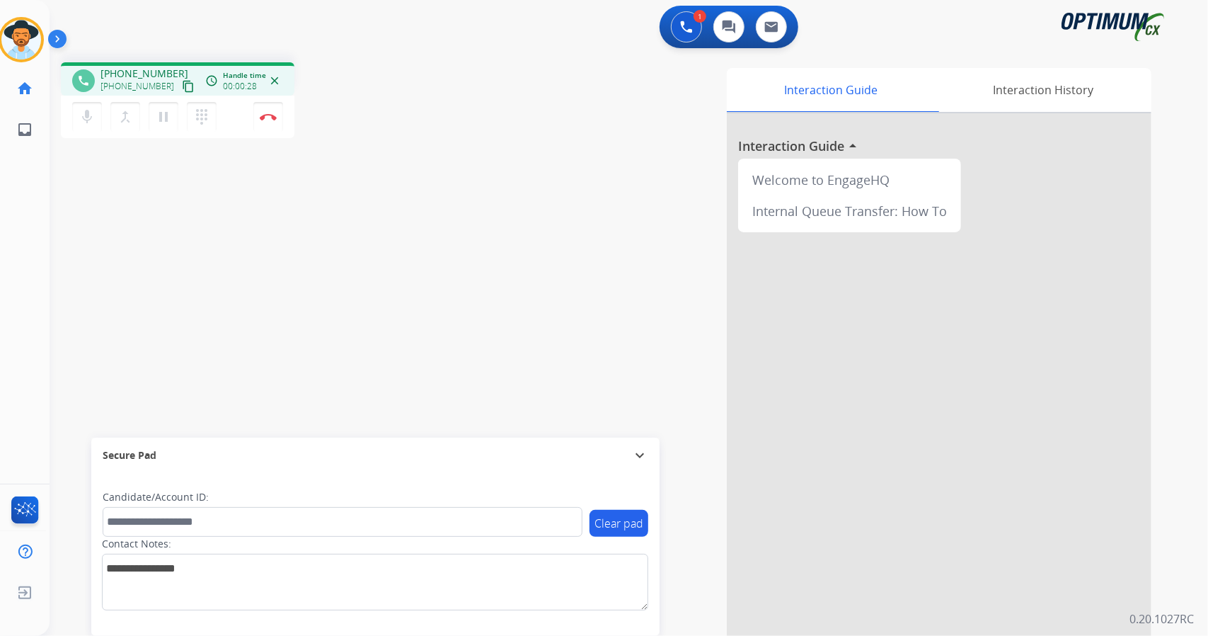
click at [130, 263] on div "phone [PHONE_NUMBER] [PHONE_NUMBER] content_copy access_time Call metrics Queue…" at bounding box center [612, 346] width 1125 height 590
click at [88, 304] on div "phone [PHONE_NUMBER] [PHONE_NUMBER] content_copy access_time Call metrics Queue…" at bounding box center [612, 346] width 1125 height 590
click at [267, 118] on img at bounding box center [268, 116] width 17 height 7
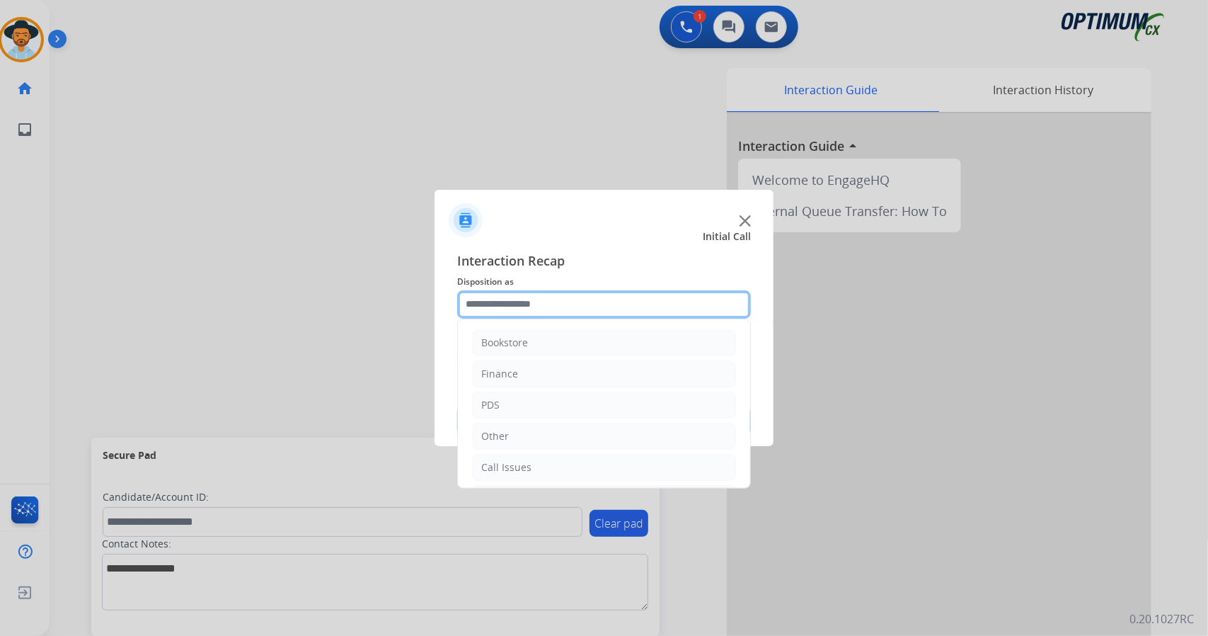
click at [537, 305] on input "text" at bounding box center [604, 304] width 294 height 28
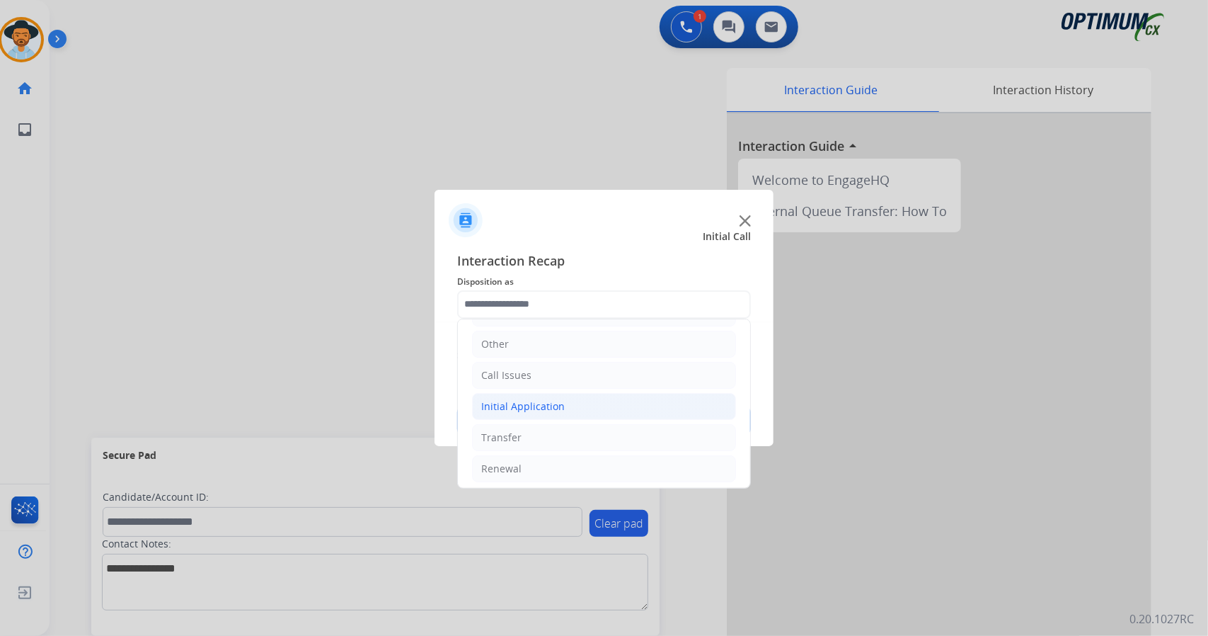
click at [545, 394] on li "Initial Application" at bounding box center [604, 406] width 264 height 27
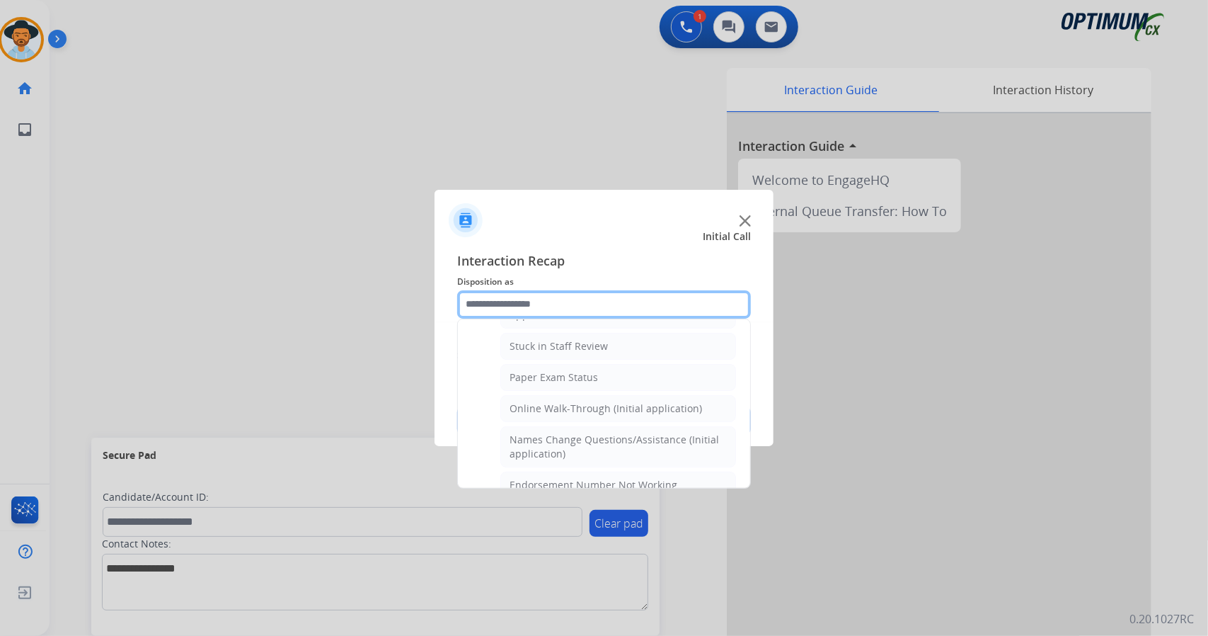
scroll to position [245, 0]
click at [545, 396] on li "Online Walk-Through (Initial application)" at bounding box center [618, 409] width 236 height 27
type input "**********"
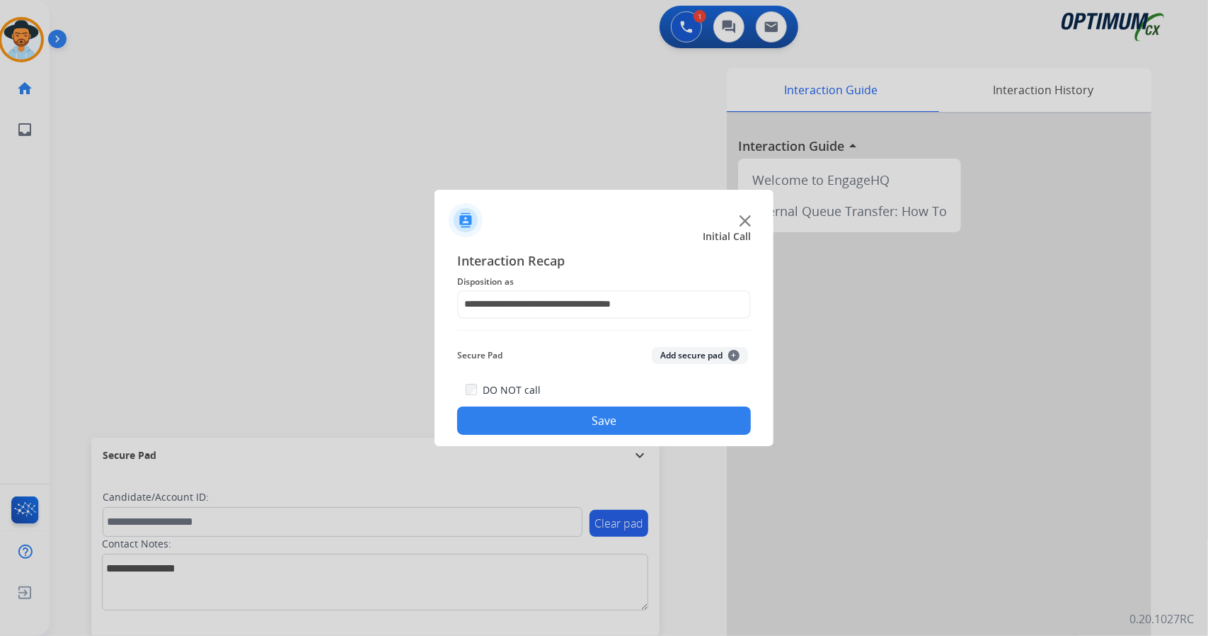
click at [551, 410] on button "Save" at bounding box center [604, 420] width 294 height 28
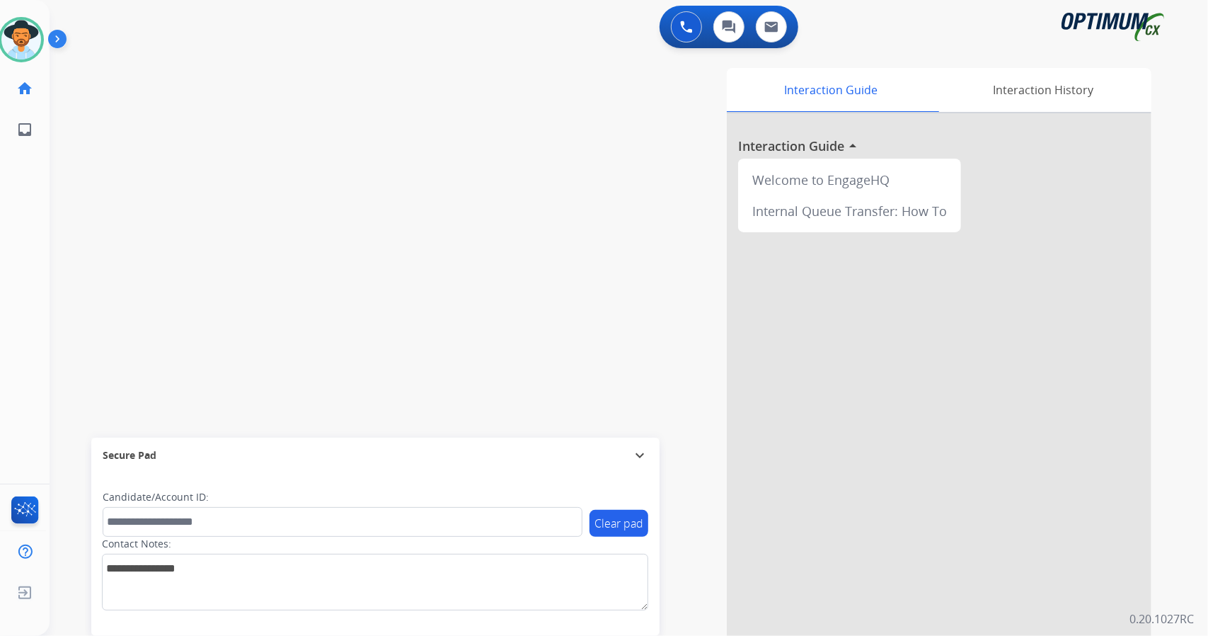
click at [551, 410] on div "Interaction Guide Interaction History Interaction Guide arrow_drop_up Welcome t…" at bounding box center [801, 354] width 701 height 573
click at [79, 179] on div "swap_horiz Break voice bridge close_fullscreen Connect 3-Way Call merge_type Se…" at bounding box center [612, 346] width 1125 height 590
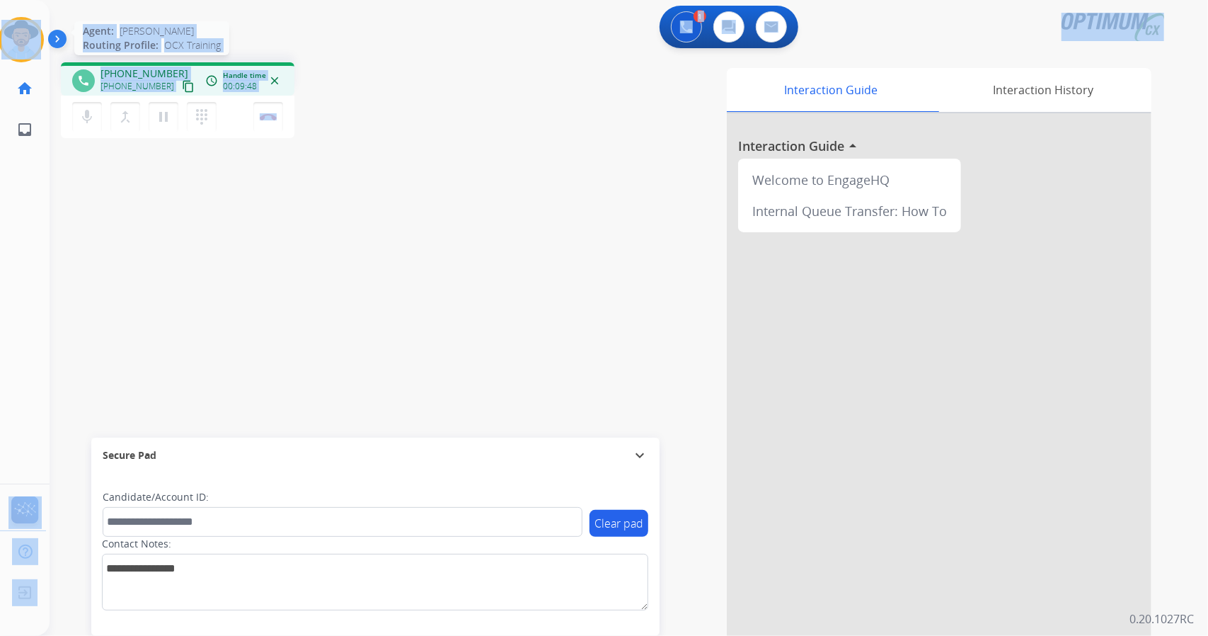
drag, startPoint x: 320, startPoint y: 119, endPoint x: 0, endPoint y: 42, distance: 329.1
click at [0, 42] on div "Outbound call Quit Outbound call Quit Schedule interaction + Add to my list Cus…" at bounding box center [604, 318] width 1208 height 636
click at [322, 26] on div "1 Voice Interactions 0 Chat Interactions 0 Email Interactions" at bounding box center [621, 28] width 1108 height 45
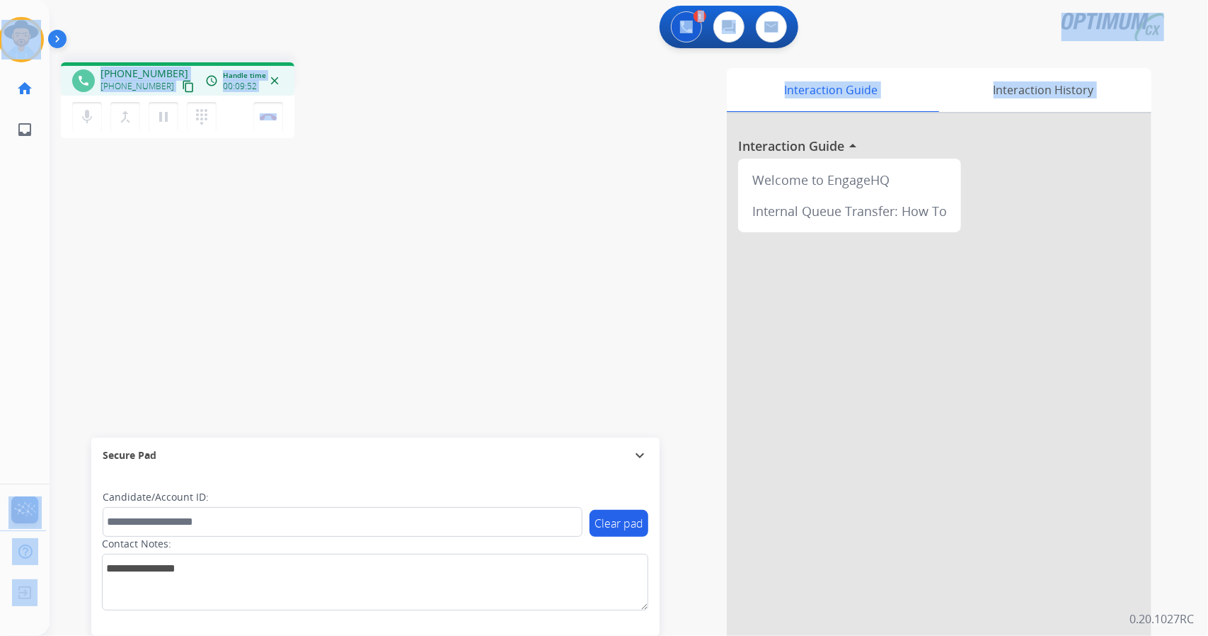
drag, startPoint x: 6, startPoint y: 8, endPoint x: 433, endPoint y: 178, distance: 460.1
click at [433, 178] on div "Outbound call Quit Outbound call Quit Schedule interaction + Add to my list Cus…" at bounding box center [604, 318] width 1208 height 636
click at [433, 178] on div "phone [PHONE_NUMBER] [PHONE_NUMBER] content_copy access_time Call metrics Queue…" at bounding box center [612, 346] width 1125 height 590
drag, startPoint x: 0, startPoint y: 1, endPoint x: 515, endPoint y: 210, distance: 555.1
click at [515, 210] on div "Outbound call Quit Outbound call Quit Schedule interaction + Add to my list Cus…" at bounding box center [604, 318] width 1208 height 636
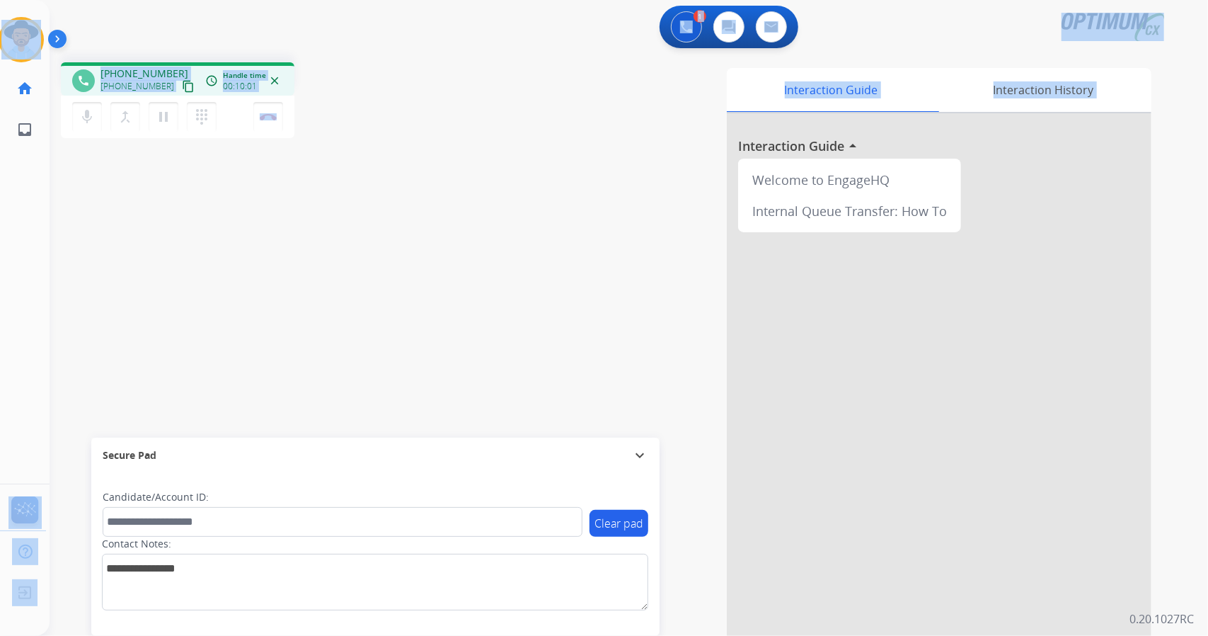
click at [375, 130] on div "phone [PHONE_NUMBER] [PHONE_NUMBER] content_copy access_time Call metrics Queue…" at bounding box center [253, 102] width 384 height 80
drag, startPoint x: 4, startPoint y: 4, endPoint x: 525, endPoint y: 172, distance: 548.0
click at [525, 172] on div "Outbound call Quit Outbound call Quit Schedule interaction + Add to my list Cus…" at bounding box center [604, 318] width 1208 height 636
click at [383, 127] on div "phone [PHONE_NUMBER] [PHONE_NUMBER] content_copy access_time Call metrics Queue…" at bounding box center [253, 102] width 384 height 80
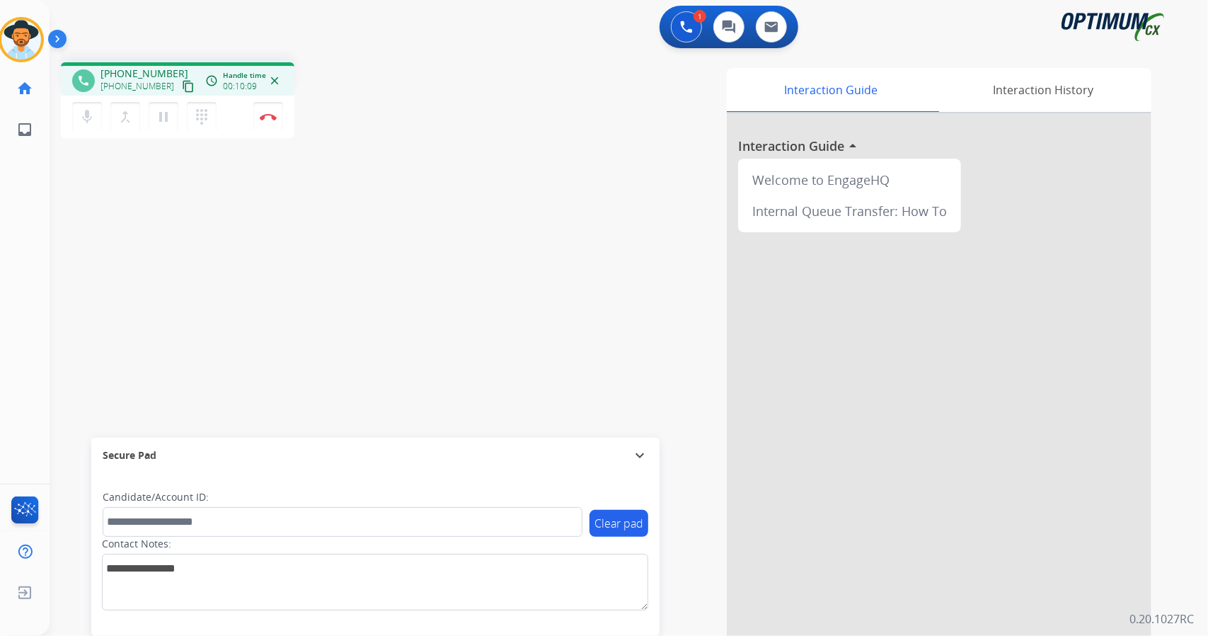
click at [6, 4] on div "[PERSON_NAME] Edit Avatar Agent: [PERSON_NAME] Profile: OCX Training home Home …" at bounding box center [21, 75] width 50 height 150
click at [269, 121] on button "Disconnect" at bounding box center [268, 117] width 30 height 30
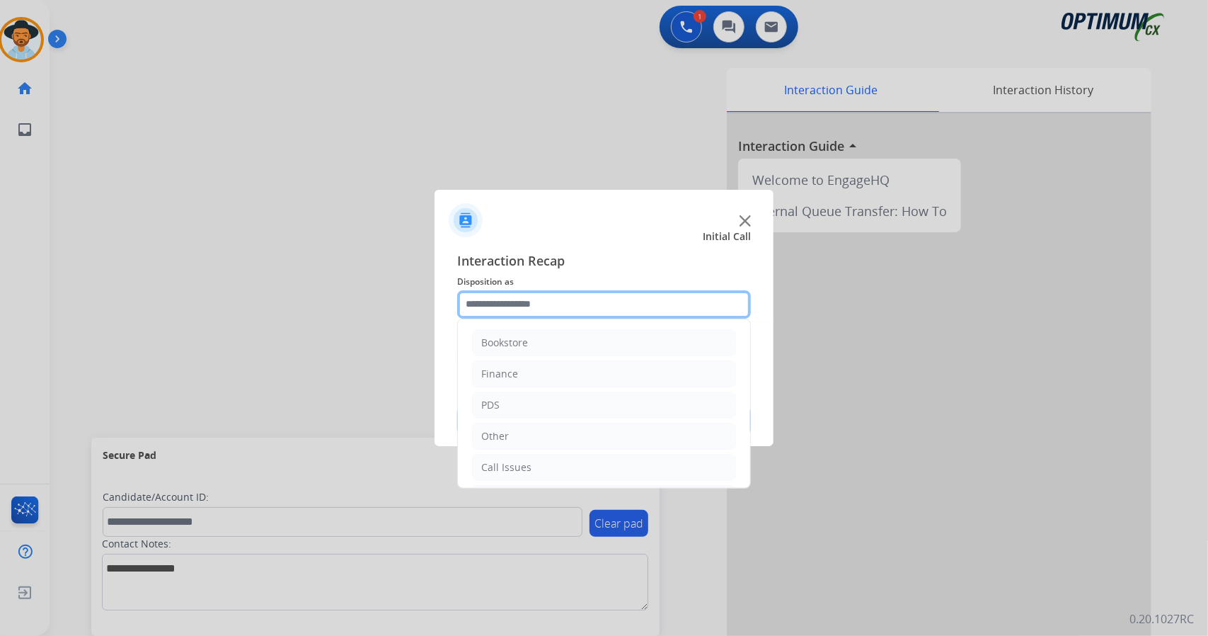
click at [522, 297] on input "text" at bounding box center [604, 304] width 294 height 28
click at [542, 478] on ul "Bookstore Finance PDS Other Call Issues Initial Application Transfer Renewal" at bounding box center [604, 359] width 292 height 265
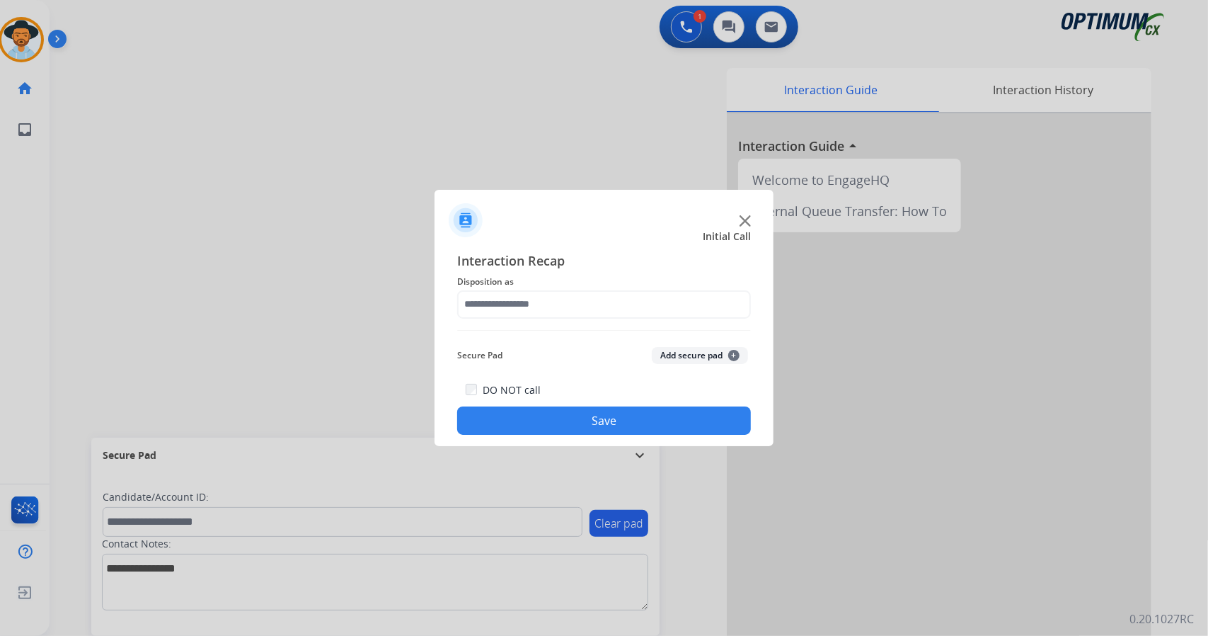
click at [542, 470] on div at bounding box center [604, 318] width 1208 height 636
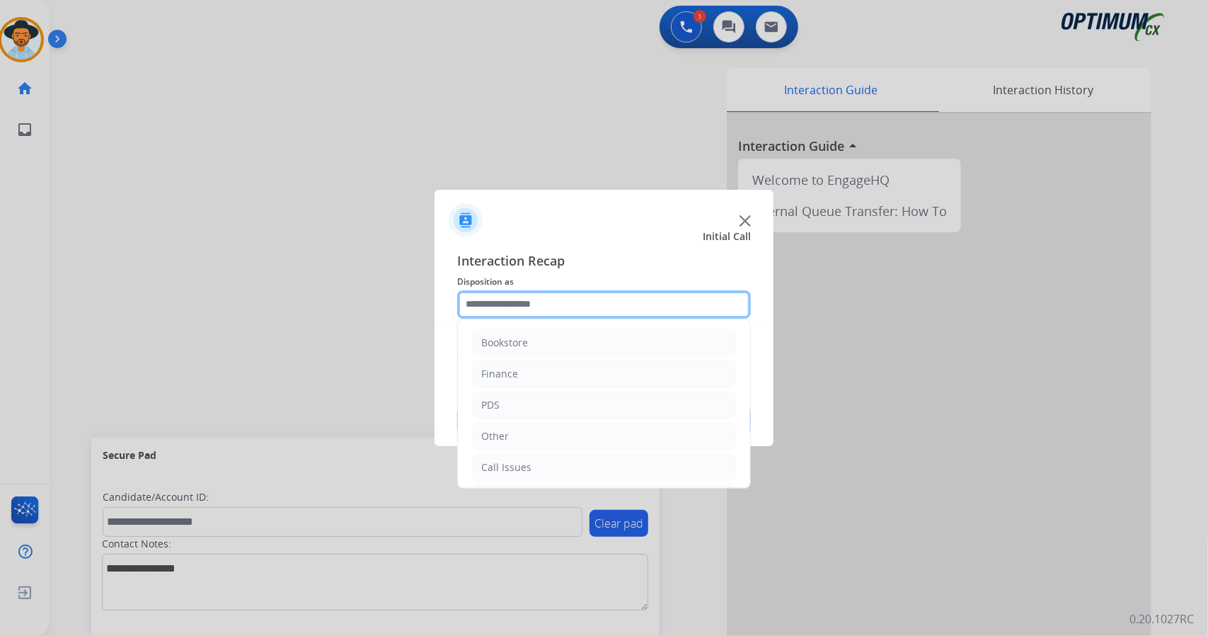
click at [527, 298] on input "text" at bounding box center [604, 304] width 294 height 28
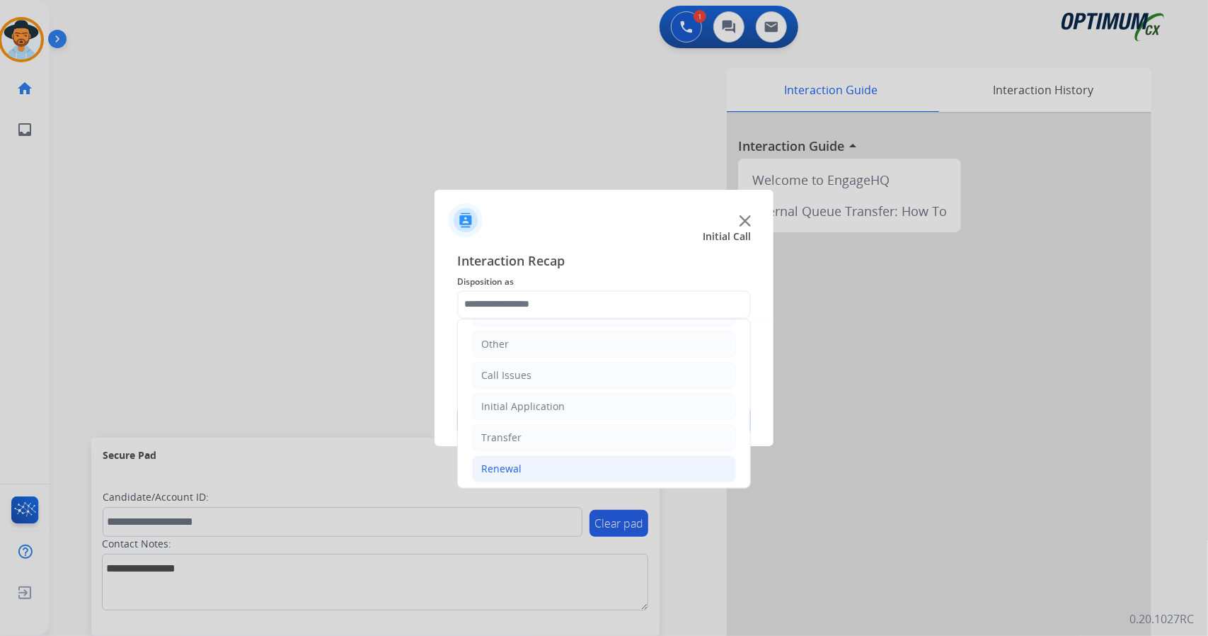
click at [544, 460] on li "Renewal" at bounding box center [604, 468] width 264 height 27
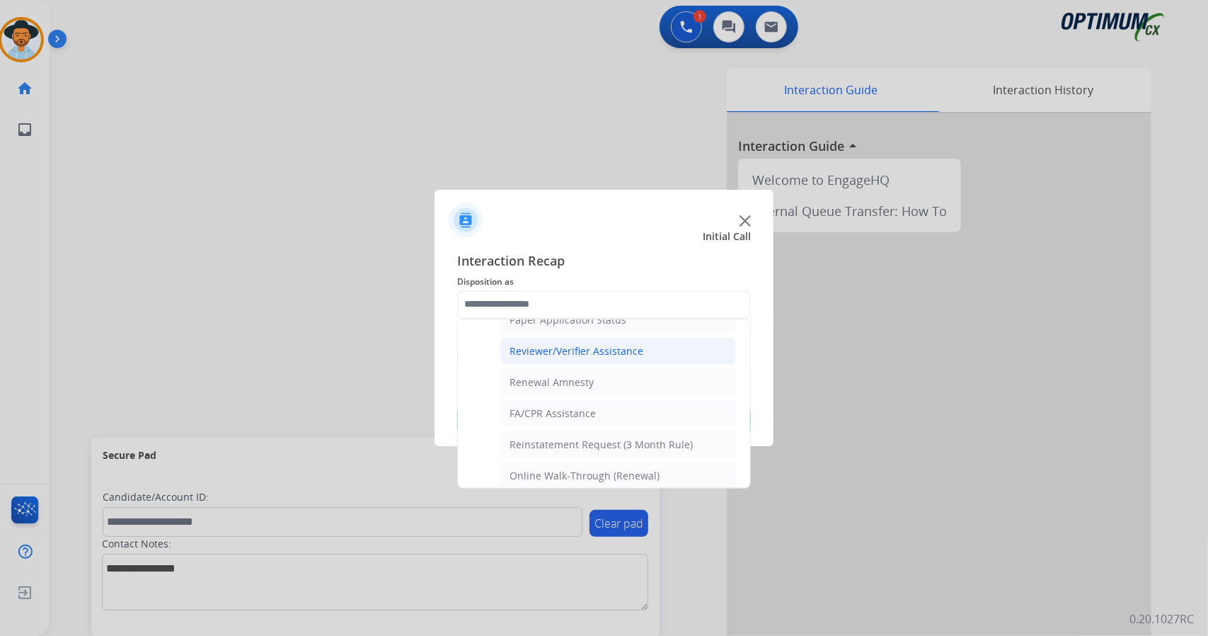
click at [565, 344] on div "Reviewer/Verifier Assistance" at bounding box center [577, 351] width 134 height 14
type input "**********"
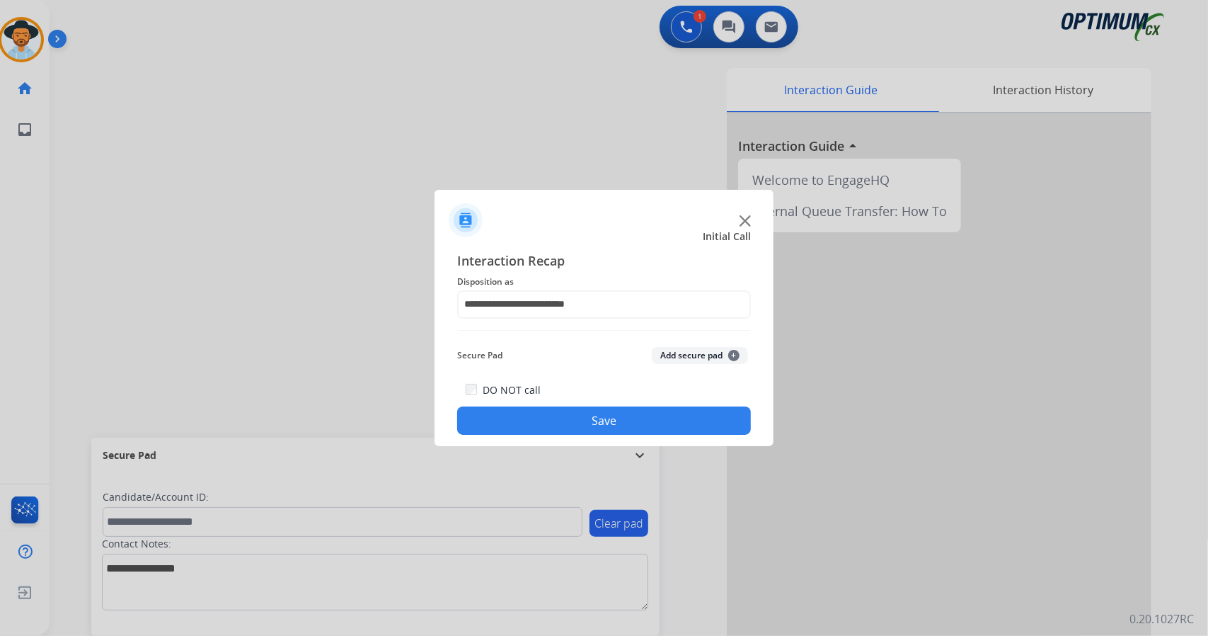
click at [630, 424] on button "Save" at bounding box center [604, 420] width 294 height 28
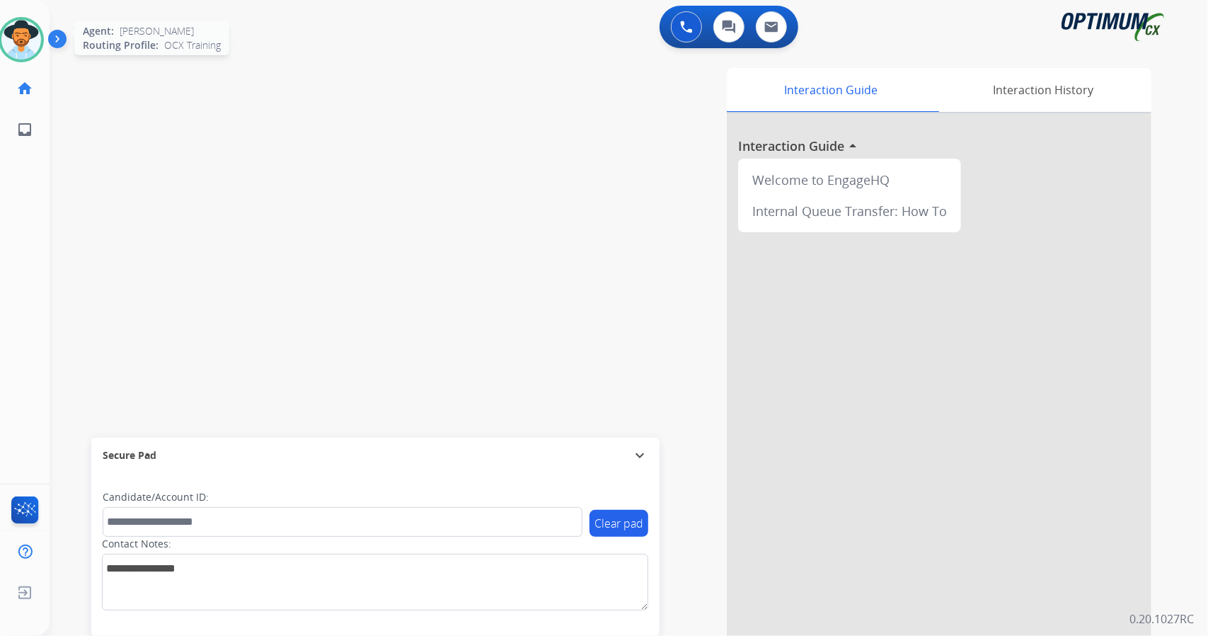
click at [13, 41] on img at bounding box center [21, 40] width 40 height 40
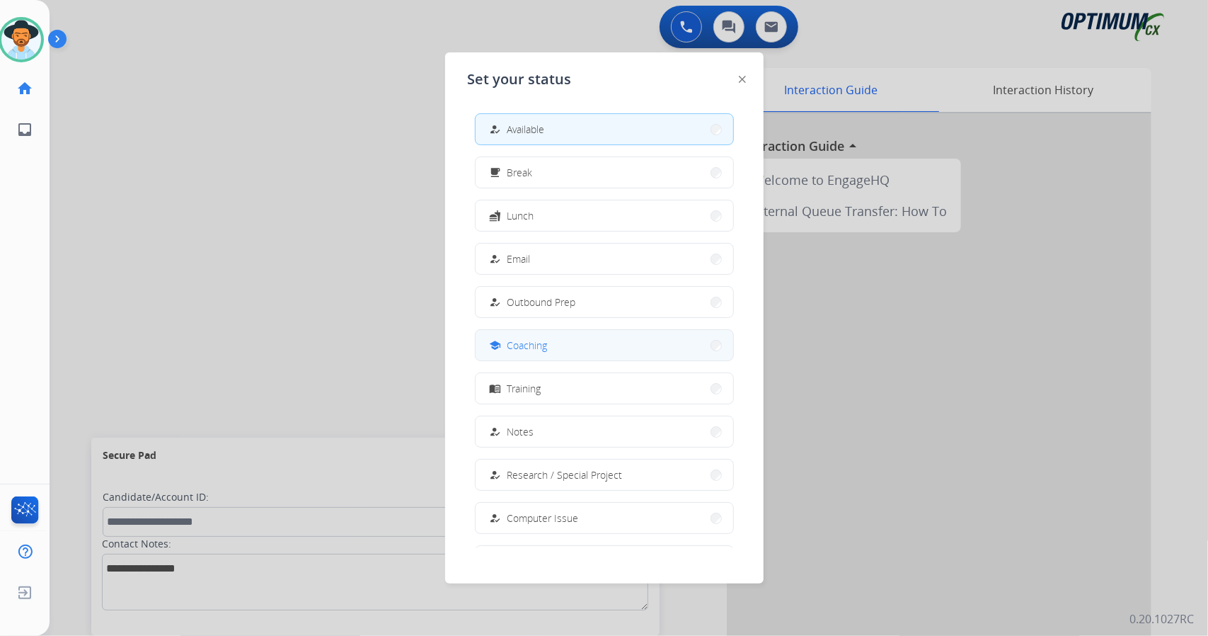
scroll to position [133, 0]
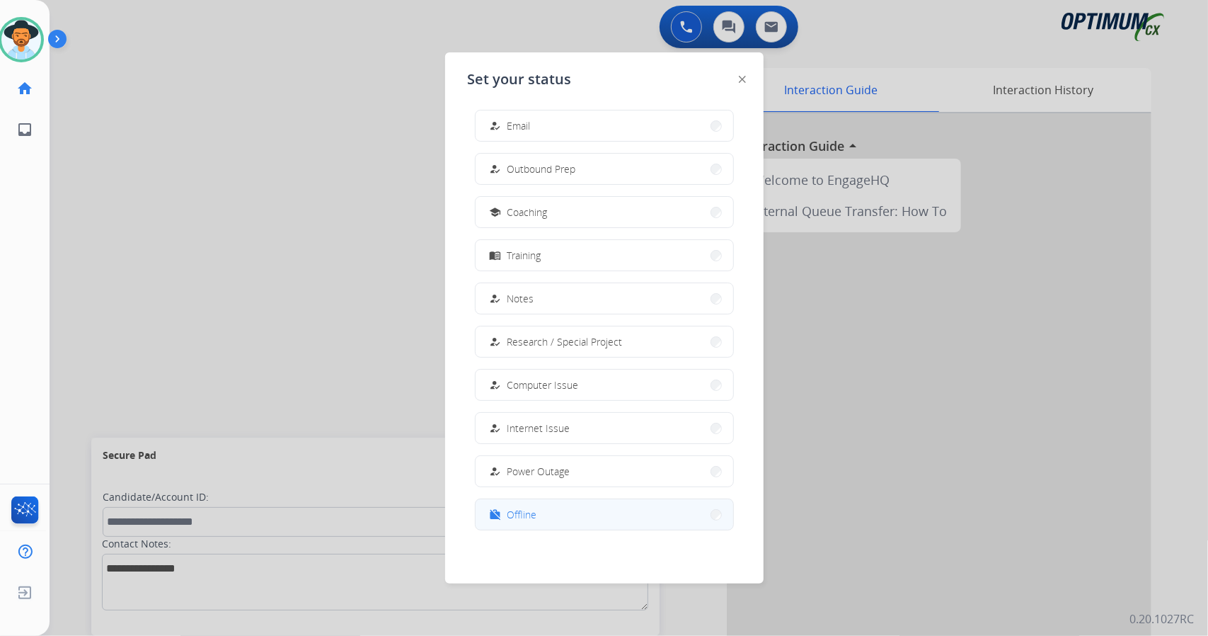
click at [588, 518] on button "work_off Offline" at bounding box center [605, 514] width 258 height 30
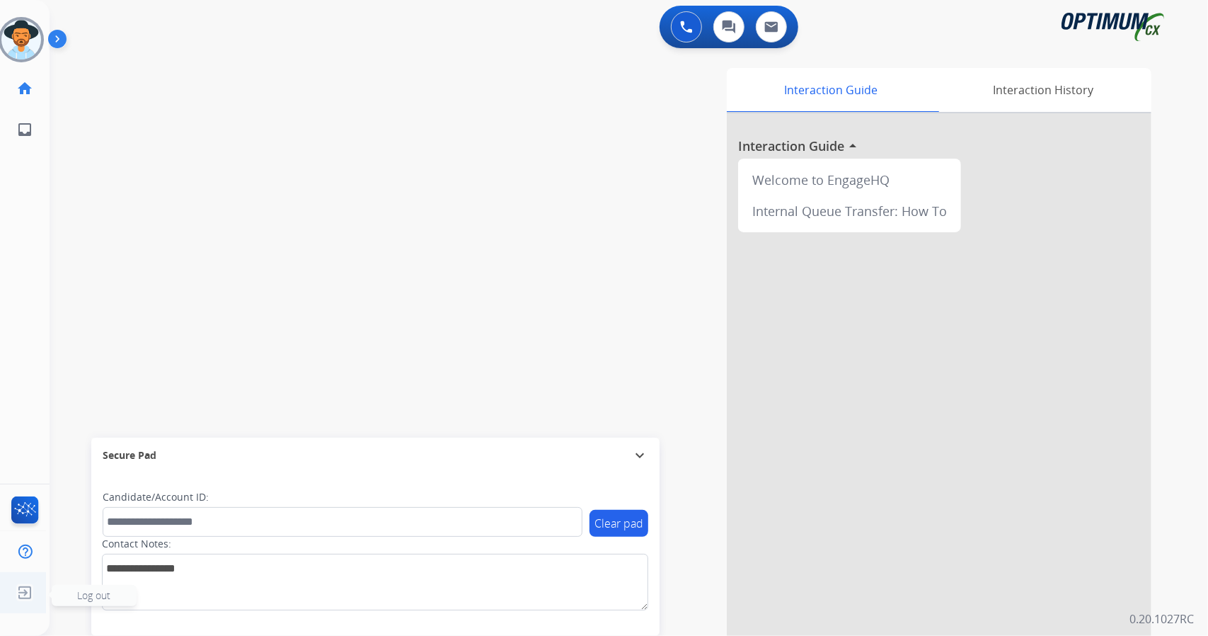
click at [28, 581] on img at bounding box center [24, 592] width 25 height 27
